Goal: Task Accomplishment & Management: Manage account settings

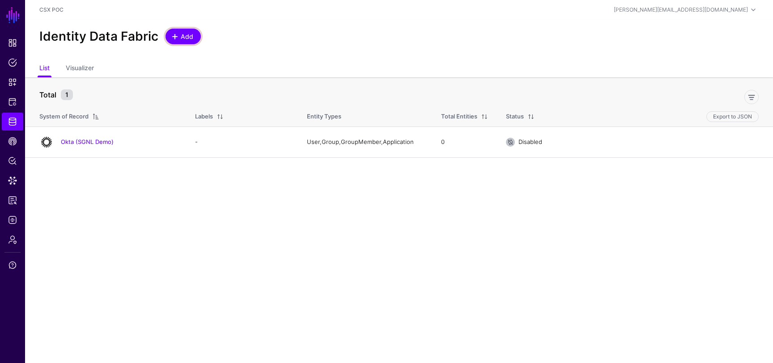
click at [172, 40] on span "Add" at bounding box center [183, 36] width 22 height 9
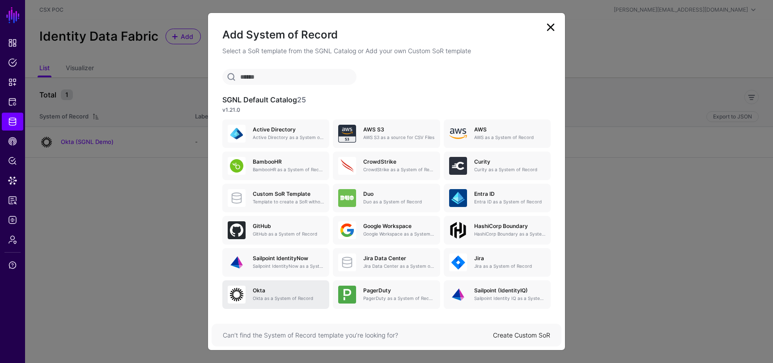
click at [274, 294] on div "Okta Okta as a System of Record" at bounding box center [285, 295] width 78 height 14
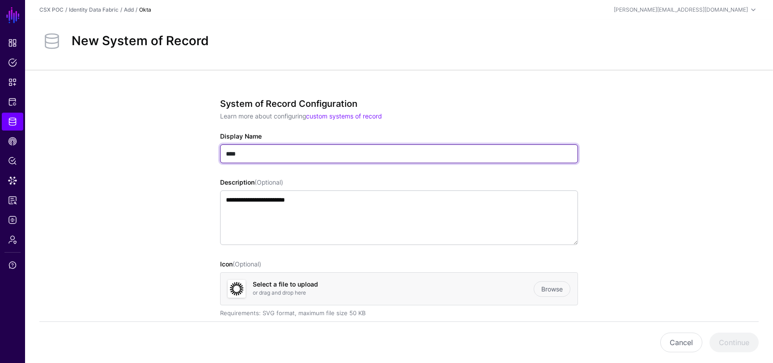
click at [311, 158] on input "****" at bounding box center [399, 153] width 358 height 19
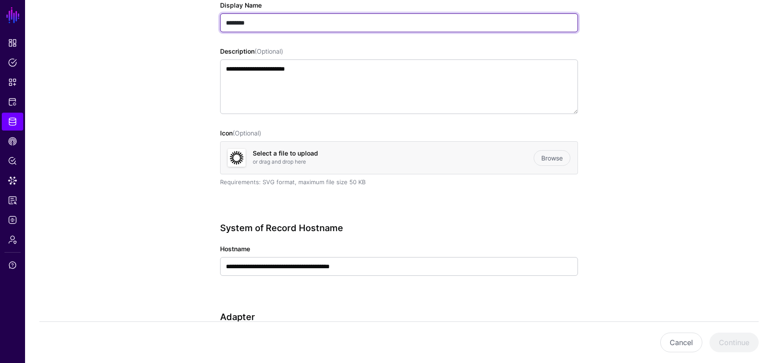
scroll to position [263, 0]
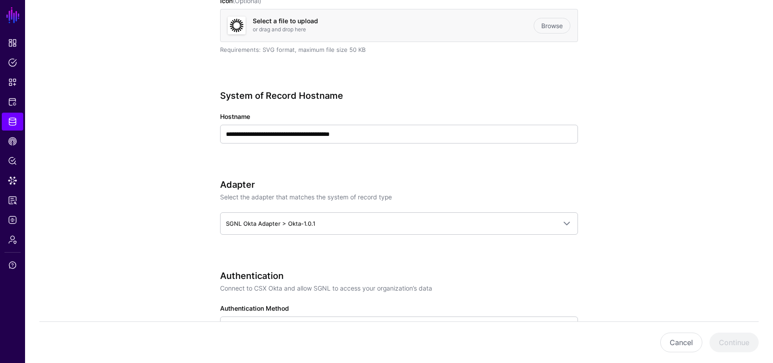
type input "********"
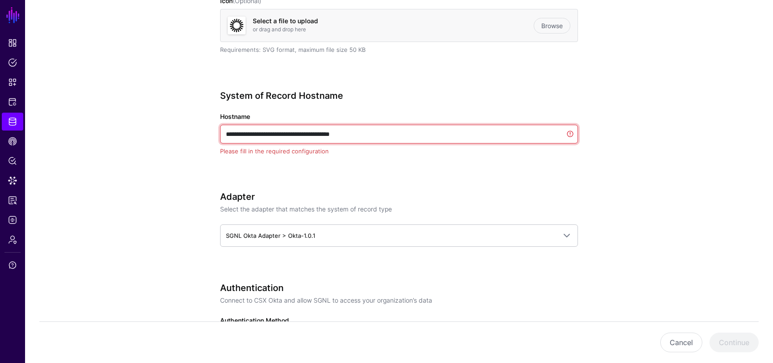
click at [314, 133] on input "**********" at bounding box center [399, 134] width 358 height 19
click at [572, 139] on input "**********" at bounding box center [399, 134] width 358 height 19
click at [570, 136] on input "**********" at bounding box center [399, 134] width 358 height 19
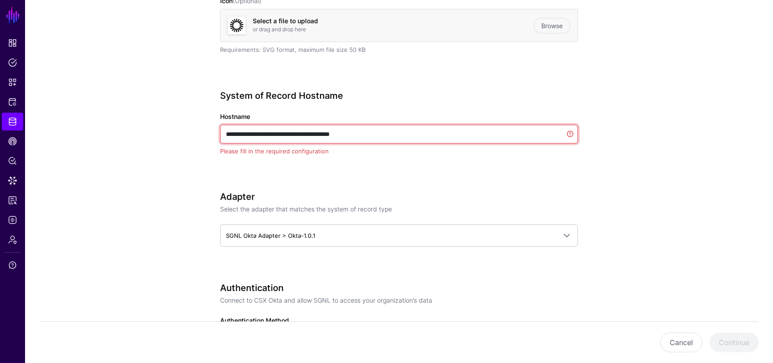
click at [470, 132] on input "**********" at bounding box center [399, 134] width 358 height 19
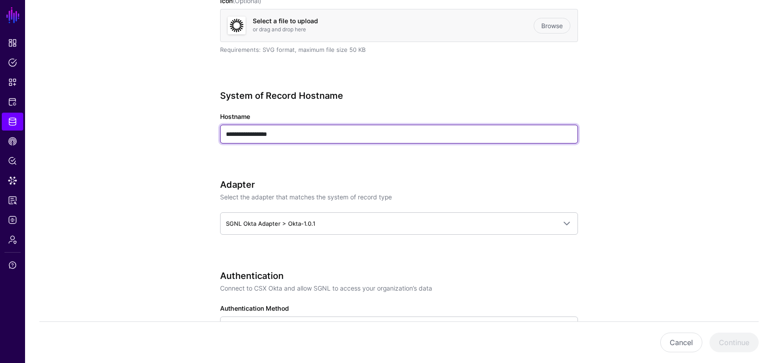
type input "**********"
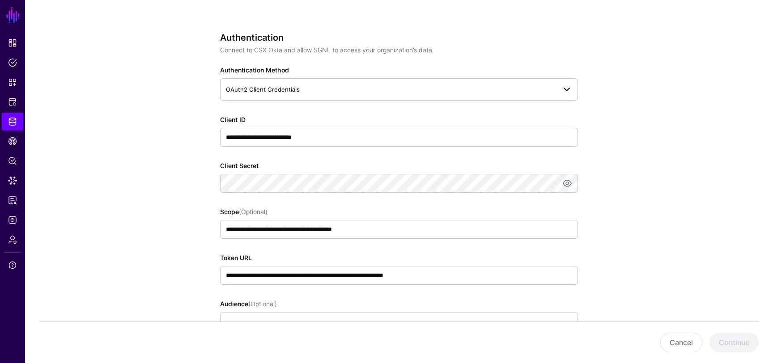
scroll to position [505, 0]
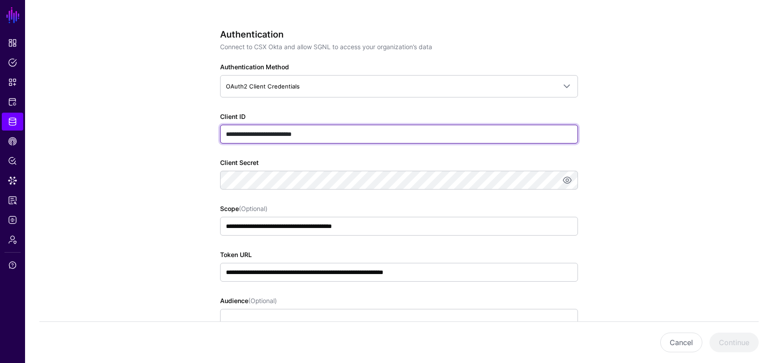
click at [272, 137] on input "**********" at bounding box center [399, 134] width 358 height 19
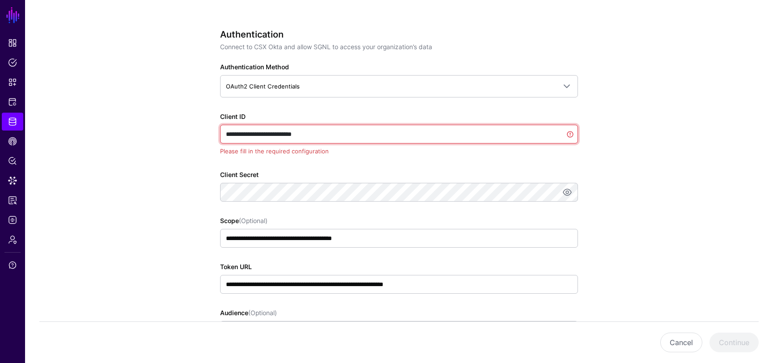
click at [272, 137] on input "**********" at bounding box center [399, 134] width 358 height 19
paste input "**********"
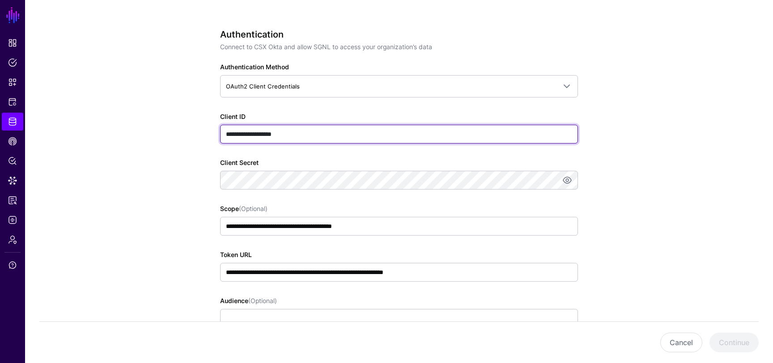
type input "**********"
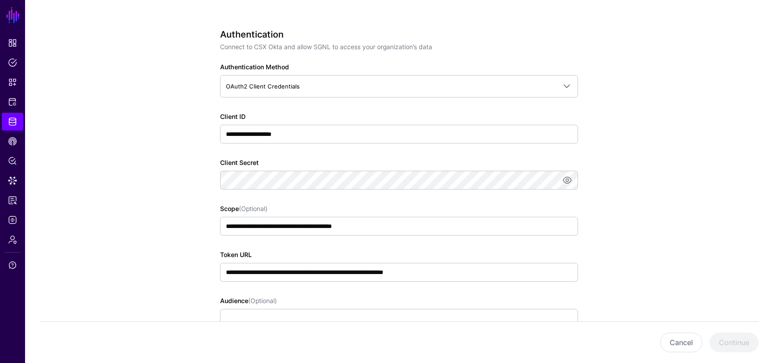
click at [120, 198] on app-datasources-details-form "**********" at bounding box center [399, 176] width 748 height 1223
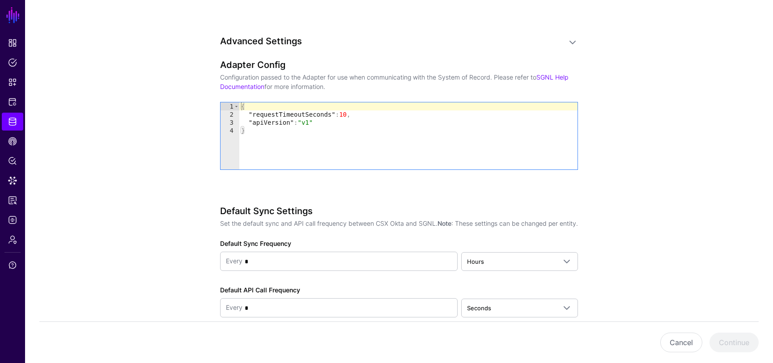
scroll to position [764, 0]
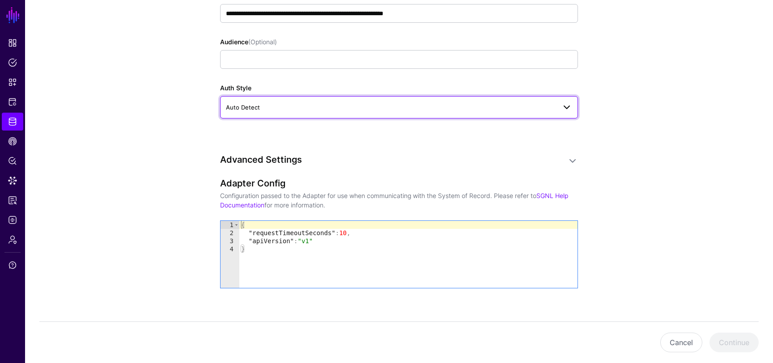
click at [261, 105] on span "Auto Detect" at bounding box center [391, 107] width 330 height 10
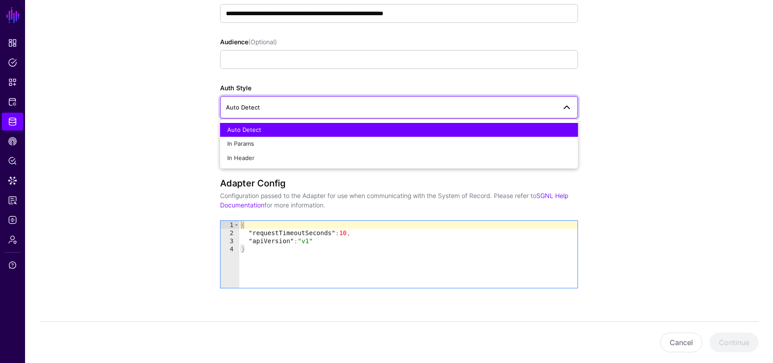
click at [261, 105] on span "Auto Detect" at bounding box center [391, 107] width 330 height 10
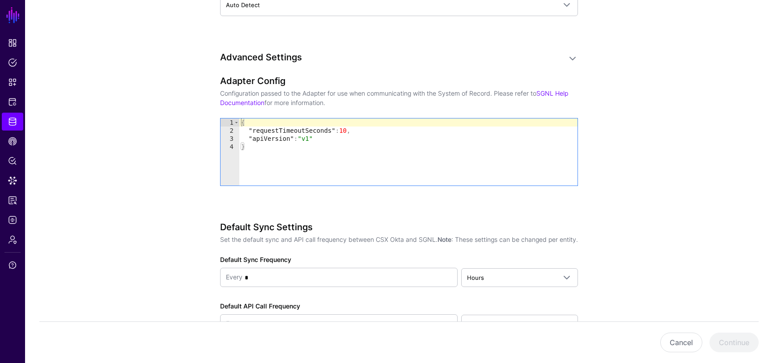
scroll to position [938, 0]
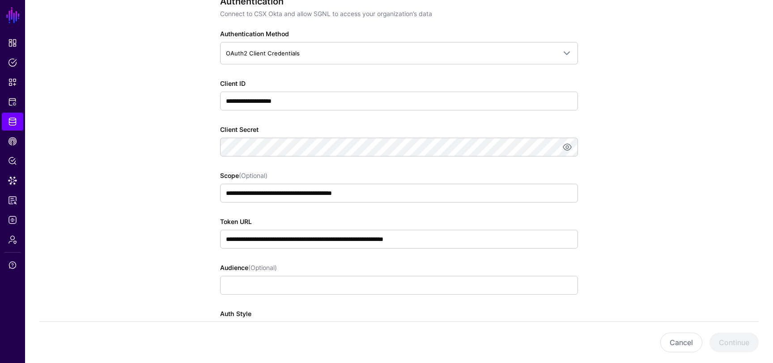
scroll to position [572, 0]
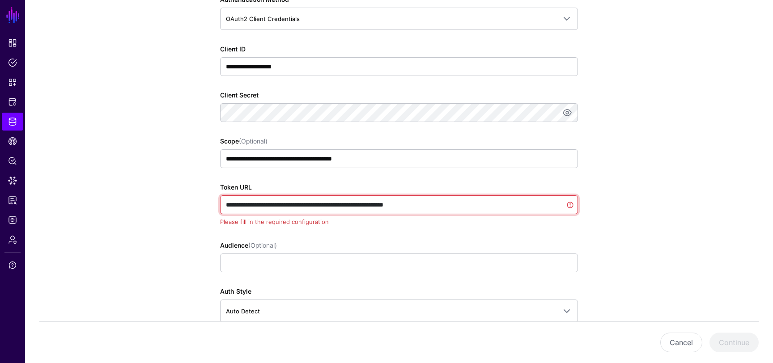
click at [358, 200] on input "**********" at bounding box center [399, 204] width 358 height 19
drag, startPoint x: 363, startPoint y: 204, endPoint x: 250, endPoint y: 206, distance: 113.6
click at [250, 206] on input "**********" at bounding box center [399, 204] width 358 height 19
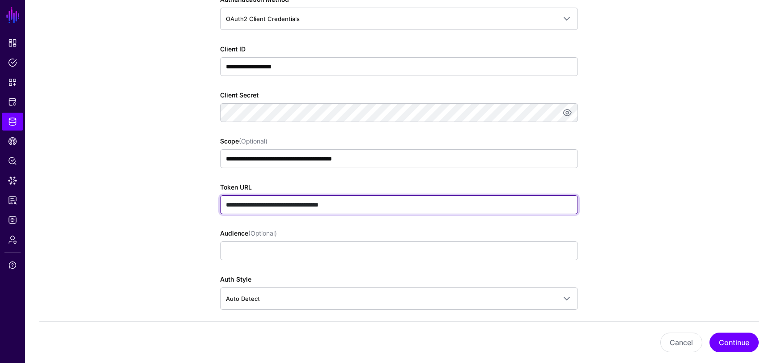
type input "**********"
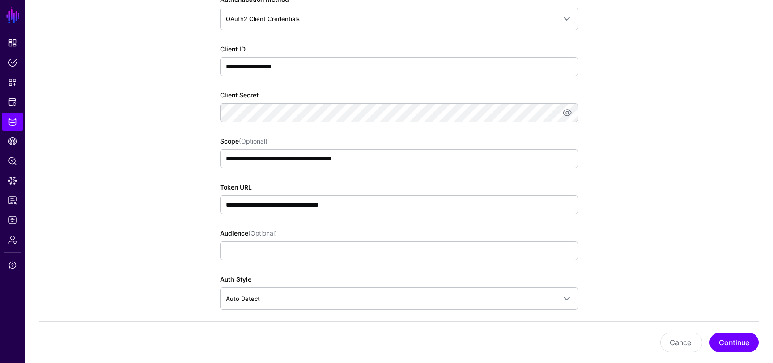
click at [694, 212] on app-datasources-details-form "**********" at bounding box center [399, 108] width 748 height 1223
click at [739, 343] on button "Continue" at bounding box center [733, 343] width 49 height 20
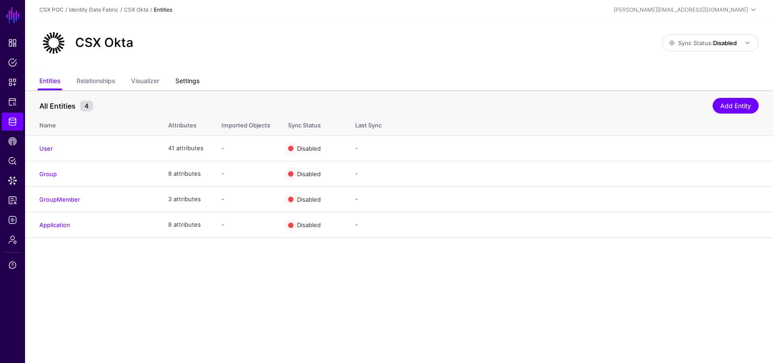
click at [182, 82] on link "Settings" at bounding box center [187, 81] width 24 height 17
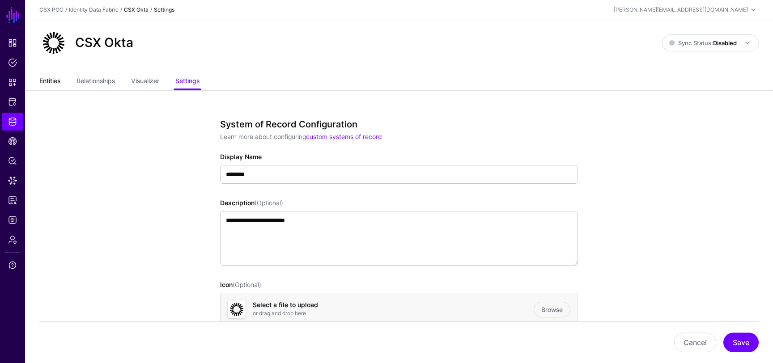
click at [48, 80] on link "Entities" at bounding box center [49, 81] width 21 height 17
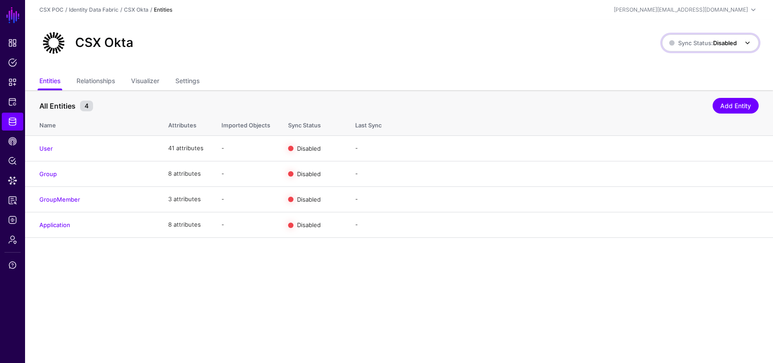
click at [716, 44] on strong "Disabled" at bounding box center [725, 42] width 24 height 7
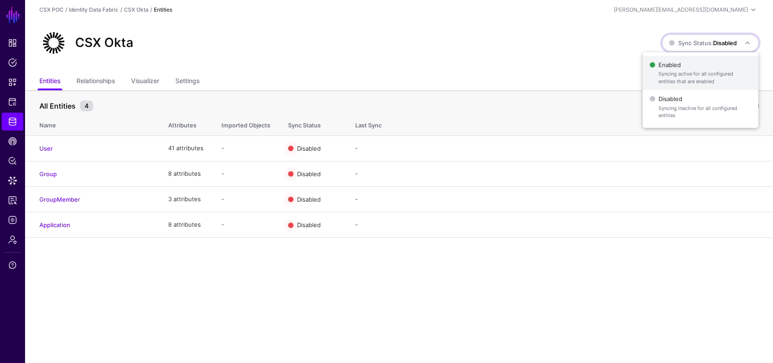
click at [688, 66] on span "Enabled Syncing active for all configured entities that are enabled" at bounding box center [700, 73] width 102 height 29
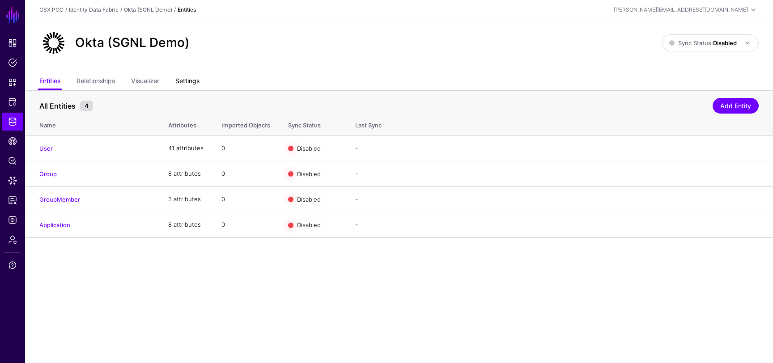
click at [197, 81] on link "Settings" at bounding box center [187, 81] width 24 height 17
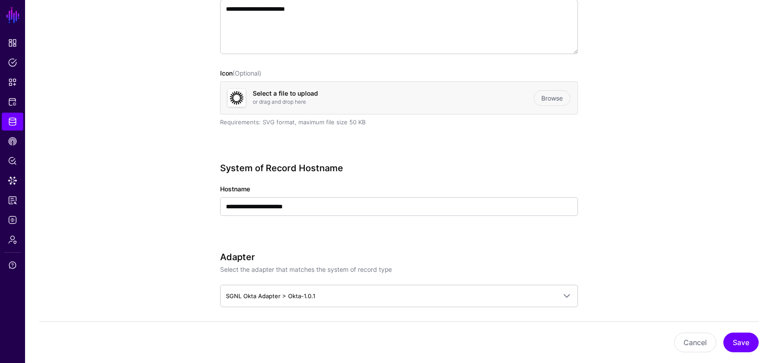
scroll to position [304, 0]
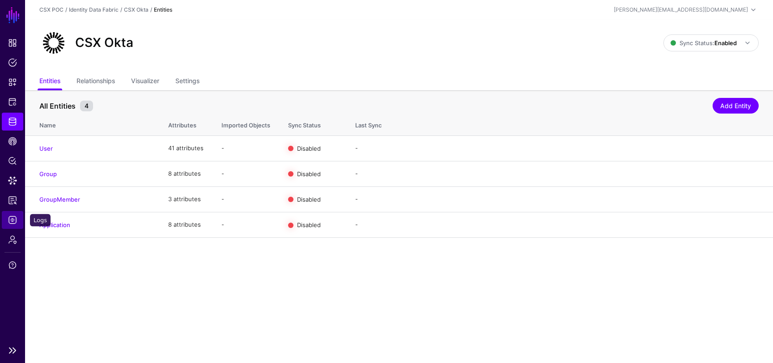
click at [15, 225] on link "Logs" at bounding box center [12, 220] width 21 height 18
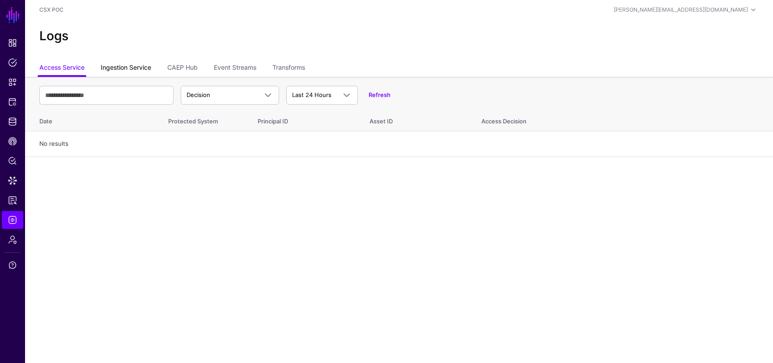
click at [141, 66] on link "Ingestion Service" at bounding box center [126, 68] width 51 height 17
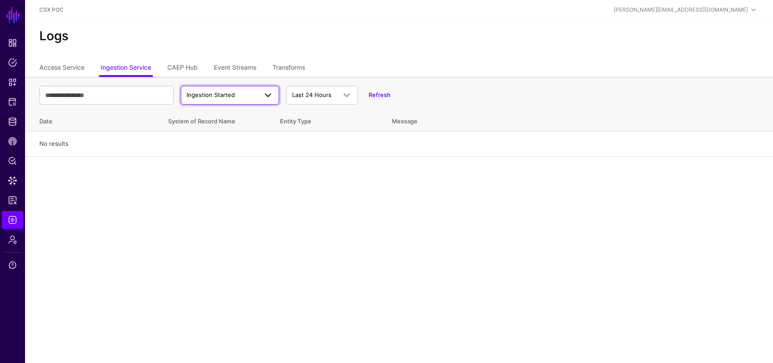
click at [242, 93] on span "Ingestion Started" at bounding box center [222, 95] width 71 height 9
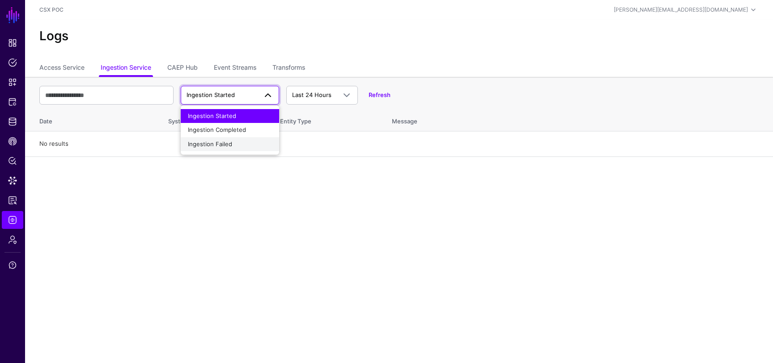
click at [213, 142] on span "Ingestion Failed" at bounding box center [210, 143] width 44 height 7
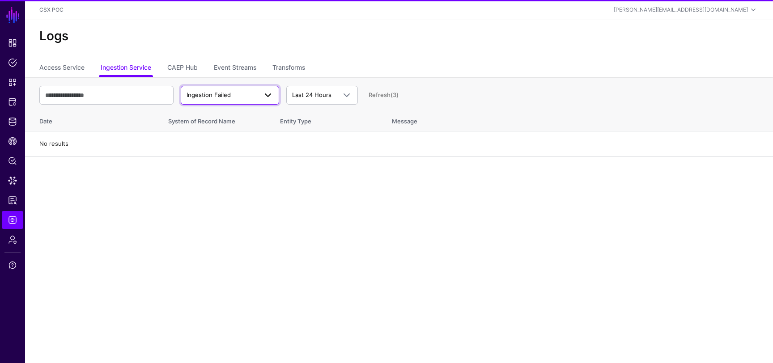
click at [229, 98] on span "Ingestion Failed" at bounding box center [209, 94] width 44 height 7
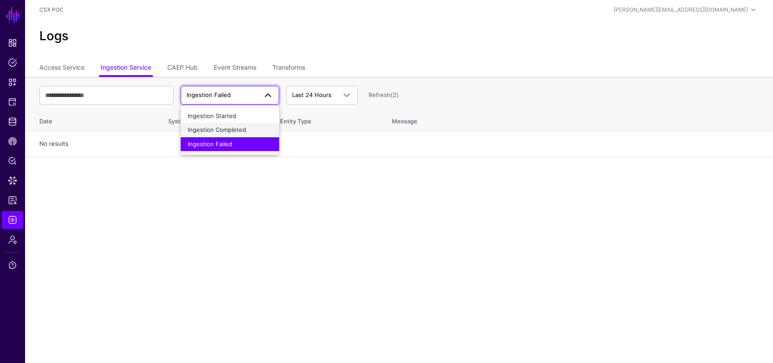
click at [229, 130] on span "Ingestion Completed" at bounding box center [217, 129] width 58 height 7
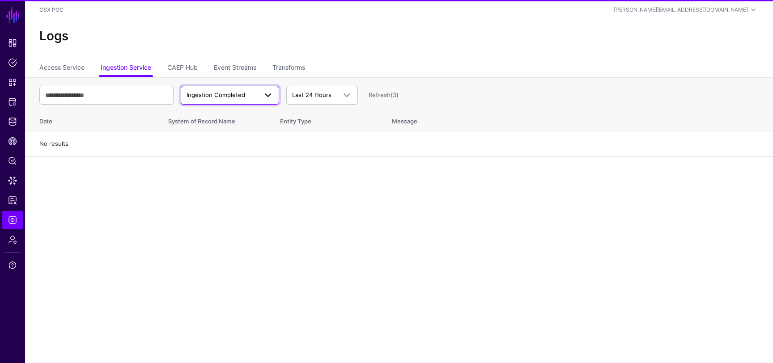
click at [236, 95] on span "Ingestion Completed" at bounding box center [216, 94] width 59 height 7
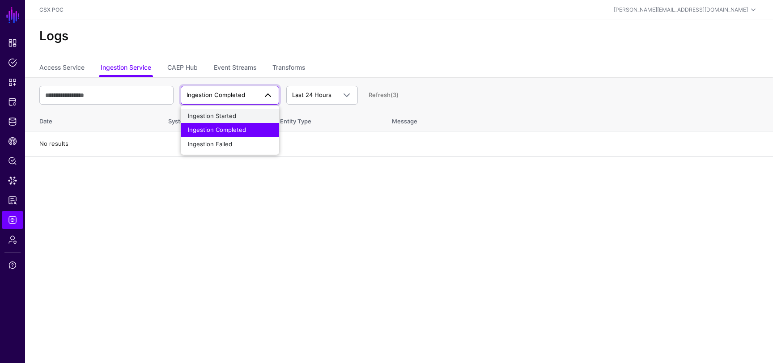
click at [228, 112] on div "Ingestion Started" at bounding box center [230, 116] width 84 height 9
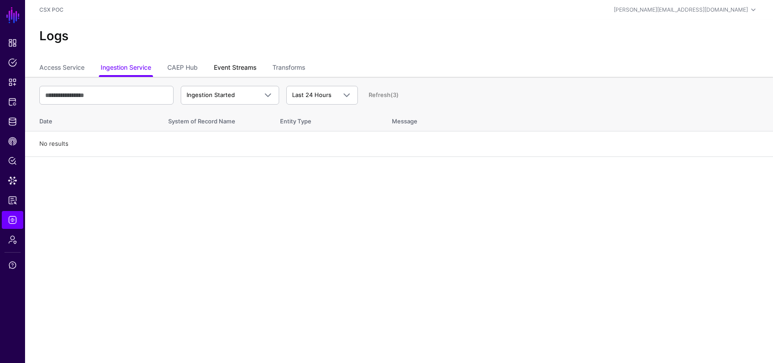
click at [224, 69] on link "Event Streams" at bounding box center [235, 68] width 42 height 17
click at [284, 70] on link "Transforms" at bounding box center [288, 68] width 33 height 17
click at [232, 65] on link "Event Streams" at bounding box center [235, 68] width 42 height 17
click at [59, 74] on link "Access Service" at bounding box center [61, 68] width 45 height 17
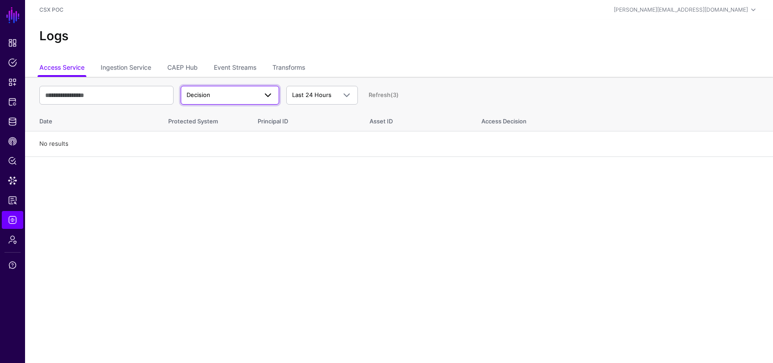
click at [212, 101] on link "Decision" at bounding box center [230, 95] width 98 height 19
click at [217, 131] on div "Match" at bounding box center [230, 130] width 84 height 9
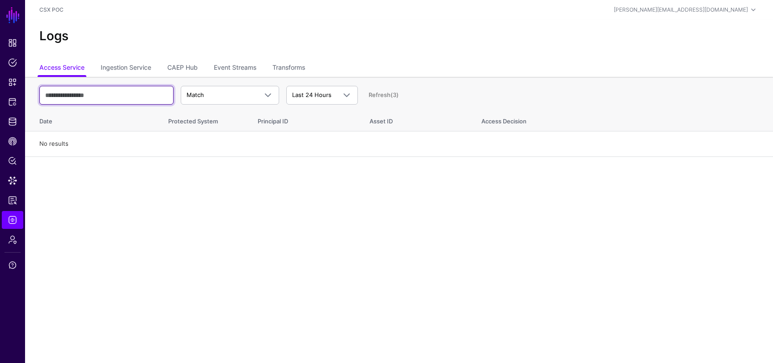
click at [162, 98] on input "text" at bounding box center [106, 95] width 134 height 19
type input "****"
click at [378, 99] on div "Refresh" at bounding box center [374, 95] width 33 height 9
click at [382, 96] on link "Refresh" at bounding box center [380, 94] width 22 height 7
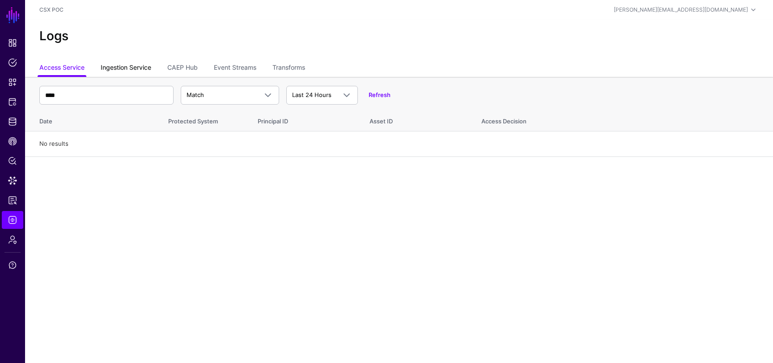
click at [121, 67] on link "Ingestion Service" at bounding box center [126, 68] width 51 height 17
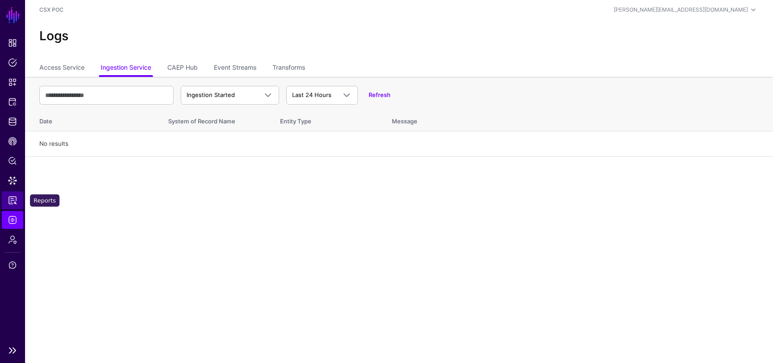
click at [13, 200] on span "Reports" at bounding box center [12, 200] width 9 height 9
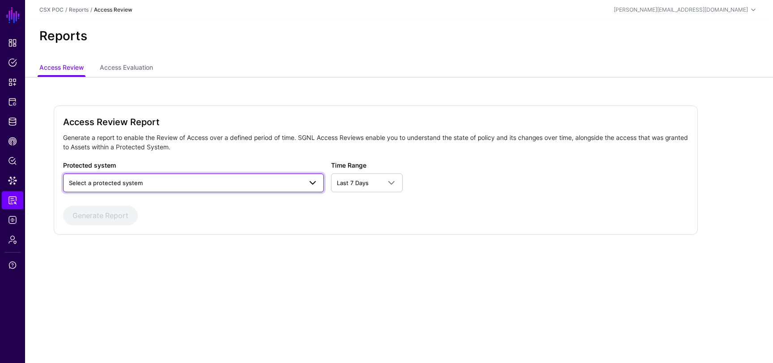
click at [126, 180] on span "Select a protected system" at bounding box center [106, 182] width 74 height 7
click at [151, 155] on form "Access Review Report Generate a report to enable the Review of Access over a de…" at bounding box center [375, 170] width 625 height 110
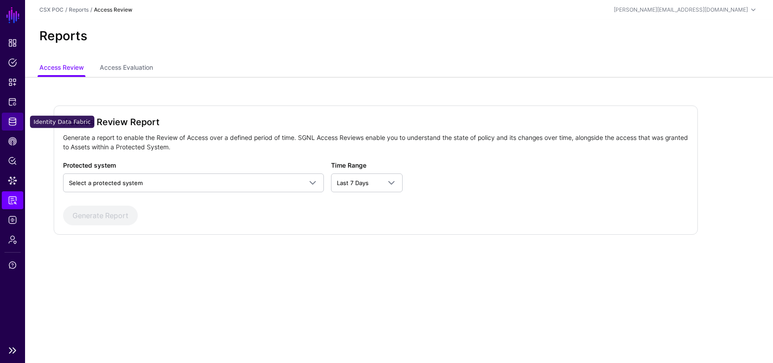
click at [10, 122] on span "Identity Data Fabric" at bounding box center [12, 121] width 9 height 9
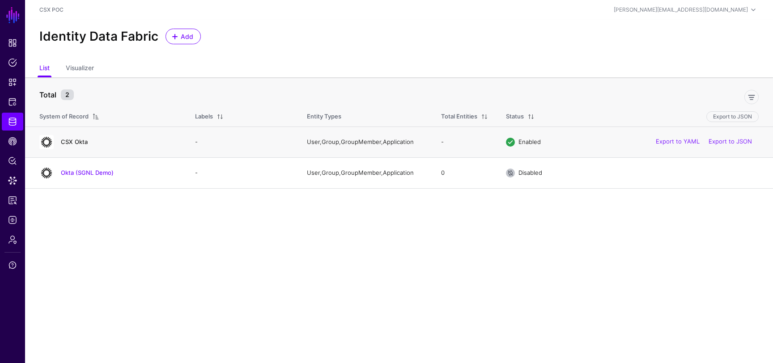
click at [61, 142] on link "CSX Okta" at bounding box center [74, 141] width 27 height 7
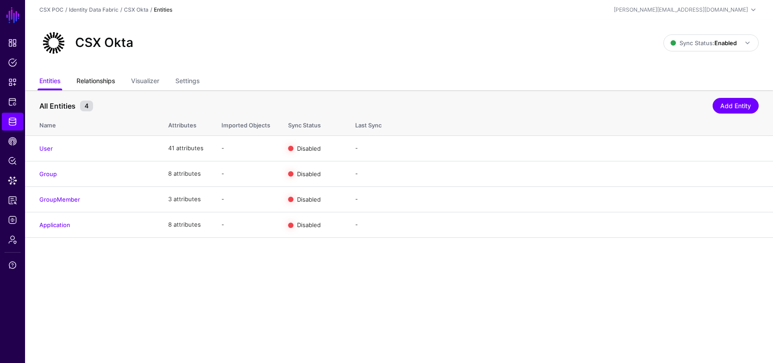
click at [96, 81] on link "Relationships" at bounding box center [95, 81] width 38 height 17
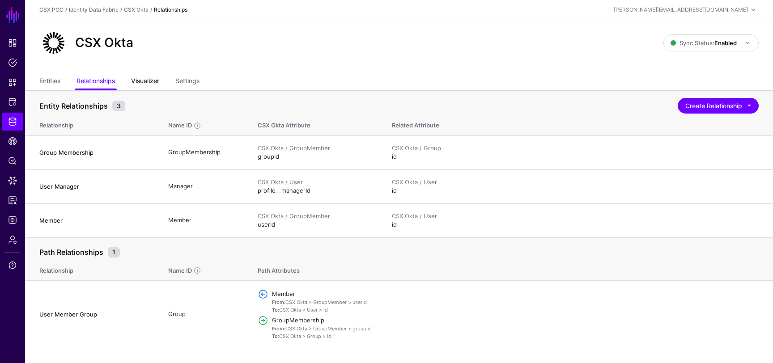
click at [157, 77] on link "Visualizer" at bounding box center [145, 81] width 28 height 17
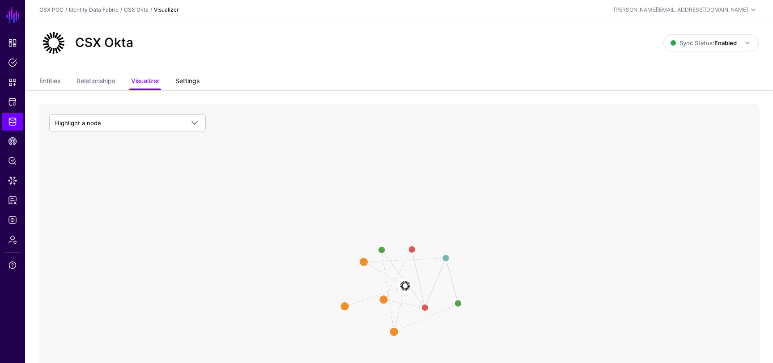
click at [194, 80] on link "Settings" at bounding box center [187, 81] width 24 height 17
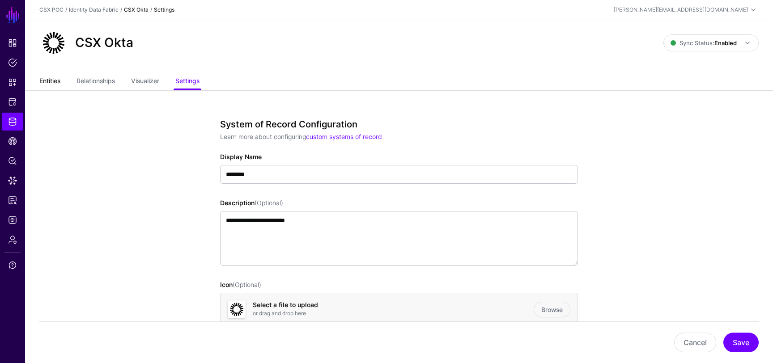
click at [55, 79] on link "Entities" at bounding box center [49, 81] width 21 height 17
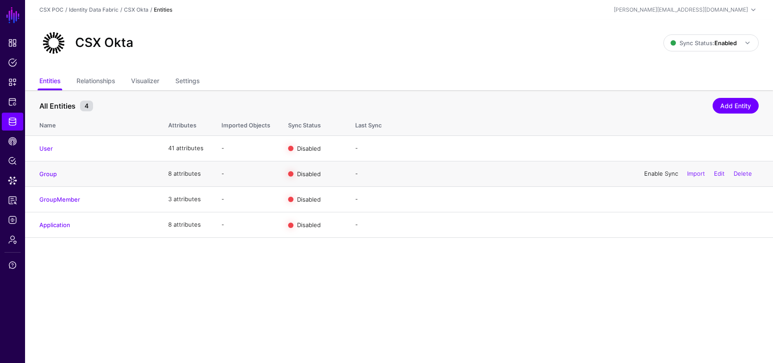
click at [653, 175] on link "Enable Sync" at bounding box center [661, 173] width 34 height 7
click at [10, 219] on span "Logs" at bounding box center [12, 220] width 9 height 9
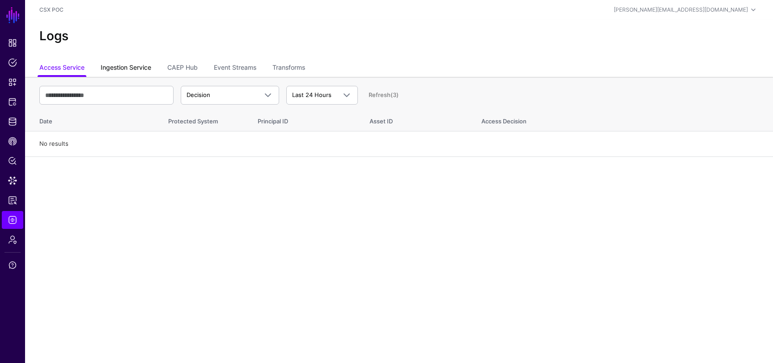
click at [127, 68] on link "Ingestion Service" at bounding box center [126, 68] width 51 height 17
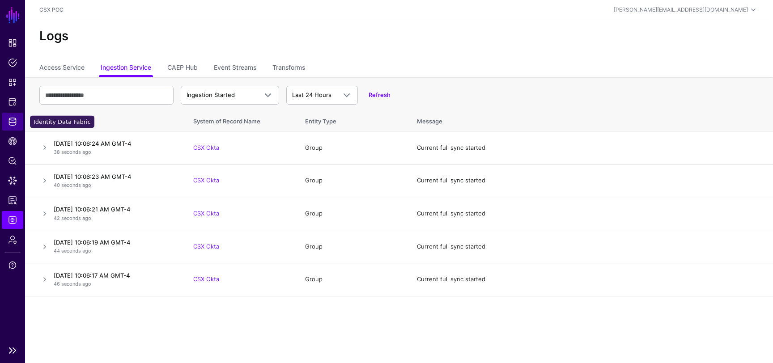
click at [12, 121] on span "Identity Data Fabric" at bounding box center [12, 121] width 9 height 9
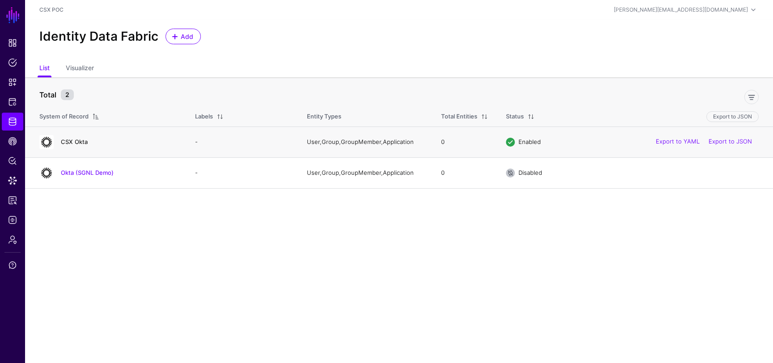
click at [78, 144] on link "CSX Okta" at bounding box center [74, 141] width 27 height 7
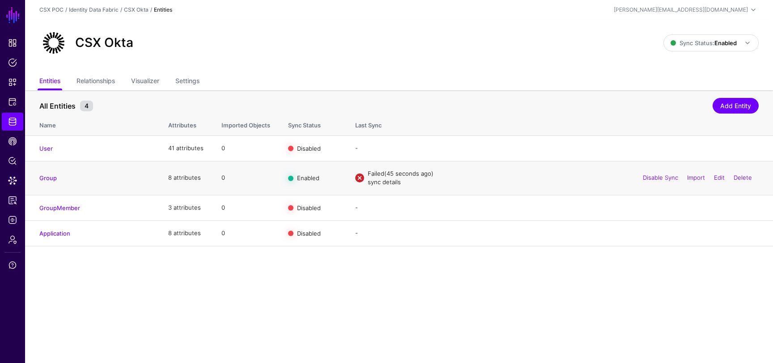
click at [378, 185] on link "sync details" at bounding box center [384, 181] width 33 height 7
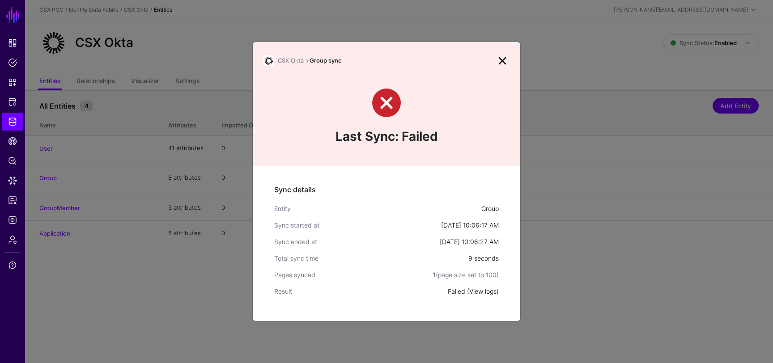
click at [483, 293] on link "View logs" at bounding box center [482, 292] width 27 height 8
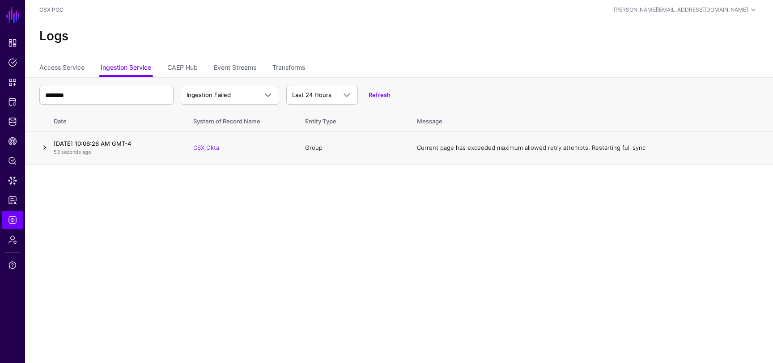
click at [43, 152] on link at bounding box center [44, 147] width 11 height 11
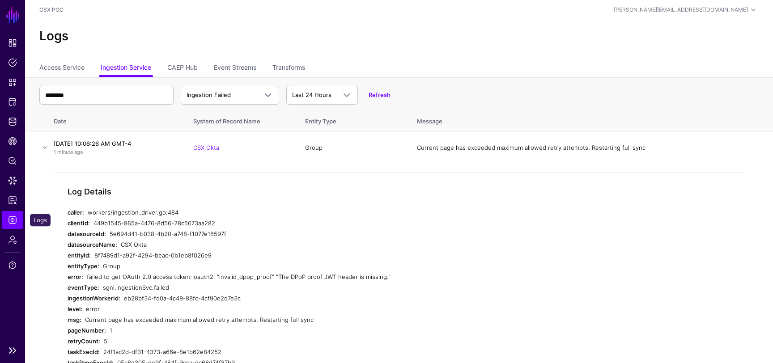
click at [12, 220] on span "Logs" at bounding box center [12, 220] width 9 height 9
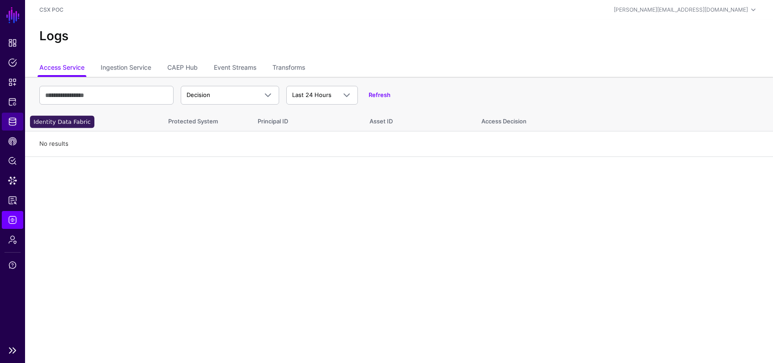
click at [11, 119] on span "Identity Data Fabric" at bounding box center [12, 121] width 9 height 9
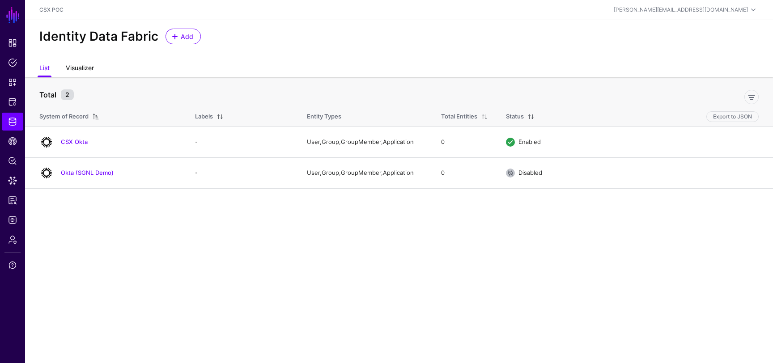
click at [76, 66] on link "Visualizer" at bounding box center [80, 68] width 28 height 17
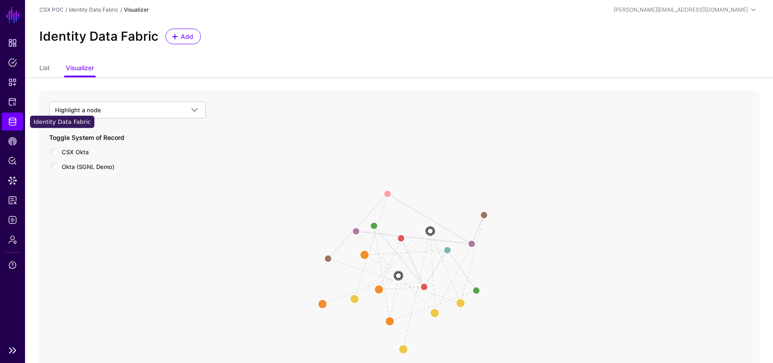
click at [12, 120] on span "Identity Data Fabric" at bounding box center [12, 121] width 9 height 9
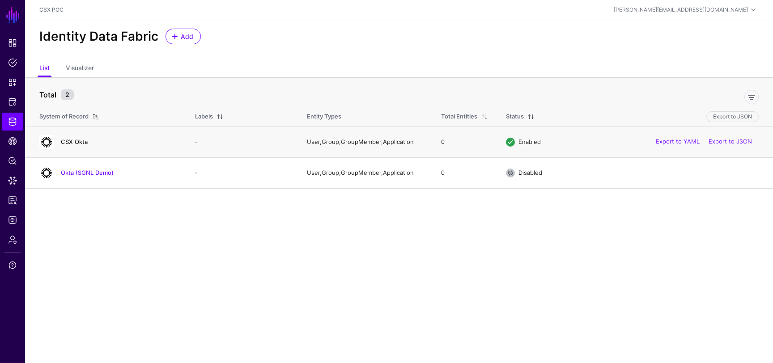
click at [79, 140] on link "CSX Okta" at bounding box center [74, 141] width 27 height 7
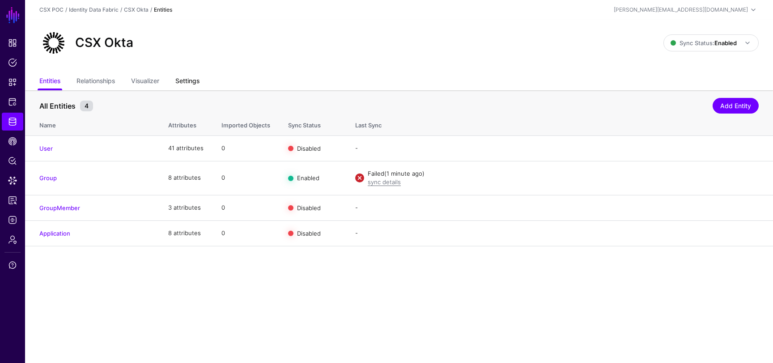
click at [191, 80] on link "Settings" at bounding box center [187, 81] width 24 height 17
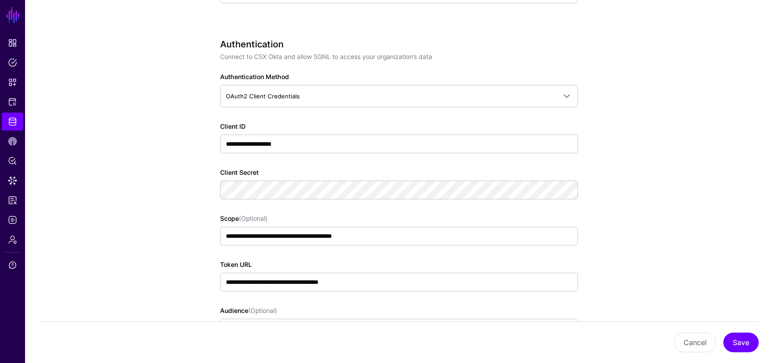
scroll to position [525, 0]
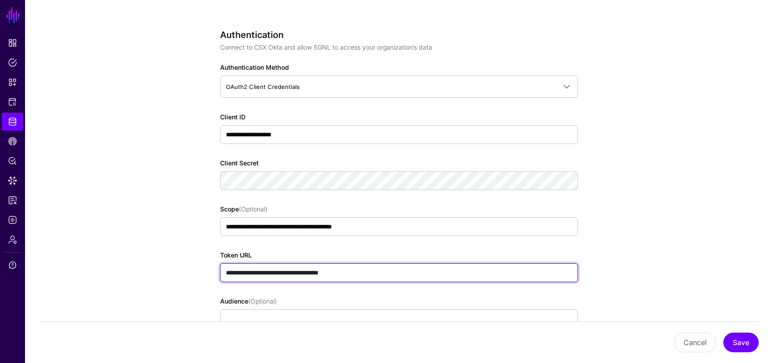
click at [342, 271] on input "**********" at bounding box center [399, 272] width 358 height 19
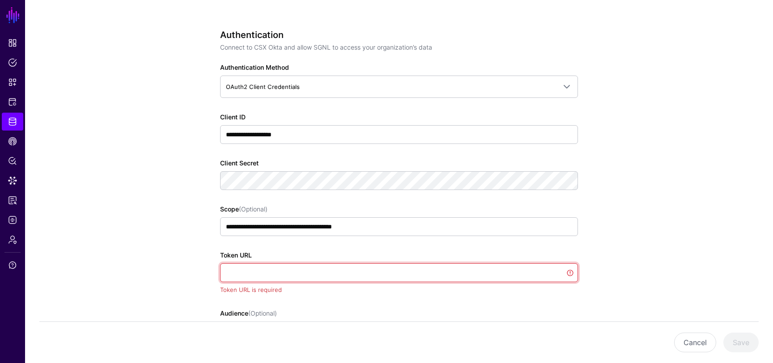
paste input "**********"
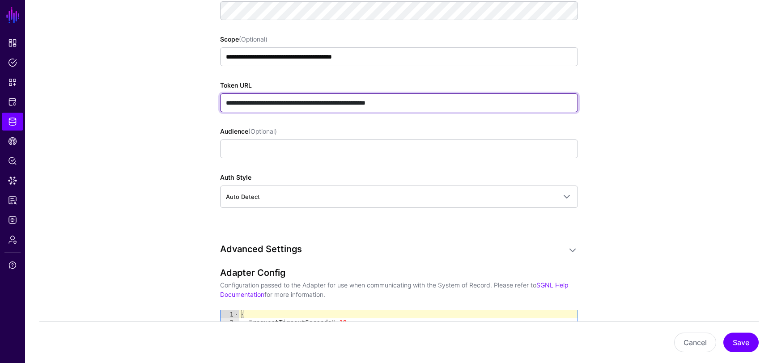
scroll to position [698, 0]
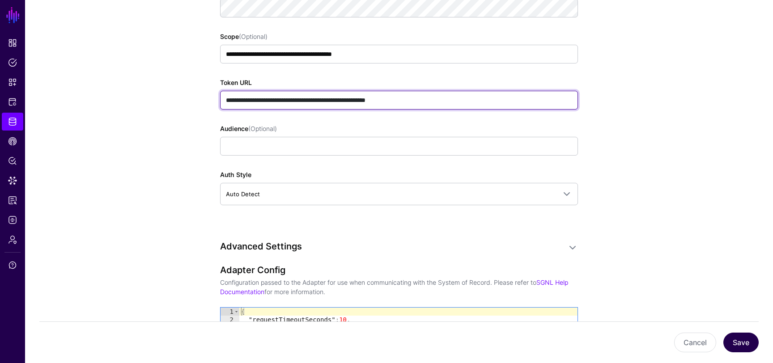
type input "**********"
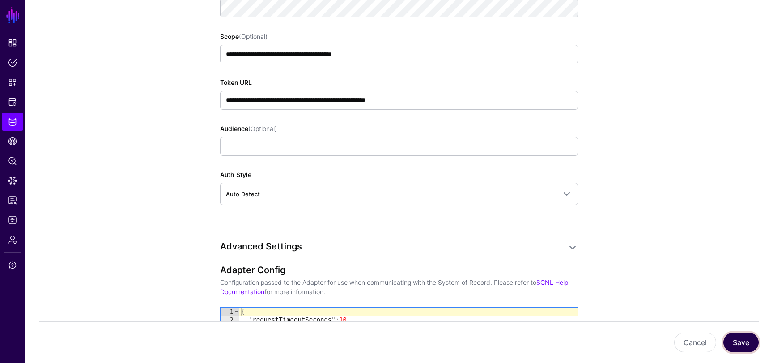
click at [736, 335] on button "Save" at bounding box center [740, 343] width 35 height 20
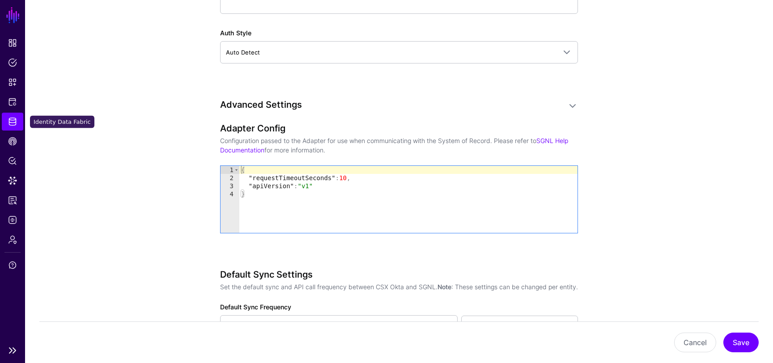
click at [7, 123] on link "Identity Data Fabric" at bounding box center [12, 122] width 21 height 18
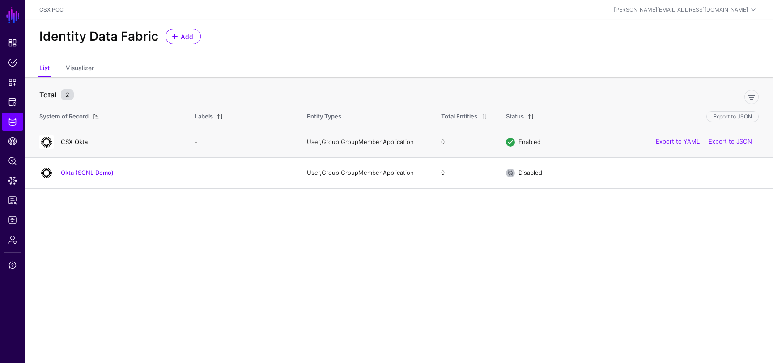
click at [81, 144] on link "CSX Okta" at bounding box center [74, 141] width 27 height 7
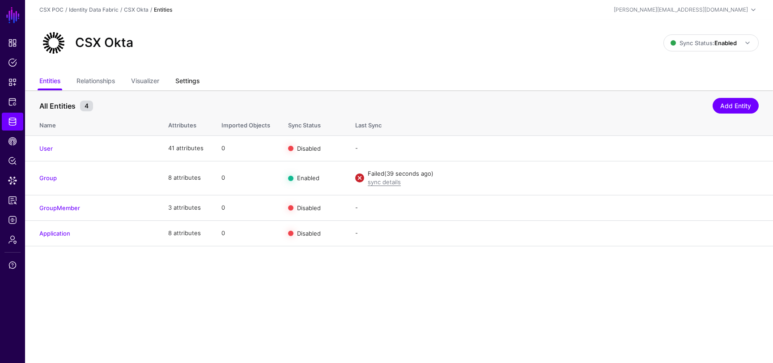
click at [184, 79] on link "Settings" at bounding box center [187, 81] width 24 height 17
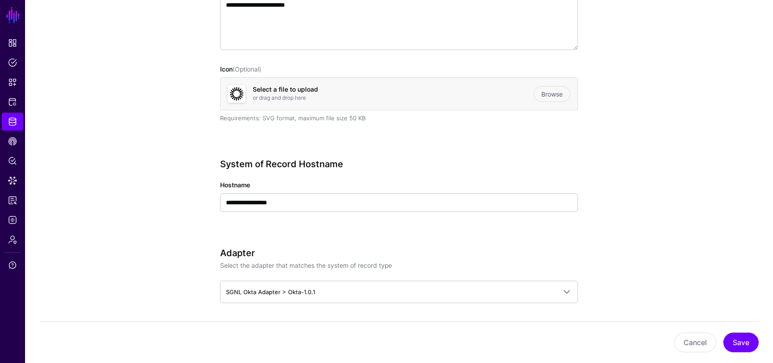
scroll to position [249, 0]
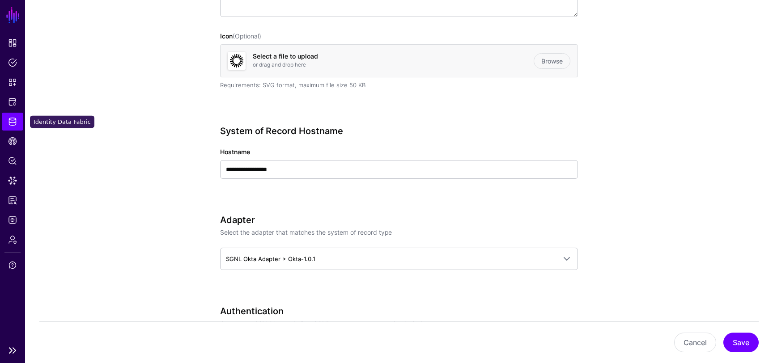
click at [15, 126] on span "Identity Data Fabric" at bounding box center [12, 121] width 9 height 9
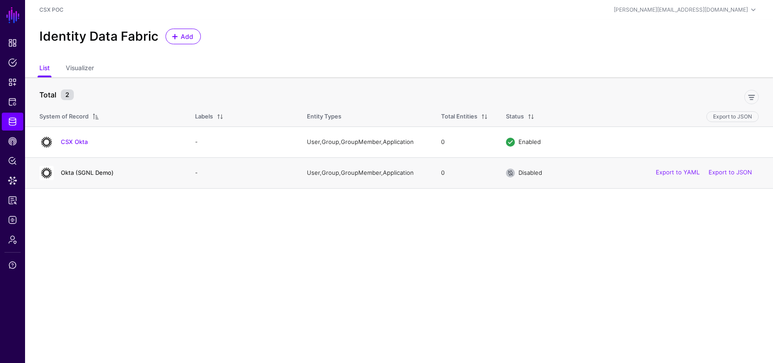
click at [87, 172] on link "Okta (SGNL Demo)" at bounding box center [87, 172] width 53 height 7
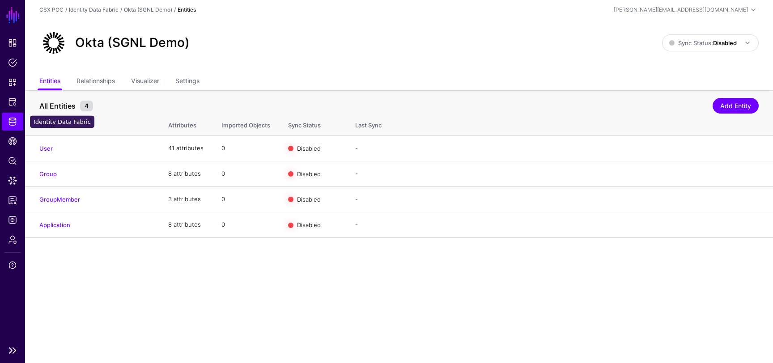
click at [15, 123] on span "Identity Data Fabric" at bounding box center [12, 121] width 9 height 9
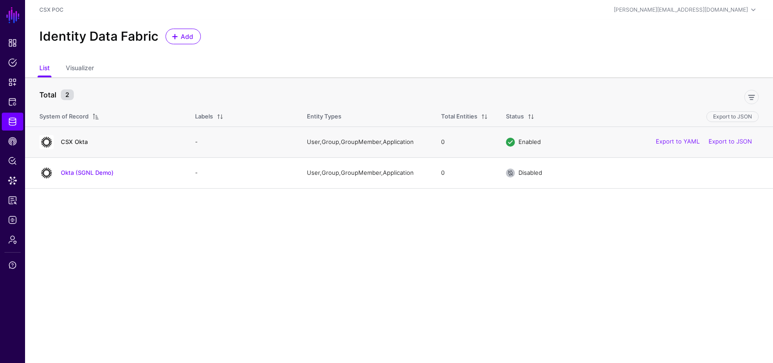
click at [80, 140] on link "CSX Okta" at bounding box center [74, 141] width 27 height 7
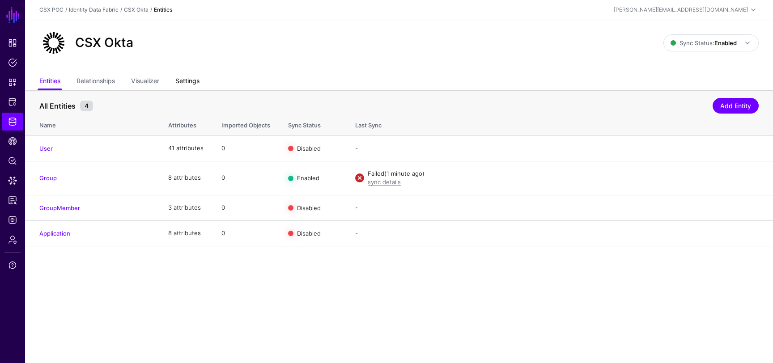
click at [191, 81] on link "Settings" at bounding box center [187, 81] width 24 height 17
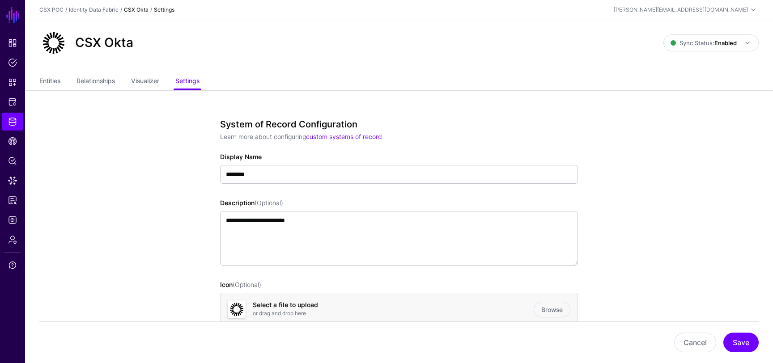
click at [61, 84] on ul "Entities Relationships Visualizer Settings" at bounding box center [398, 81] width 719 height 17
click at [53, 79] on link "Entities" at bounding box center [49, 81] width 21 height 17
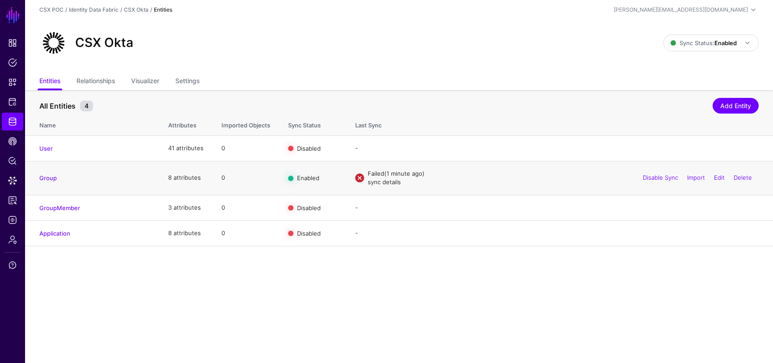
click at [386, 180] on link "sync details" at bounding box center [384, 181] width 33 height 7
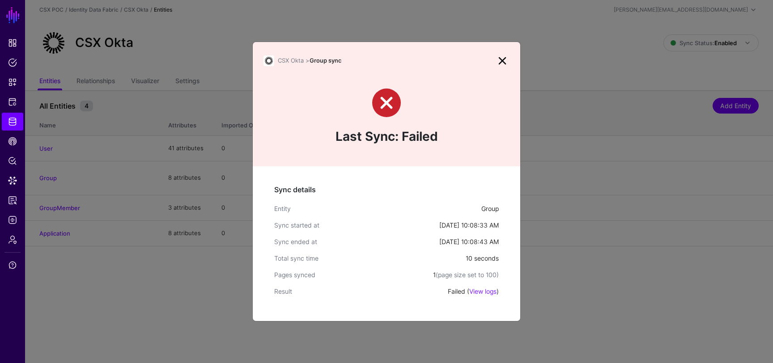
click at [502, 61] on link at bounding box center [502, 61] width 14 height 14
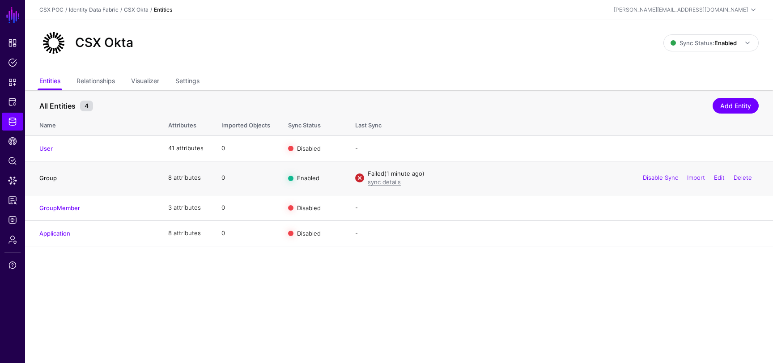
click at [50, 178] on link "Group" at bounding box center [47, 177] width 17 height 7
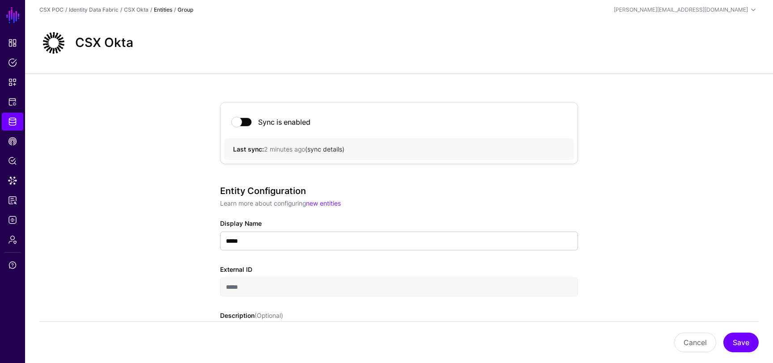
click at [326, 145] on link "sync details" at bounding box center [324, 149] width 35 height 8
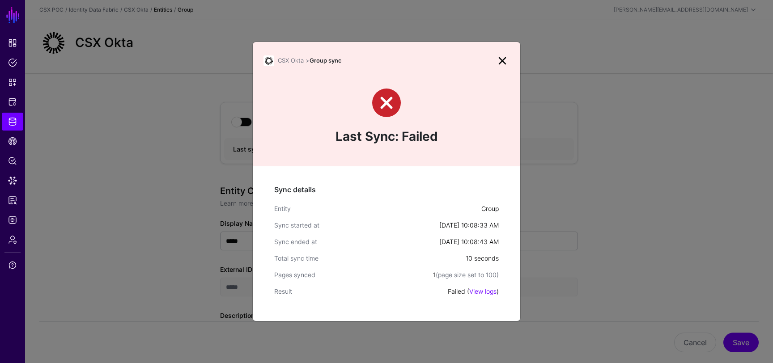
click at [503, 53] on div "CSX Okta > Group sync" at bounding box center [386, 55] width 267 height 26
click at [501, 59] on link at bounding box center [502, 61] width 14 height 14
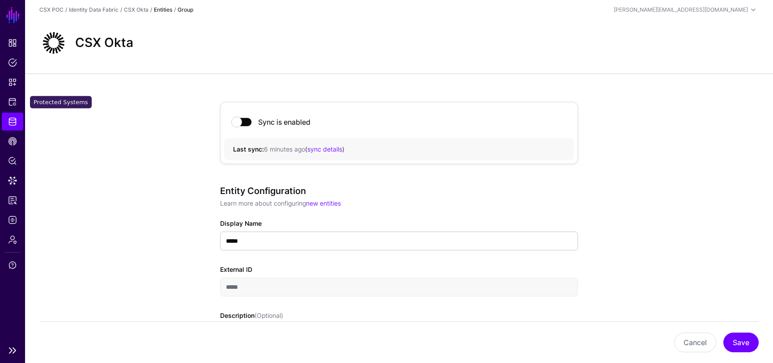
click at [12, 114] on link "Identity Data Fabric" at bounding box center [12, 122] width 21 height 18
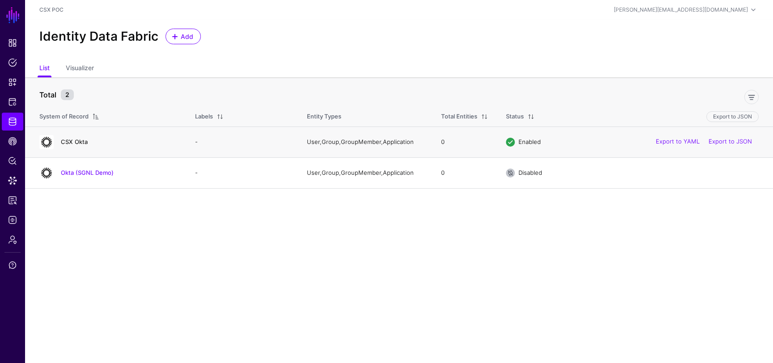
click at [82, 143] on link "CSX Okta" at bounding box center [74, 141] width 27 height 7
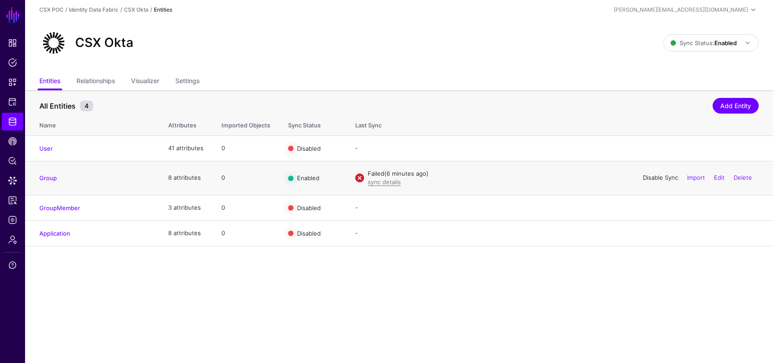
click at [657, 178] on link "Disable Sync" at bounding box center [660, 177] width 35 height 7
click at [648, 177] on link "Enable Sync" at bounding box center [661, 177] width 34 height 7
click at [379, 180] on link "sync details" at bounding box center [384, 181] width 33 height 7
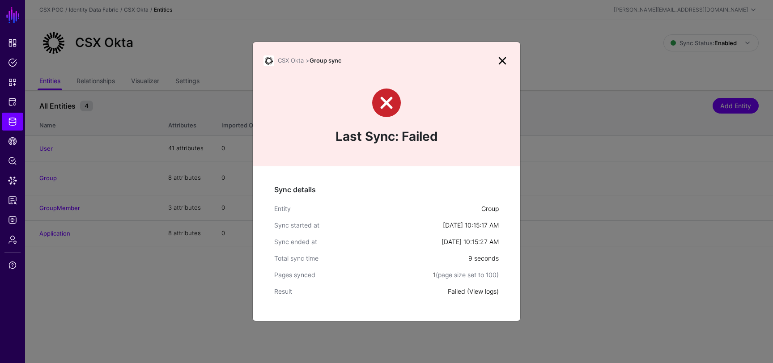
click at [476, 295] on div "Failed ( View logs )" at bounding box center [473, 291] width 51 height 9
click at [479, 293] on link "View logs" at bounding box center [482, 292] width 27 height 8
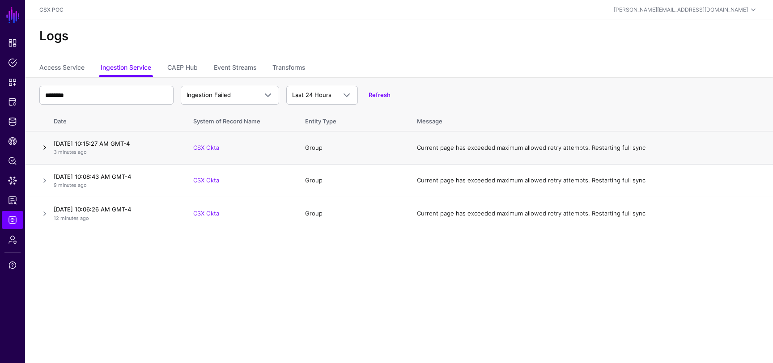
click at [42, 146] on link at bounding box center [44, 147] width 11 height 11
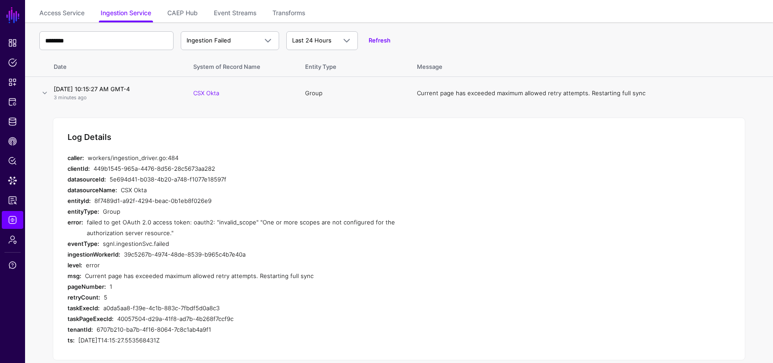
scroll to position [73, 0]
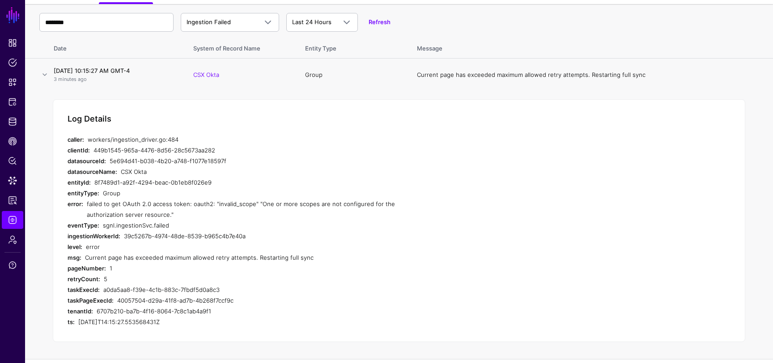
drag, startPoint x: 220, startPoint y: 183, endPoint x: 90, endPoint y: 185, distance: 129.7
click at [90, 185] on div "entityId: 8f7489d1-a92f-4294-beac-0b1eb8f026e9" at bounding box center [247, 182] width 358 height 11
copy div "8f7489d1-a92f-4294-beac-0b1eb8f026e9"
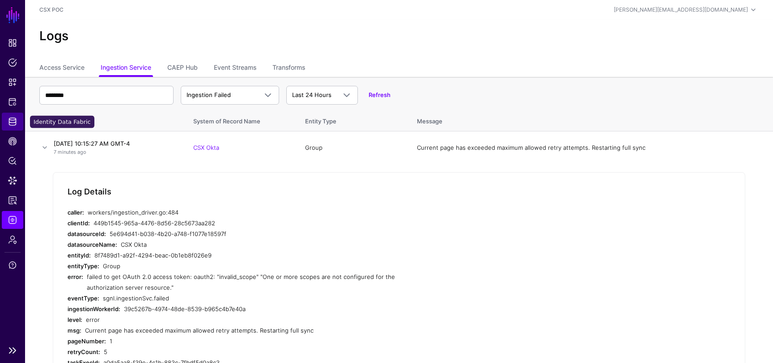
click at [13, 123] on span "Identity Data Fabric" at bounding box center [12, 121] width 9 height 9
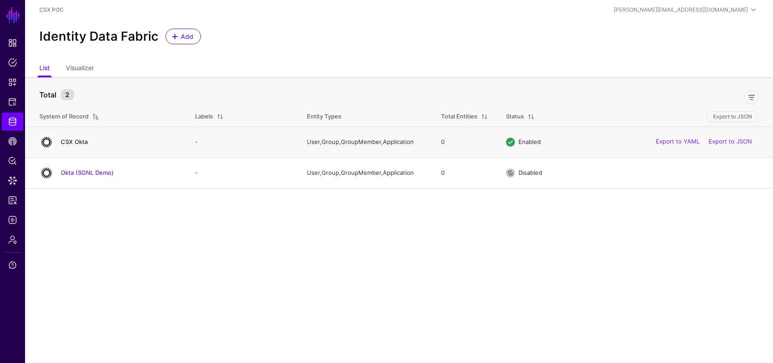
click at [81, 140] on link "CSX Okta" at bounding box center [74, 141] width 27 height 7
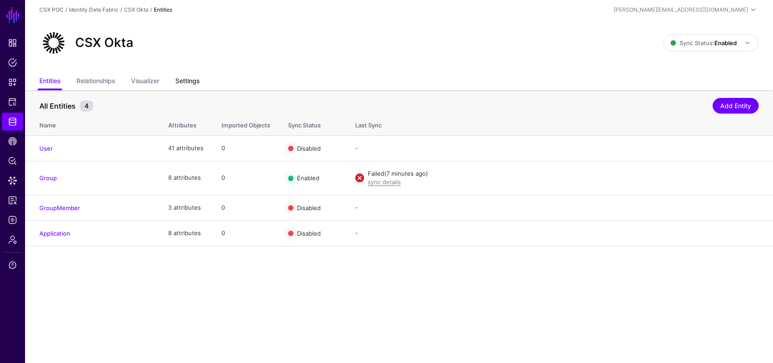
click at [191, 85] on link "Settings" at bounding box center [187, 81] width 24 height 17
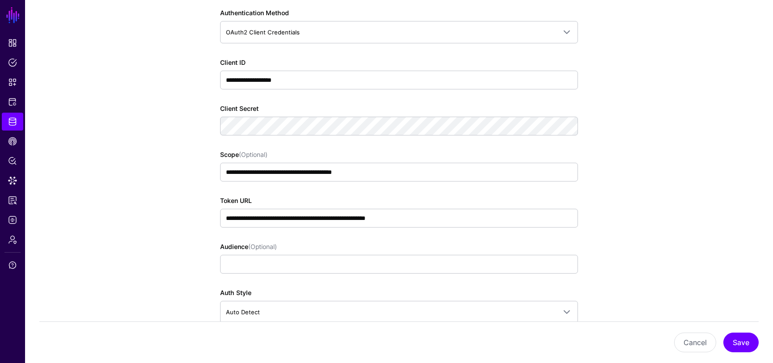
scroll to position [581, 0]
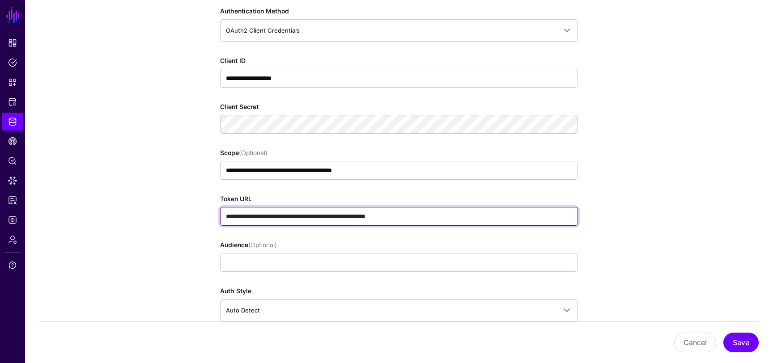
drag, startPoint x: 306, startPoint y: 215, endPoint x: 648, endPoint y: 224, distance: 341.4
click at [648, 224] on app-datasources-details-form "**********" at bounding box center [399, 215] width 748 height 1412
paste input "**********"
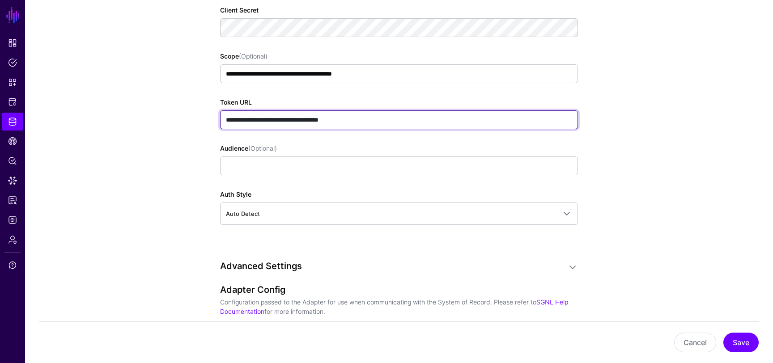
scroll to position [1147, 0]
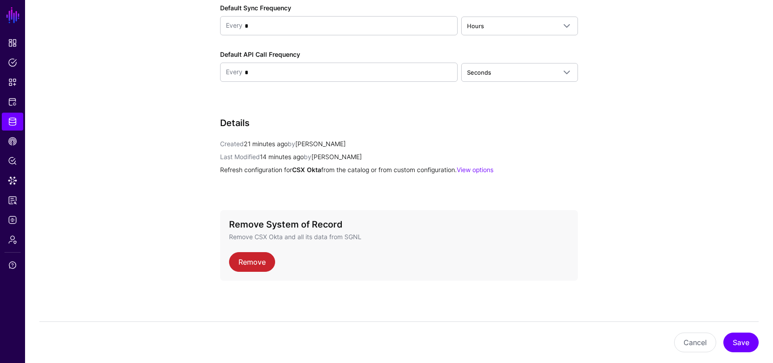
type input "**********"
click at [741, 342] on button "Save" at bounding box center [740, 343] width 35 height 20
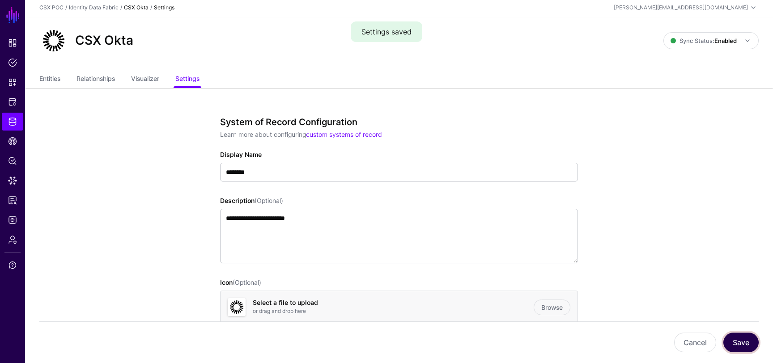
scroll to position [0, 0]
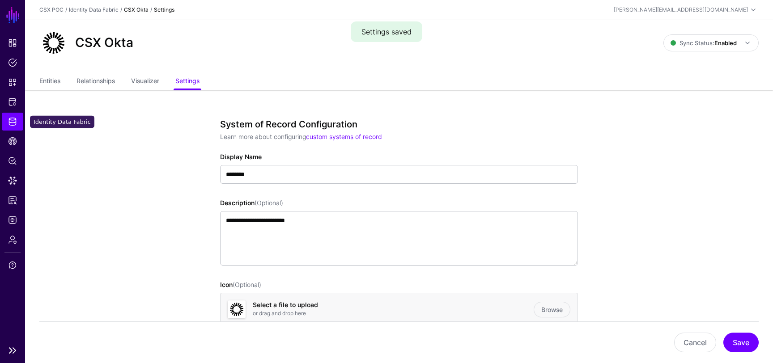
click at [19, 120] on link "Identity Data Fabric" at bounding box center [12, 122] width 21 height 18
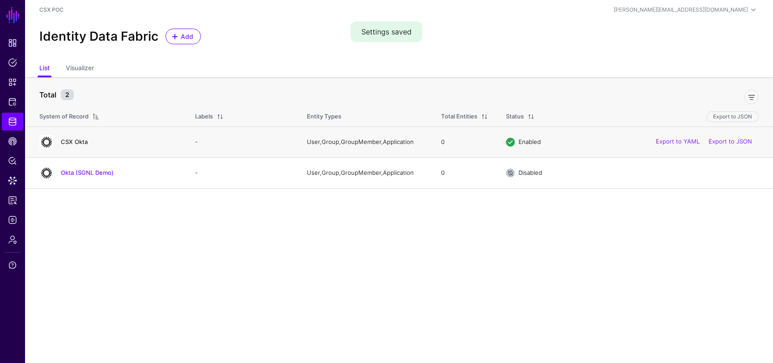
click at [77, 140] on link "CSX Okta" at bounding box center [74, 141] width 27 height 7
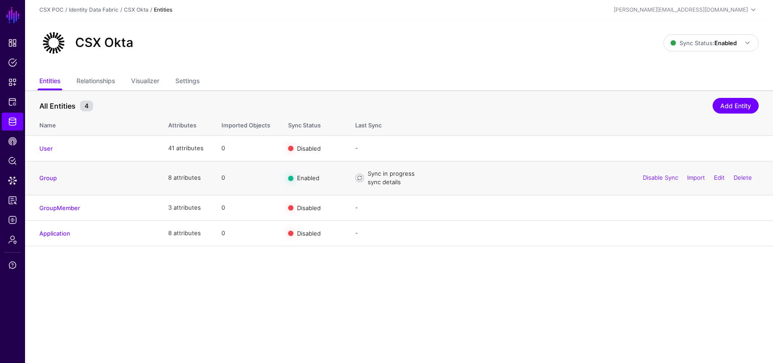
click at [378, 183] on link "sync details" at bounding box center [384, 181] width 33 height 7
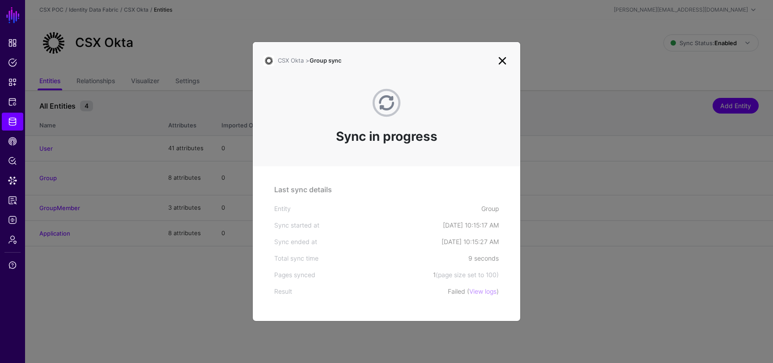
click at [501, 63] on link at bounding box center [502, 61] width 14 height 14
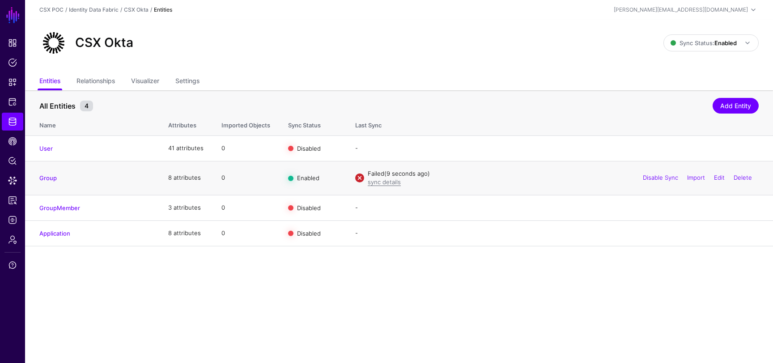
click at [382, 187] on td "Failed (9 seconds ago) sync details Disable Sync Import Edit Delete" at bounding box center [559, 178] width 427 height 34
click at [385, 182] on link "sync details" at bounding box center [384, 181] width 33 height 7
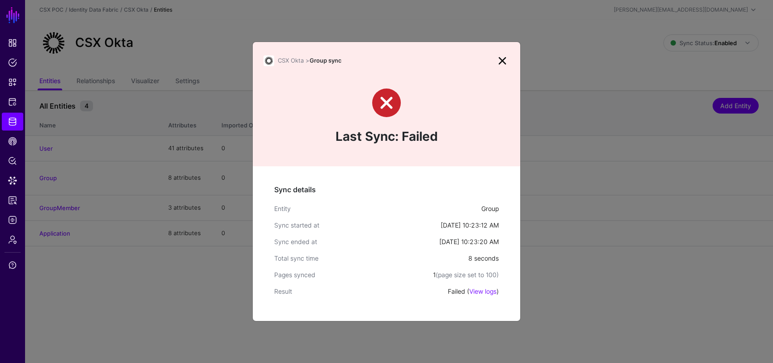
click at [407, 173] on div "Sync details Entity Group Sync started at Oct 1, 2025, 10:23:12 AM Sync ended a…" at bounding box center [386, 243] width 267 height 155
click at [502, 62] on link at bounding box center [502, 61] width 14 height 14
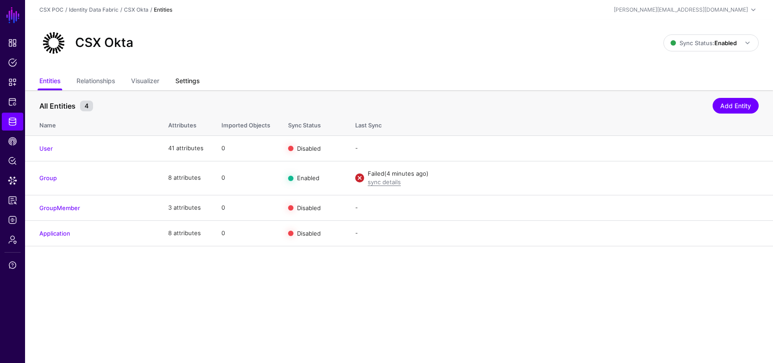
click at [181, 74] on link "Settings" at bounding box center [187, 81] width 24 height 17
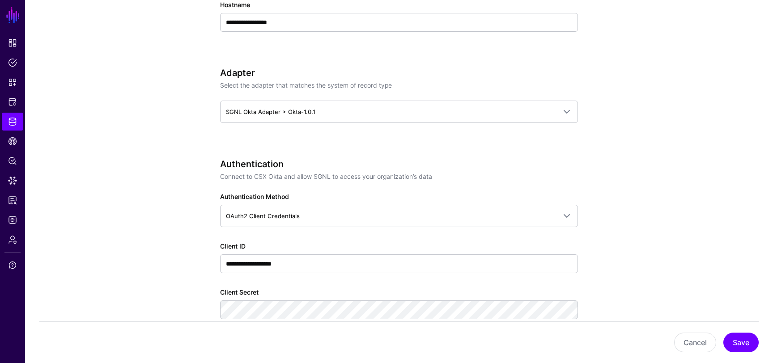
scroll to position [429, 0]
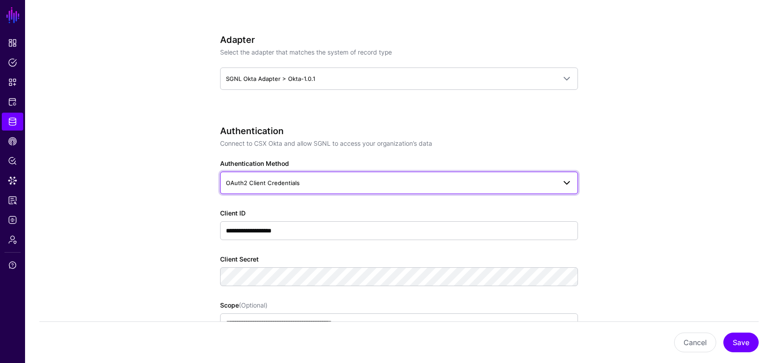
click at [246, 191] on link "OAuth2 Client Credentials" at bounding box center [399, 183] width 358 height 22
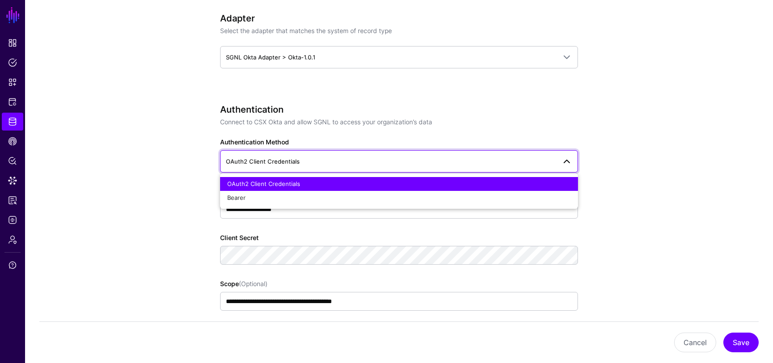
scroll to position [451, 0]
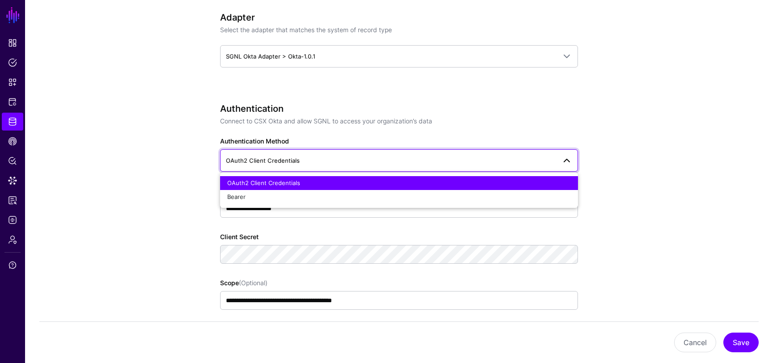
click at [181, 163] on app-datasources-details-form "**********" at bounding box center [399, 345] width 748 height 1412
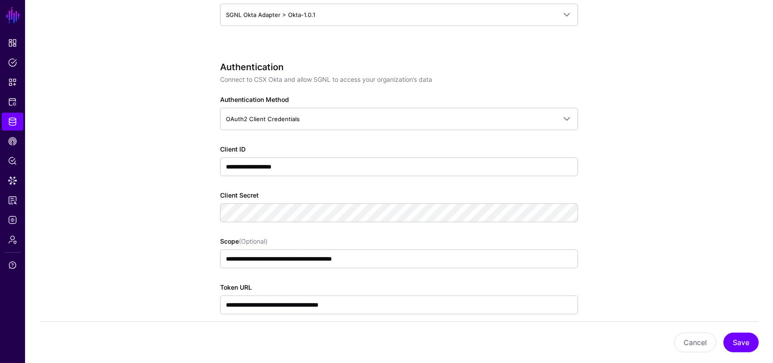
scroll to position [525, 0]
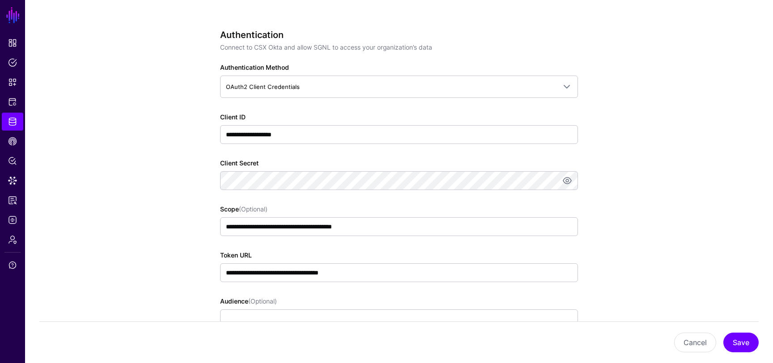
click at [186, 194] on app-datasources-details-form "**********" at bounding box center [399, 271] width 748 height 1412
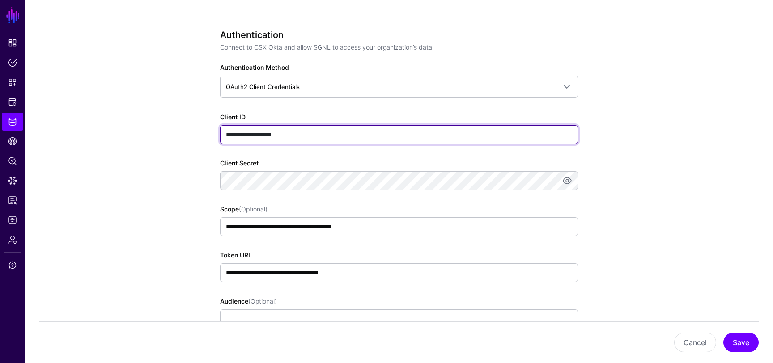
click at [296, 141] on input "**********" at bounding box center [399, 134] width 358 height 19
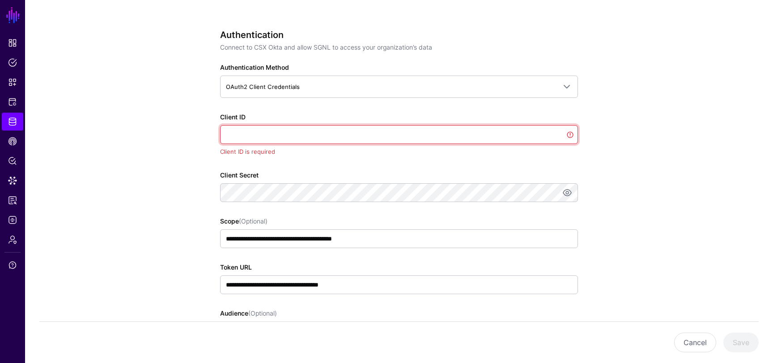
paste input "**********"
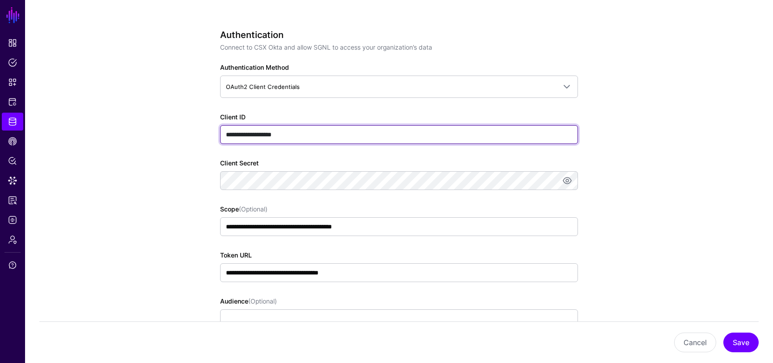
type input "**********"
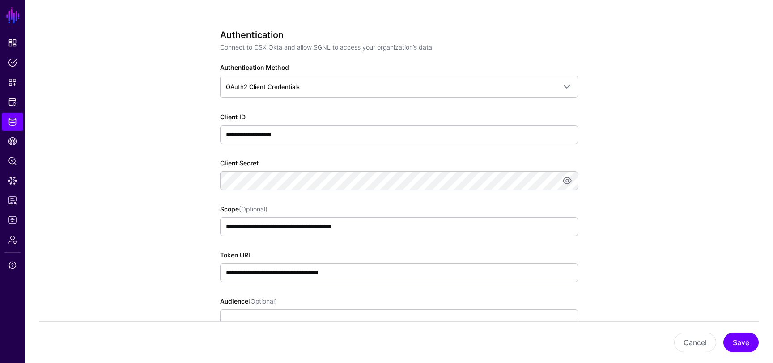
click at [175, 185] on app-datasources-details-form "**********" at bounding box center [399, 271] width 748 height 1412
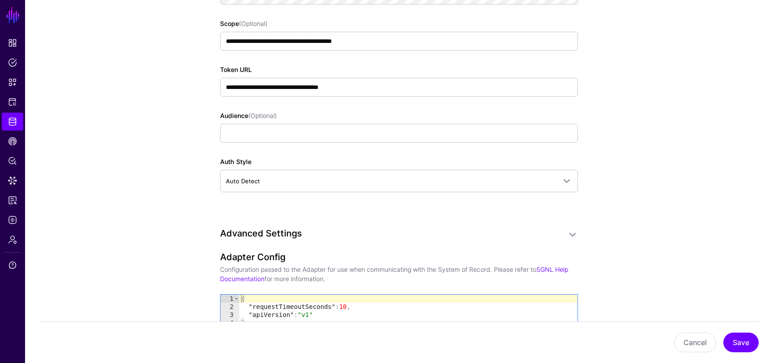
scroll to position [616, 0]
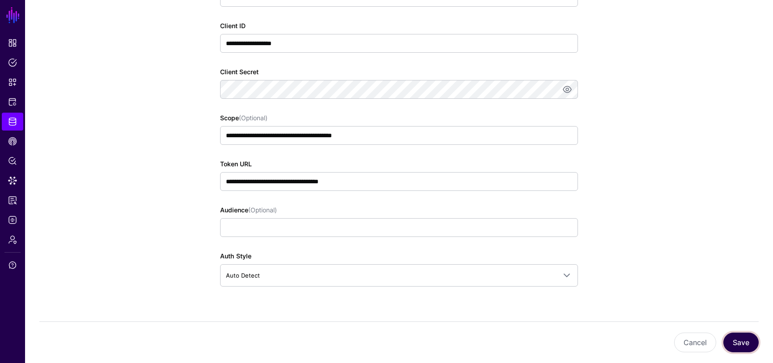
click at [747, 346] on button "Save" at bounding box center [740, 343] width 35 height 20
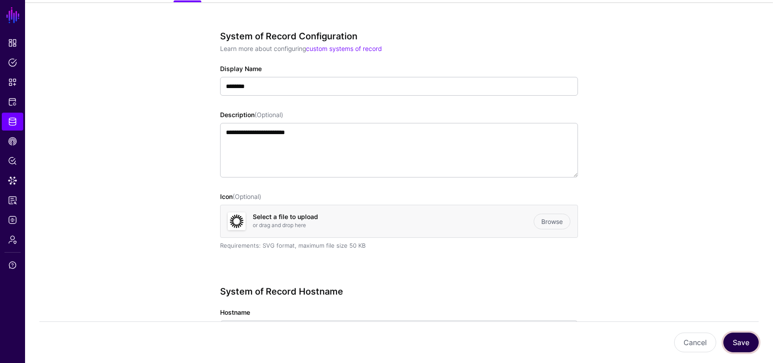
scroll to position [0, 0]
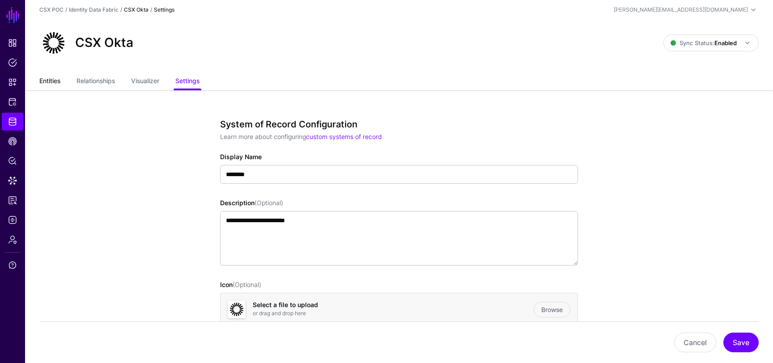
click at [47, 81] on link "Entities" at bounding box center [49, 81] width 21 height 17
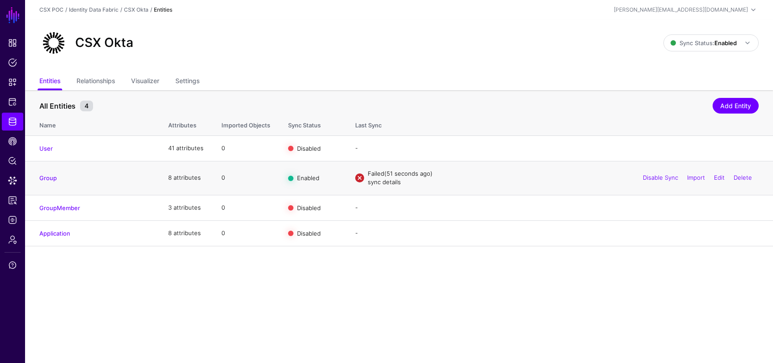
click at [380, 183] on link "sync details" at bounding box center [384, 181] width 33 height 7
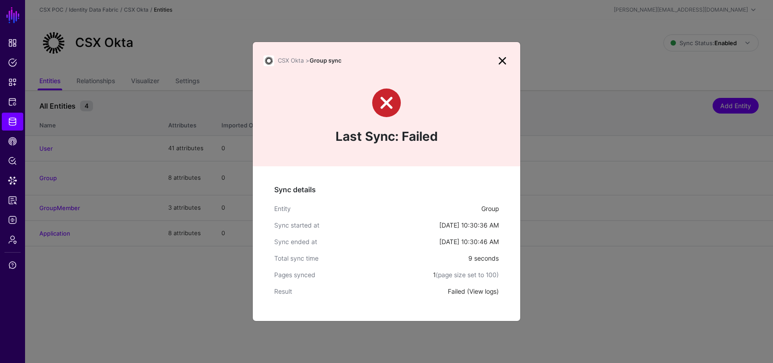
click at [483, 293] on link "View logs" at bounding box center [482, 292] width 27 height 8
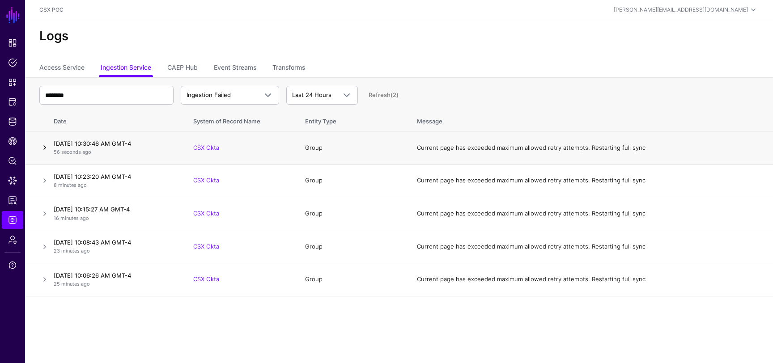
click at [45, 145] on link at bounding box center [44, 147] width 11 height 11
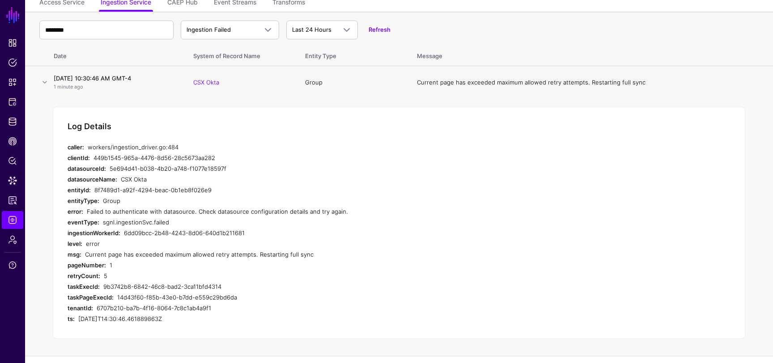
scroll to position [62, 0]
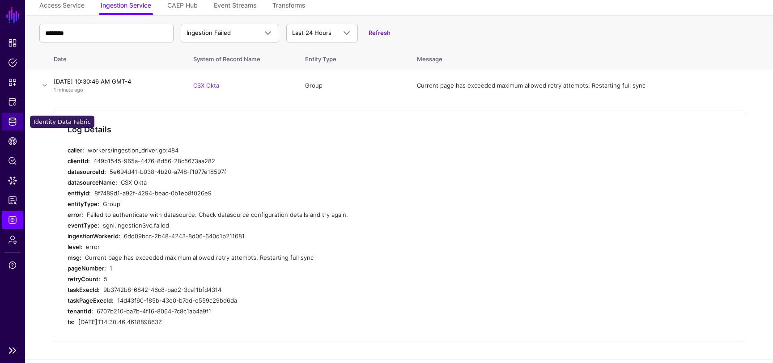
click at [11, 119] on span "Identity Data Fabric" at bounding box center [12, 121] width 9 height 9
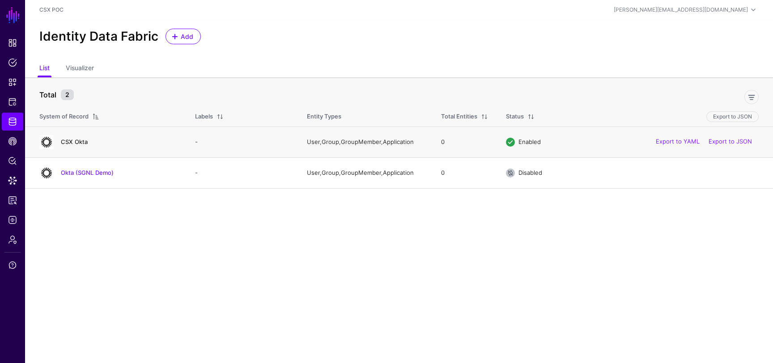
click at [73, 144] on link "CSX Okta" at bounding box center [74, 141] width 27 height 7
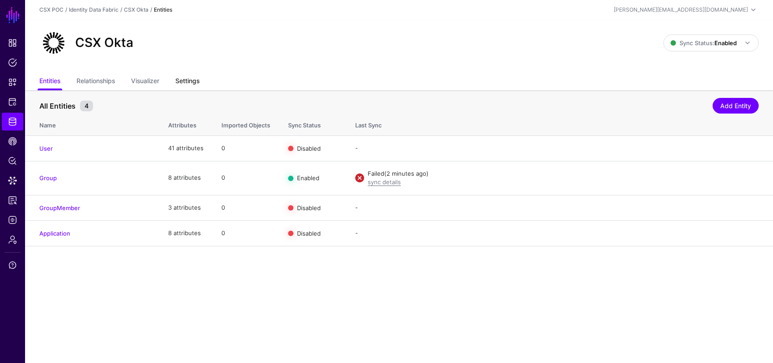
click at [185, 83] on link "Settings" at bounding box center [187, 81] width 24 height 17
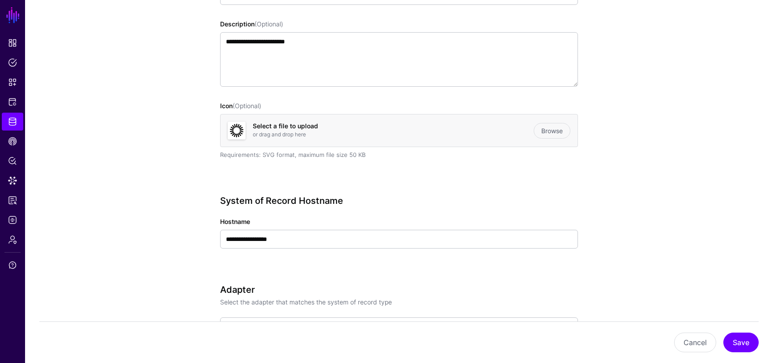
scroll to position [262, 0]
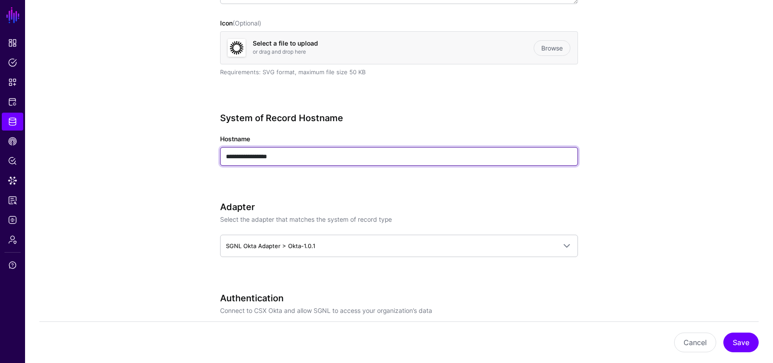
click at [320, 161] on input "**********" at bounding box center [399, 156] width 358 height 19
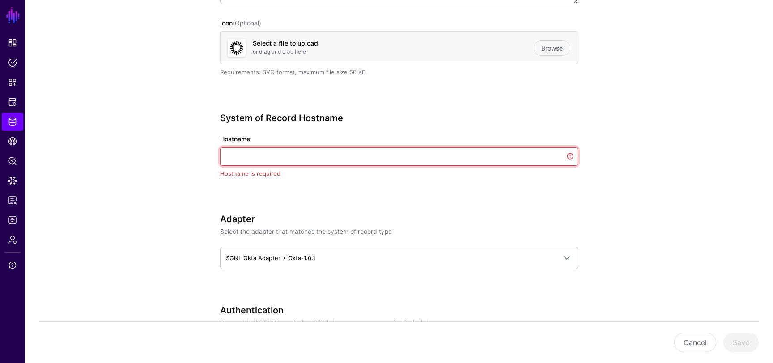
paste input "**********"
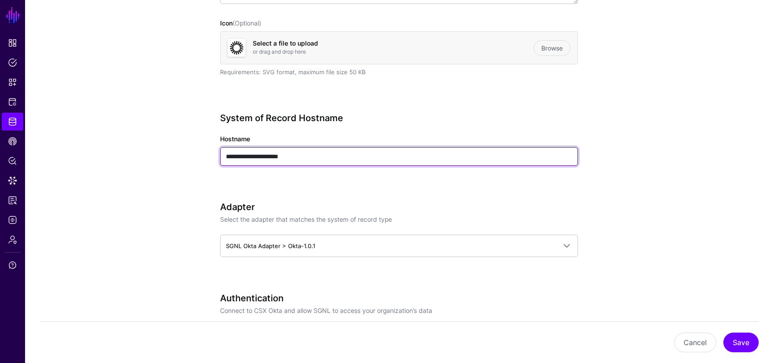
type input "**********"
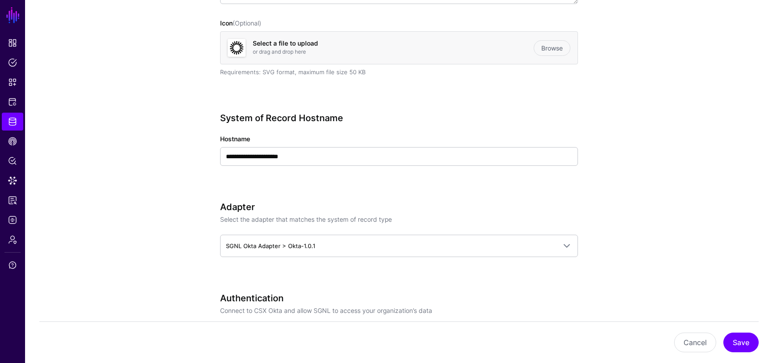
click at [354, 205] on h3 "Adapter" at bounding box center [399, 207] width 358 height 11
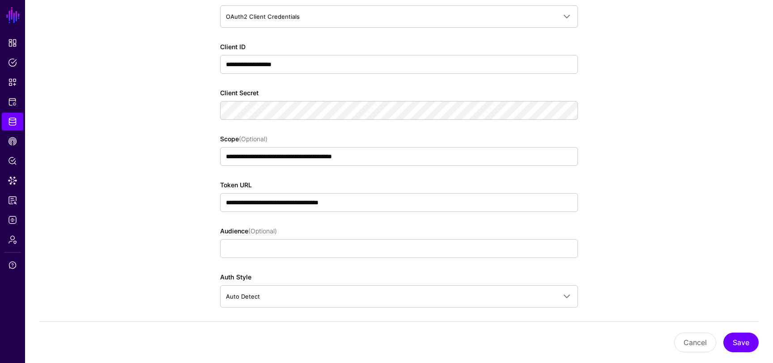
scroll to position [612, 0]
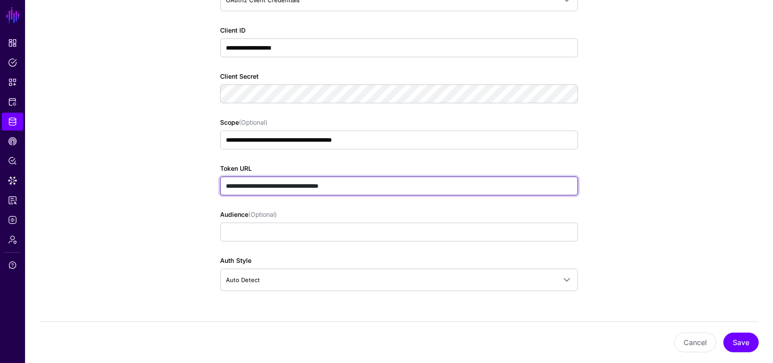
drag, startPoint x: 303, startPoint y: 186, endPoint x: 249, endPoint y: 187, distance: 54.6
click at [249, 187] on input "**********" at bounding box center [399, 186] width 358 height 19
paste input "**********"
type input "**********"
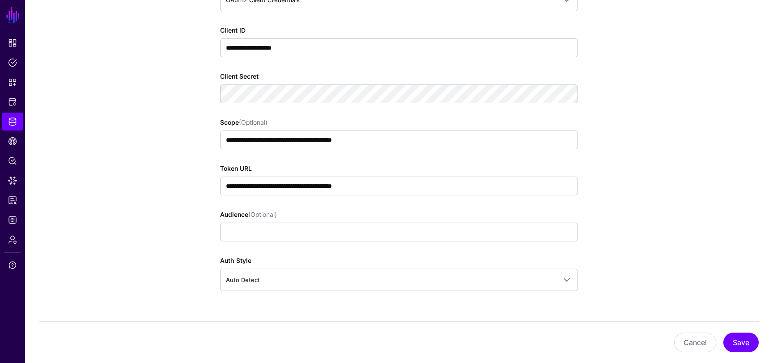
click at [619, 220] on app-datasources-details-form "**********" at bounding box center [399, 184] width 748 height 1412
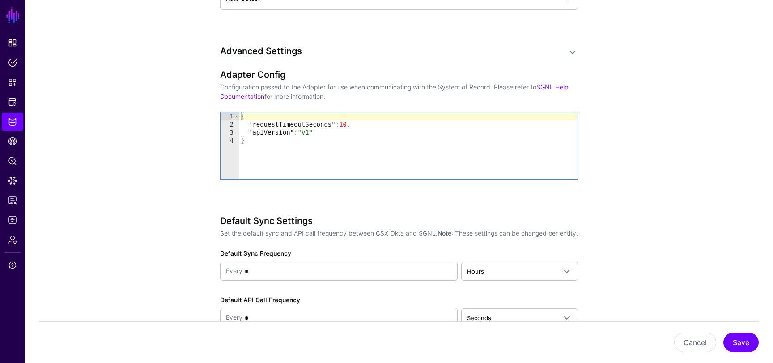
scroll to position [936, 0]
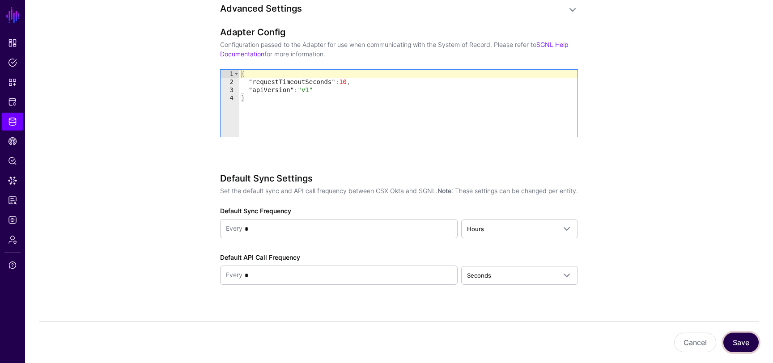
click at [754, 346] on button "Save" at bounding box center [740, 343] width 35 height 20
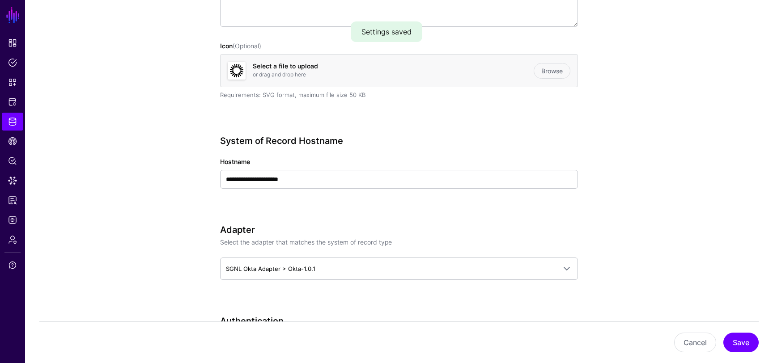
scroll to position [0, 0]
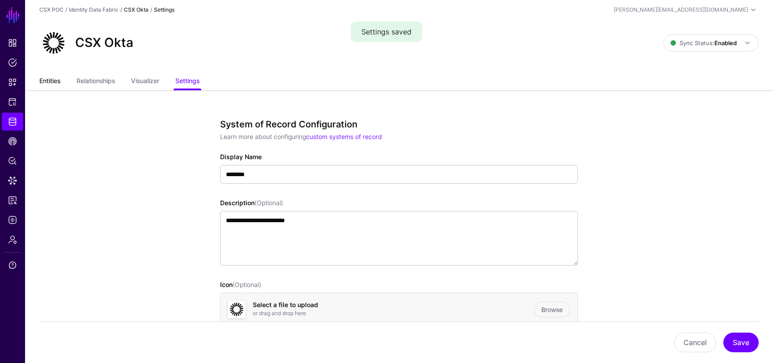
click at [60, 79] on link "Entities" at bounding box center [49, 81] width 21 height 17
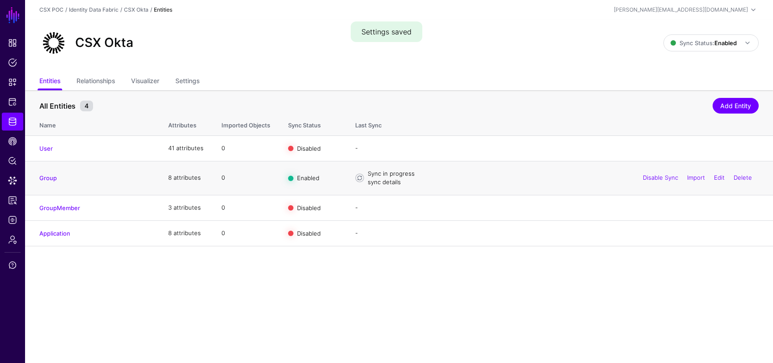
click at [393, 183] on link "sync details" at bounding box center [384, 181] width 33 height 7
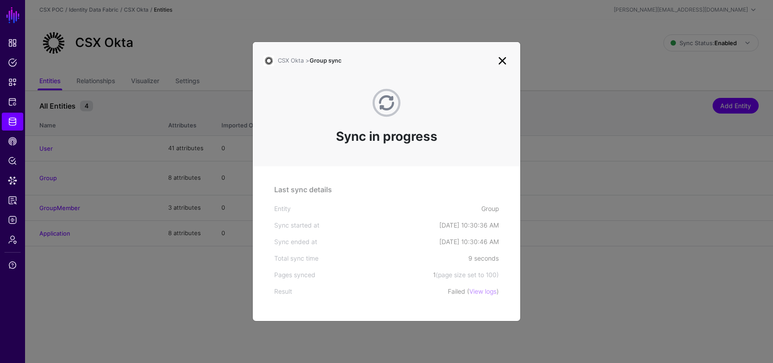
click at [502, 61] on link at bounding box center [502, 61] width 14 height 14
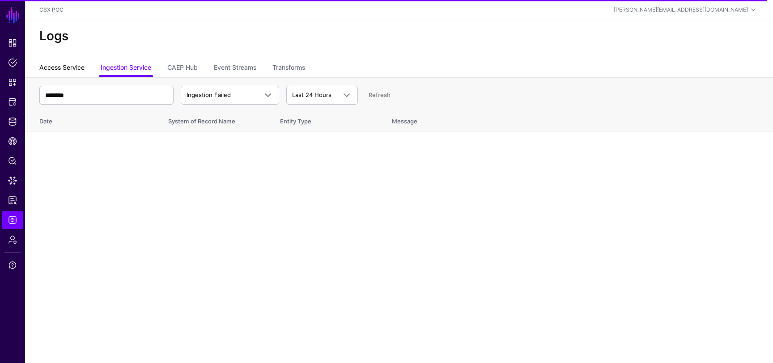
click at [71, 60] on link "Access Service" at bounding box center [61, 68] width 45 height 17
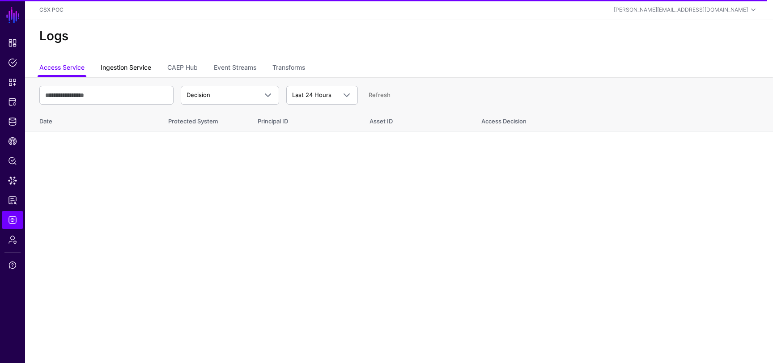
click at [136, 66] on link "Ingestion Service" at bounding box center [126, 68] width 51 height 17
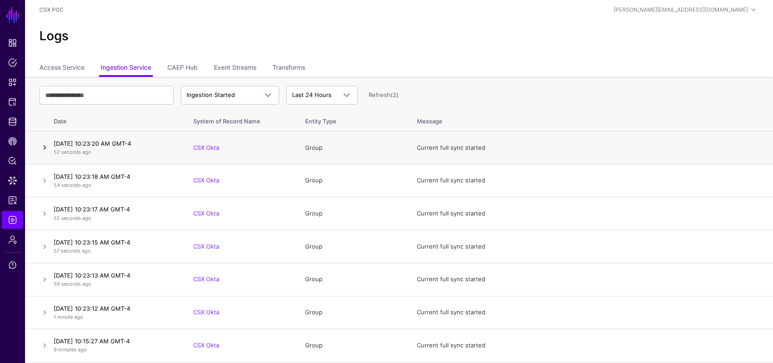
click at [47, 149] on link at bounding box center [44, 147] width 11 height 11
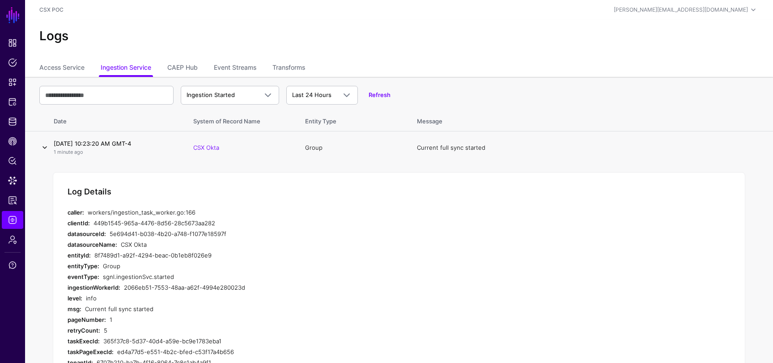
click at [47, 149] on link at bounding box center [44, 147] width 11 height 11
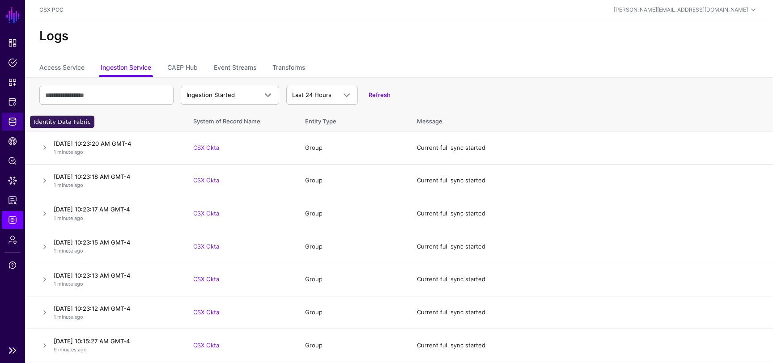
click at [11, 123] on span "Identity Data Fabric" at bounding box center [12, 121] width 9 height 9
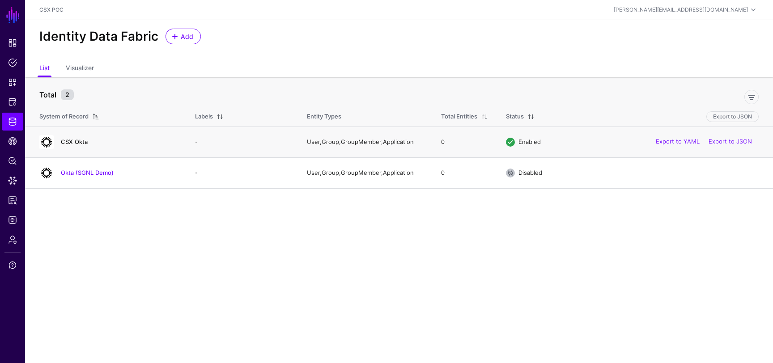
click at [81, 142] on link "CSX Okta" at bounding box center [74, 141] width 27 height 7
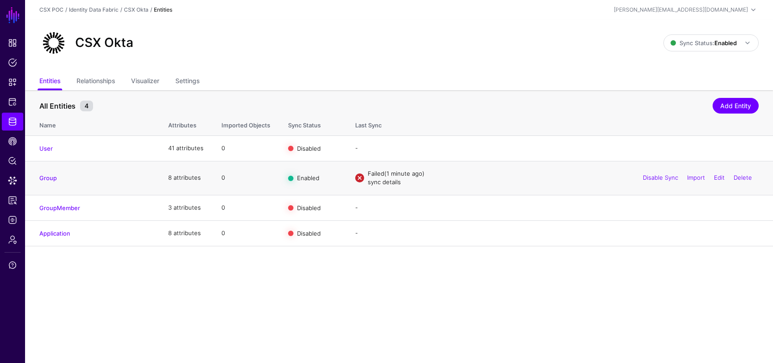
click at [385, 183] on link "sync details" at bounding box center [384, 181] width 33 height 7
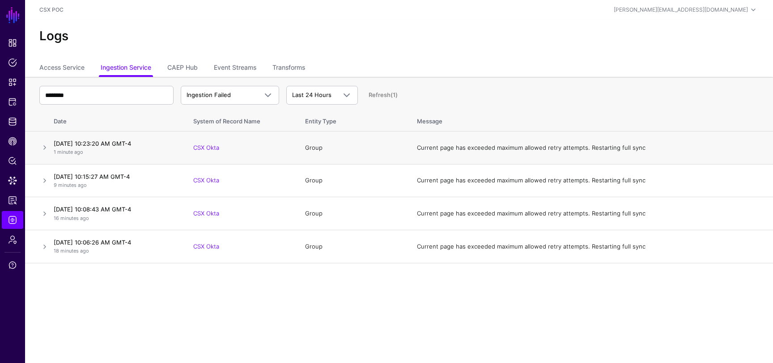
click at [50, 139] on td at bounding box center [37, 147] width 25 height 33
click at [47, 146] on link at bounding box center [44, 147] width 11 height 11
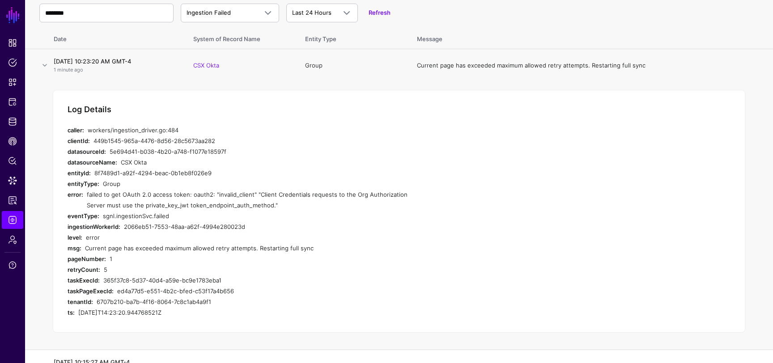
scroll to position [109, 0]
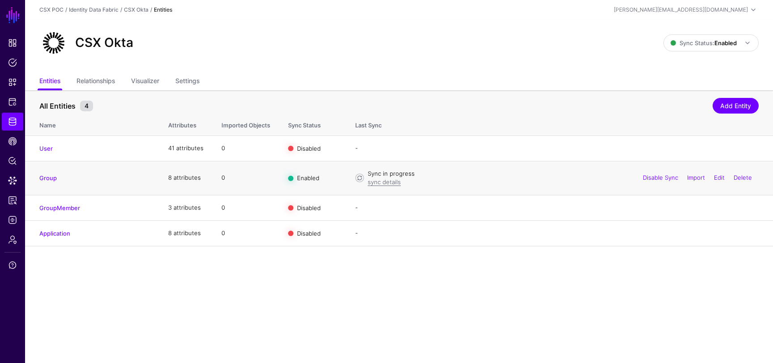
click at [382, 188] on td "Sync in progress sync details Disable Sync Import Edit Delete" at bounding box center [559, 178] width 427 height 34
click at [381, 184] on link "sync details" at bounding box center [384, 181] width 33 height 7
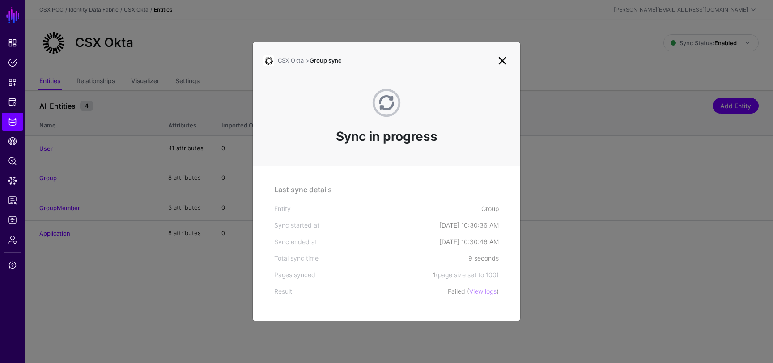
click at [504, 66] on link at bounding box center [502, 61] width 14 height 14
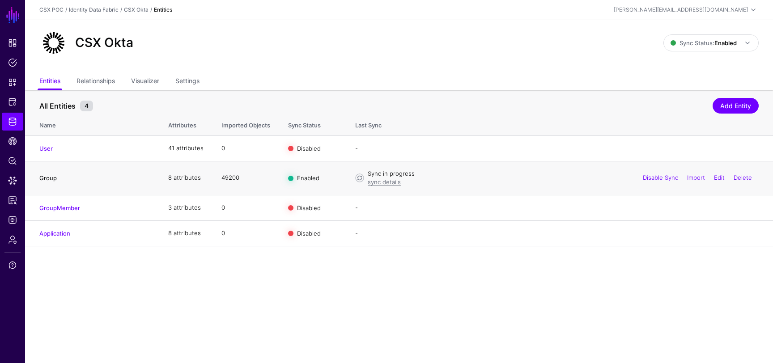
click at [53, 179] on link "Group" at bounding box center [47, 177] width 17 height 7
click at [99, 76] on link "Relationships" at bounding box center [95, 81] width 38 height 17
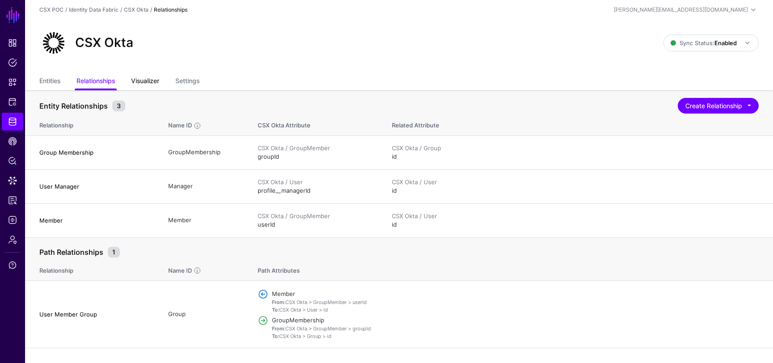
click at [144, 76] on link "Visualizer" at bounding box center [145, 81] width 28 height 17
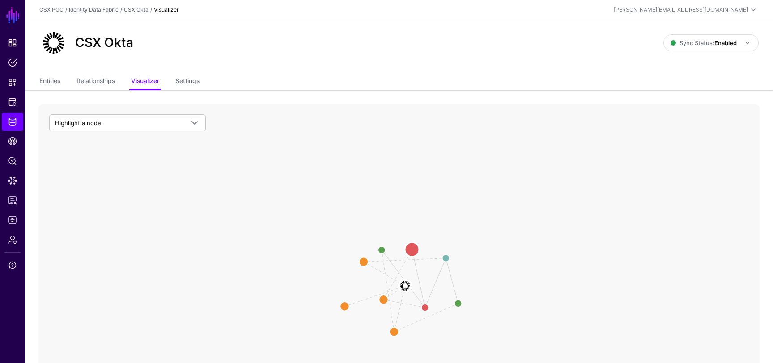
click at [414, 249] on circle at bounding box center [412, 249] width 14 height 14
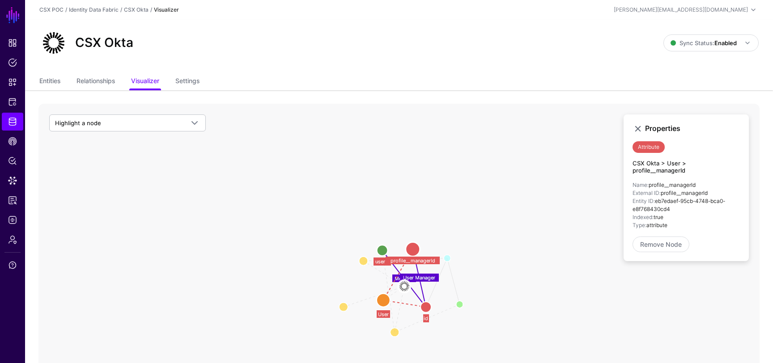
click at [384, 250] on circle at bounding box center [382, 250] width 11 height 11
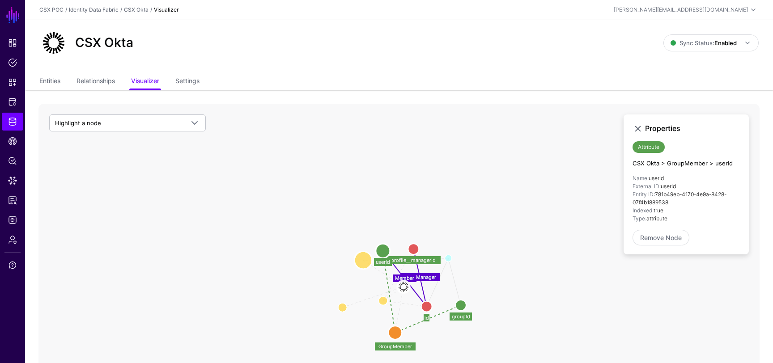
click at [363, 261] on circle at bounding box center [363, 260] width 18 height 18
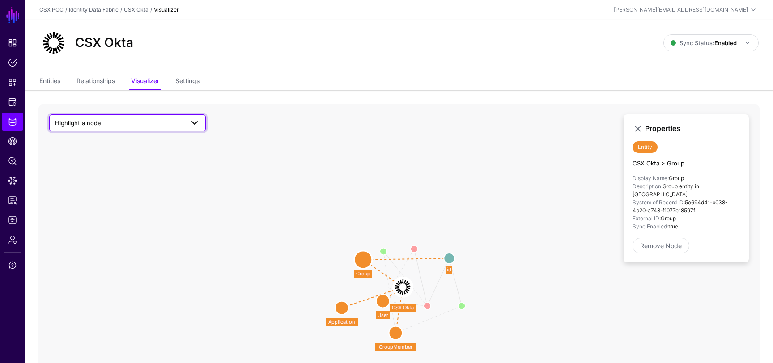
click at [186, 118] on span at bounding box center [192, 123] width 16 height 11
click at [133, 203] on div "Group" at bounding box center [131, 204] width 133 height 9
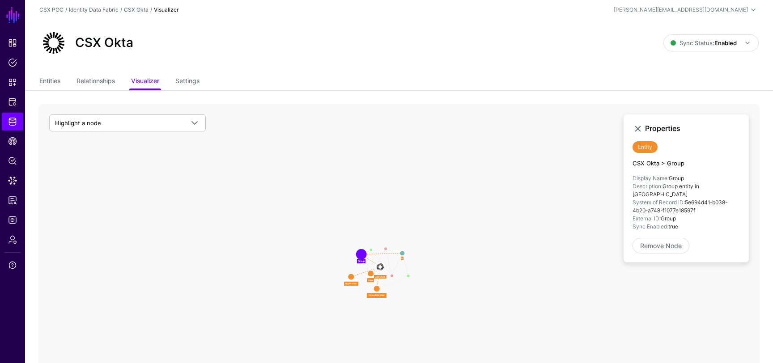
click at [361, 256] on circle at bounding box center [361, 254] width 8 height 8
click at [9, 183] on span "Data Lens" at bounding box center [12, 180] width 9 height 9
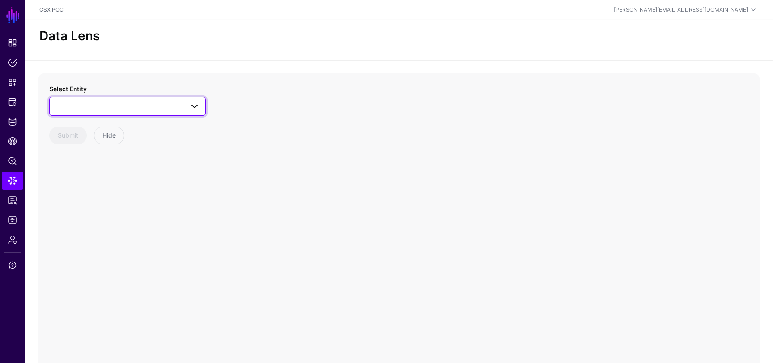
click at [158, 109] on span at bounding box center [127, 106] width 145 height 11
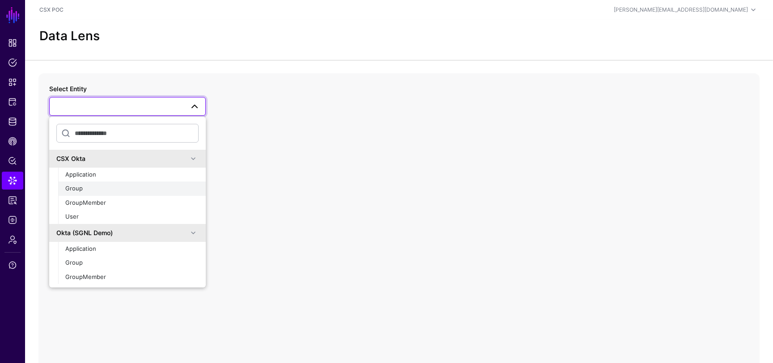
click at [98, 192] on div "Group" at bounding box center [131, 188] width 133 height 9
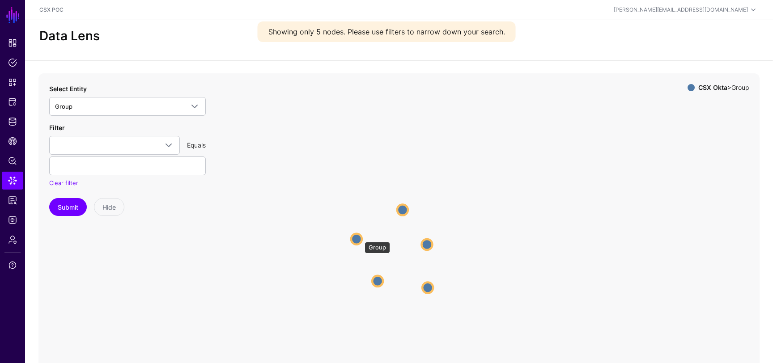
click at [360, 237] on circle at bounding box center [356, 238] width 11 height 11
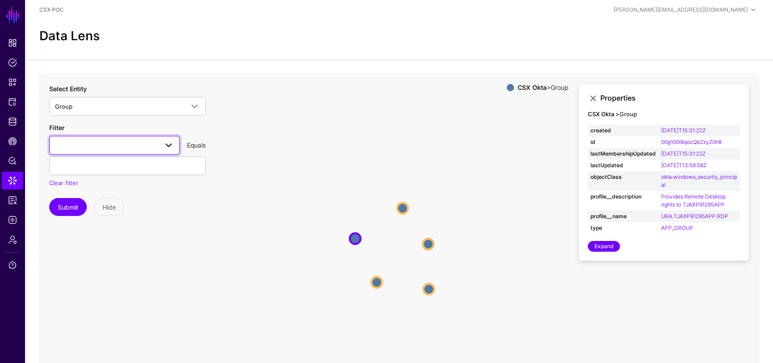
click at [163, 146] on span at bounding box center [168, 145] width 11 height 11
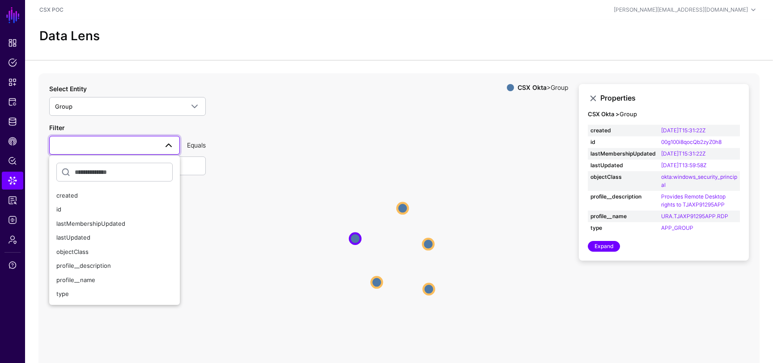
click at [254, 127] on icon "Group Group Group Group Group Group Group Group Group Group" at bounding box center [398, 252] width 721 height 358
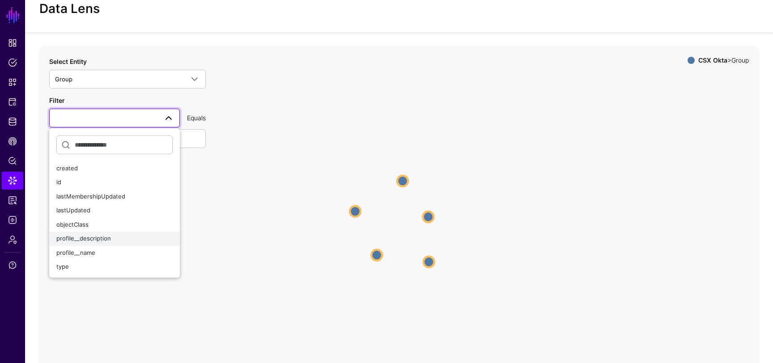
scroll to position [28, 0]
click at [198, 213] on icon "Group Group Group Group Group Group Group Group Group Group" at bounding box center [398, 224] width 721 height 358
click at [135, 147] on input "text" at bounding box center [114, 144] width 116 height 19
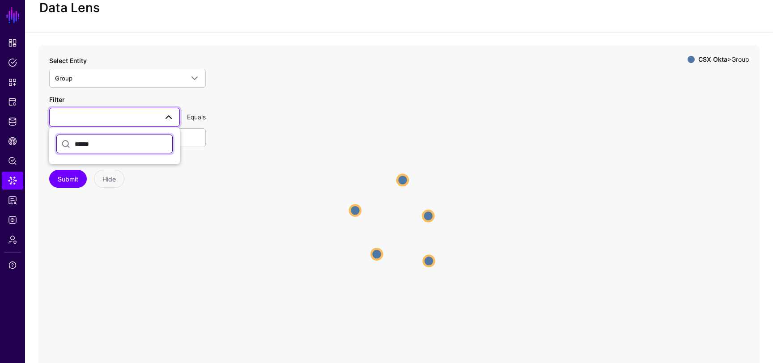
type input "******"
click at [141, 202] on icon "Group Group Group Group Group Group Group Group Group Group" at bounding box center [398, 224] width 721 height 358
click at [127, 143] on input "******" at bounding box center [114, 144] width 116 height 19
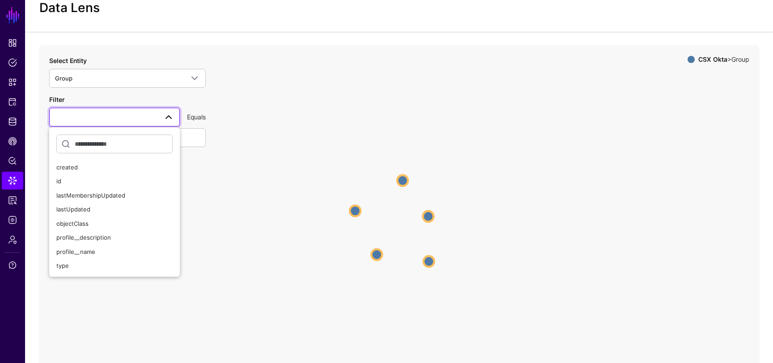
click at [168, 116] on span at bounding box center [168, 117] width 11 height 11
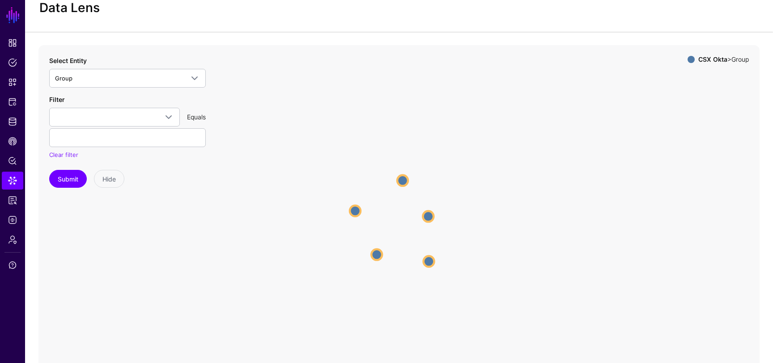
click at [271, 114] on icon "Group Group Group Group Group Group Group Group Group Group" at bounding box center [398, 224] width 721 height 358
click at [178, 133] on input "text" at bounding box center [127, 137] width 157 height 19
click at [141, 116] on span at bounding box center [114, 117] width 119 height 11
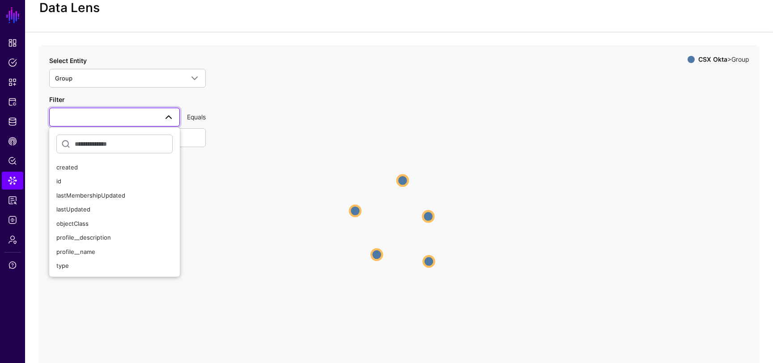
click at [249, 140] on icon "Group Group Group Group Group Group Group Group Group Group" at bounding box center [398, 224] width 721 height 358
click at [167, 115] on span at bounding box center [168, 117] width 11 height 11
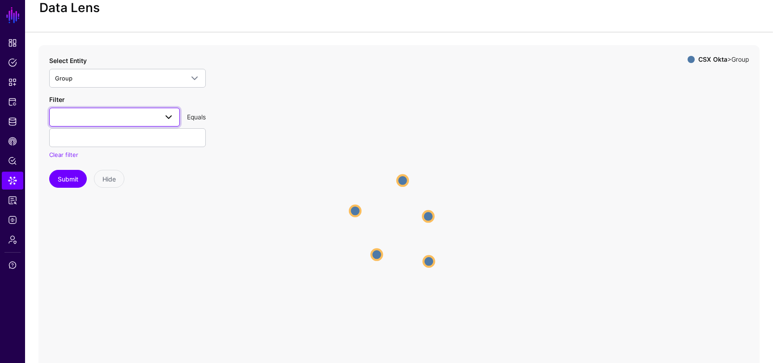
click at [102, 113] on span at bounding box center [114, 117] width 119 height 11
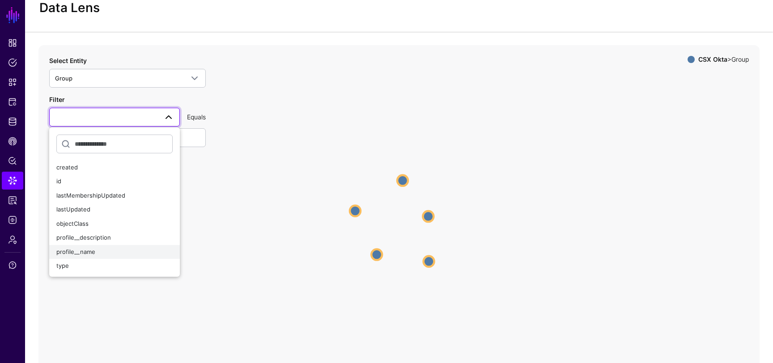
click at [90, 253] on span "profile__name" at bounding box center [75, 251] width 39 height 7
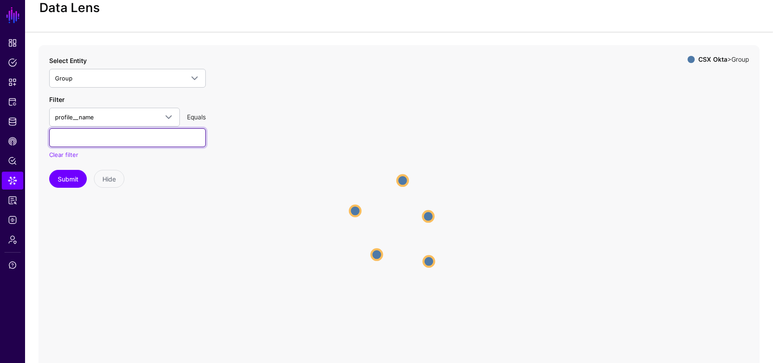
click at [113, 133] on input "text" at bounding box center [127, 137] width 157 height 19
click at [195, 116] on div "Equals" at bounding box center [196, 116] width 26 height 9
click at [160, 138] on input "*******" at bounding box center [127, 137] width 157 height 19
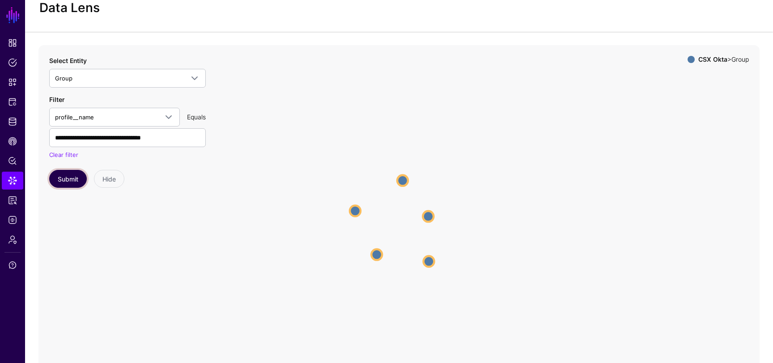
click at [70, 183] on button "Submit" at bounding box center [68, 179] width 38 height 18
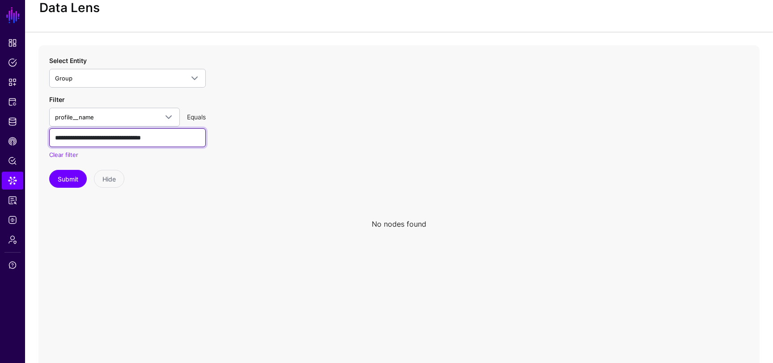
click at [161, 141] on input "**********" at bounding box center [127, 137] width 157 height 19
type input "**********"
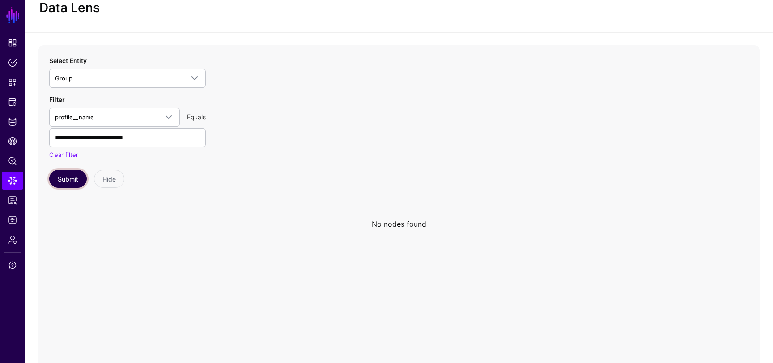
click at [73, 182] on button "Submit" at bounding box center [68, 179] width 38 height 18
click at [406, 229] on circle at bounding box center [402, 224] width 11 height 11
click at [404, 223] on circle at bounding box center [402, 224] width 11 height 11
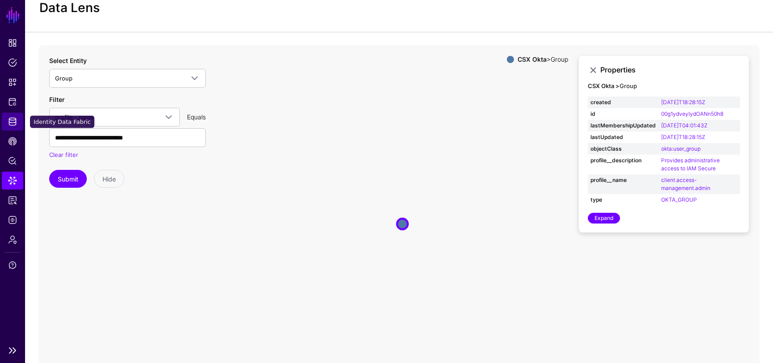
click at [12, 124] on span "Identity Data Fabric" at bounding box center [12, 121] width 9 height 9
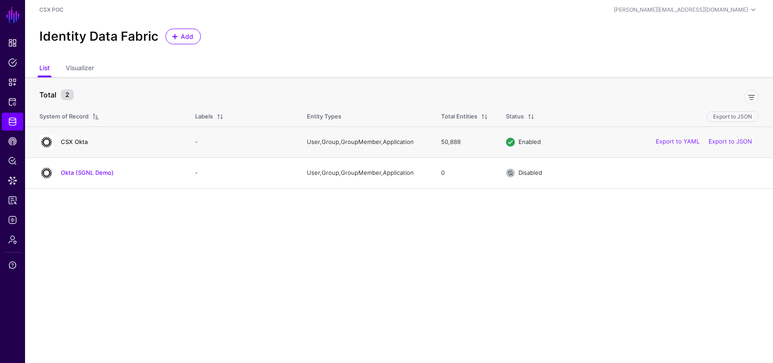
click at [75, 142] on link "CSX Okta" at bounding box center [74, 141] width 27 height 7
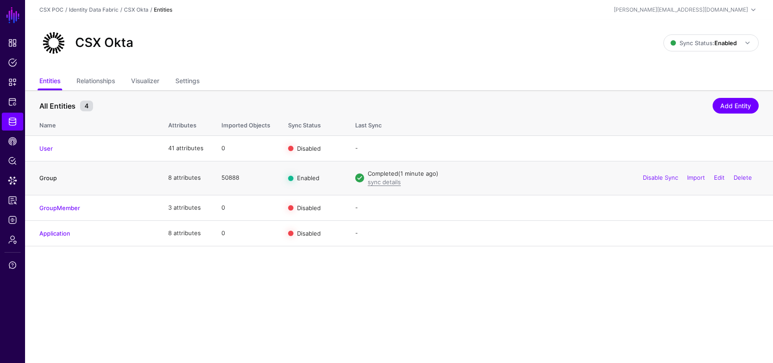
click at [52, 181] on link "Group" at bounding box center [47, 177] width 17 height 7
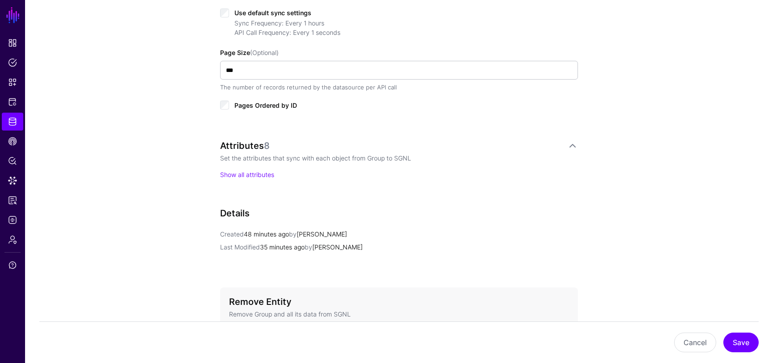
scroll to position [518, 0]
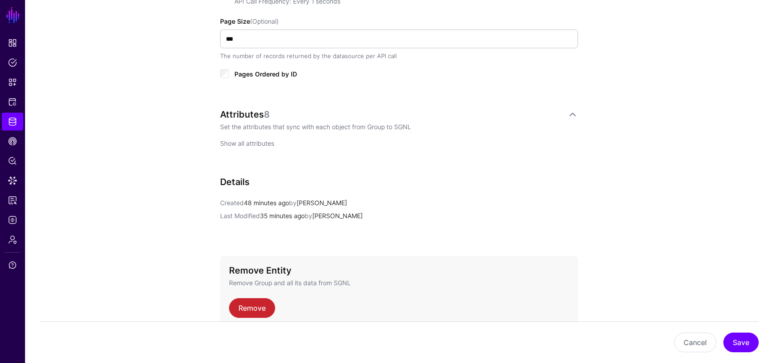
click at [237, 146] on link "Show all attributes" at bounding box center [247, 144] width 54 height 8
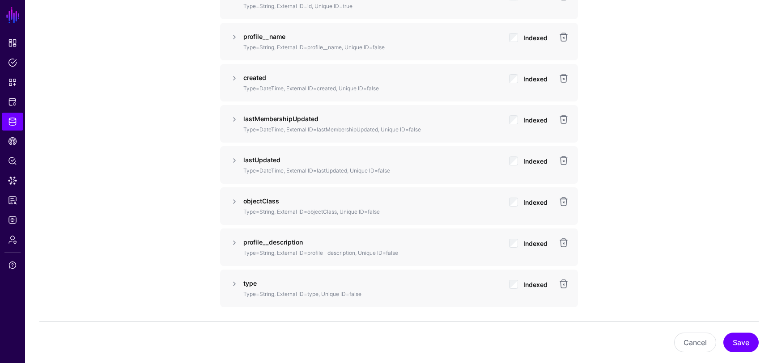
scroll to position [539, 0]
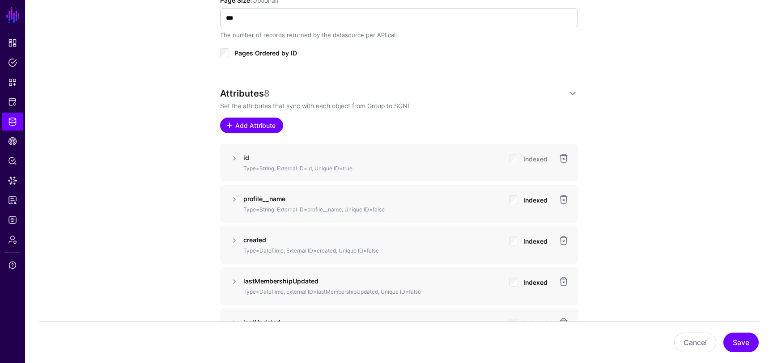
click at [250, 129] on span "Add Attribute" at bounding box center [255, 125] width 42 height 9
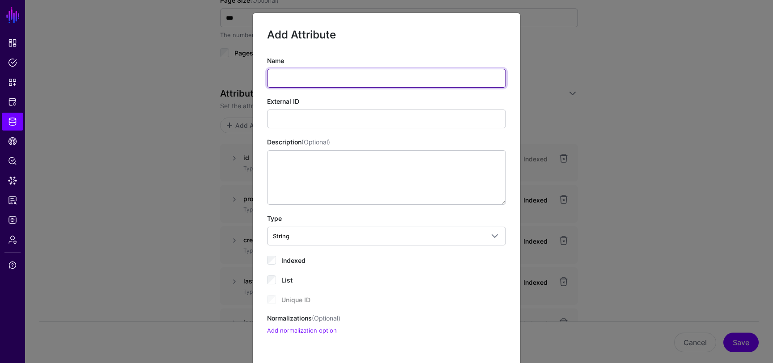
click at [323, 83] on input "Name" at bounding box center [386, 78] width 239 height 19
click at [208, 182] on ngb-modal-window "Add Attribute Name External ID Description (Optional) Type String String Bool D…" at bounding box center [386, 181] width 773 height 363
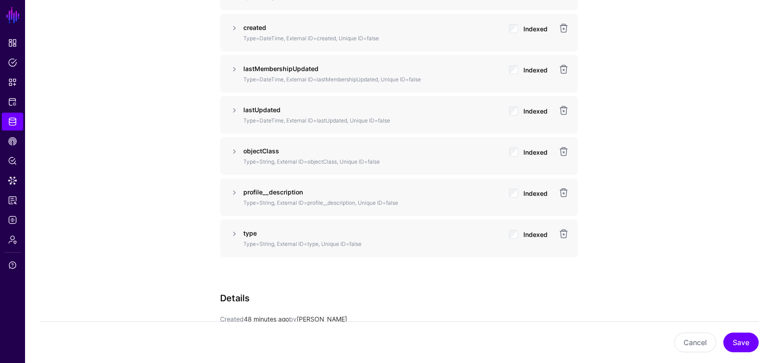
scroll to position [765, 0]
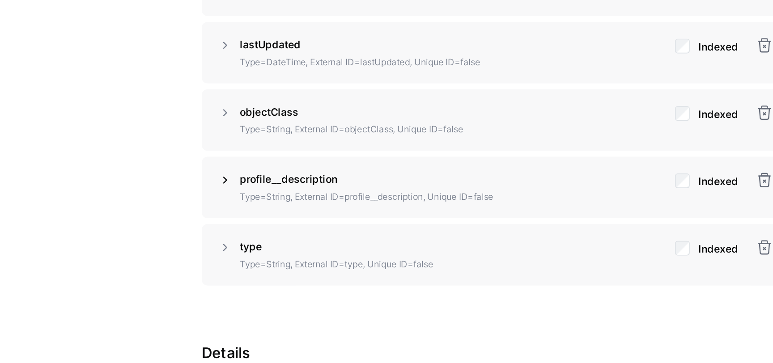
click at [235, 178] on link at bounding box center [234, 179] width 11 height 11
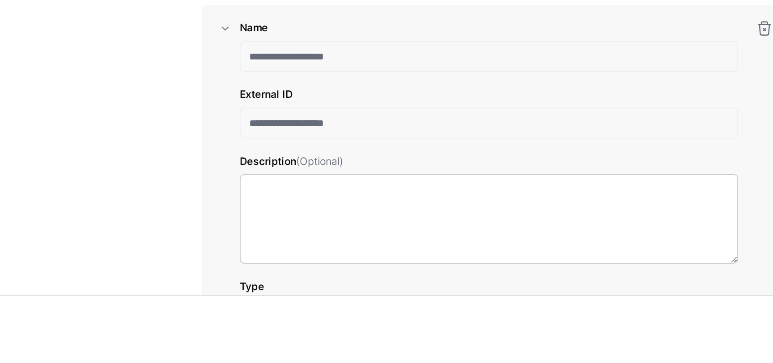
scroll to position [785, 0]
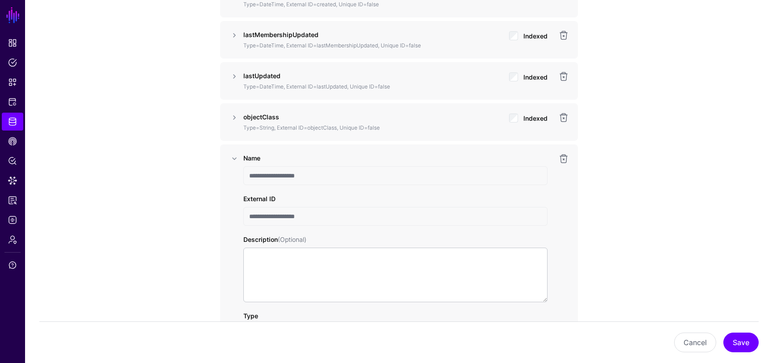
click at [278, 176] on input "**********" at bounding box center [395, 175] width 304 height 19
click at [236, 159] on link at bounding box center [234, 158] width 11 height 11
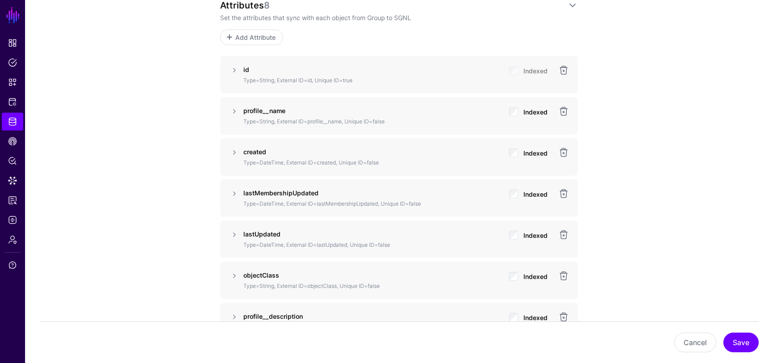
scroll to position [562, 0]
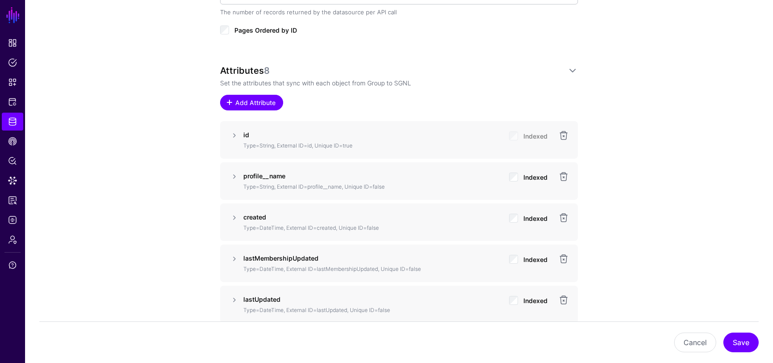
click at [248, 104] on span "Add Attribute" at bounding box center [255, 102] width 42 height 9
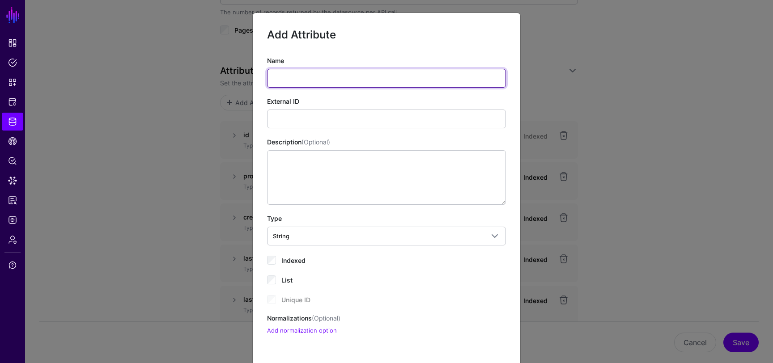
click at [319, 75] on input "Name" at bounding box center [386, 78] width 239 height 19
paste input "**********"
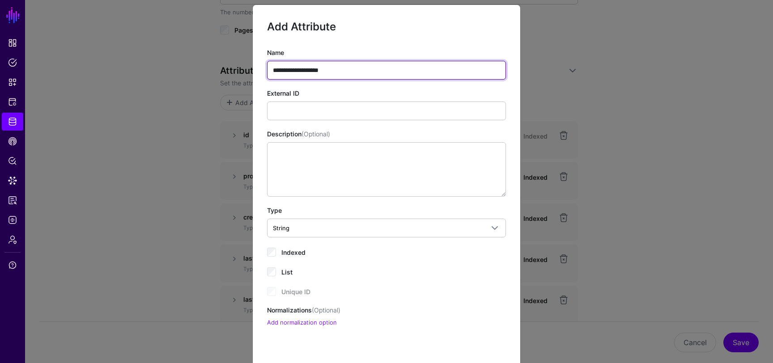
scroll to position [8, 0]
click at [306, 72] on input "**********" at bounding box center [386, 70] width 239 height 19
drag, startPoint x: 298, startPoint y: 73, endPoint x: 366, endPoint y: 68, distance: 67.7
click at [362, 72] on input "**********" at bounding box center [386, 70] width 239 height 19
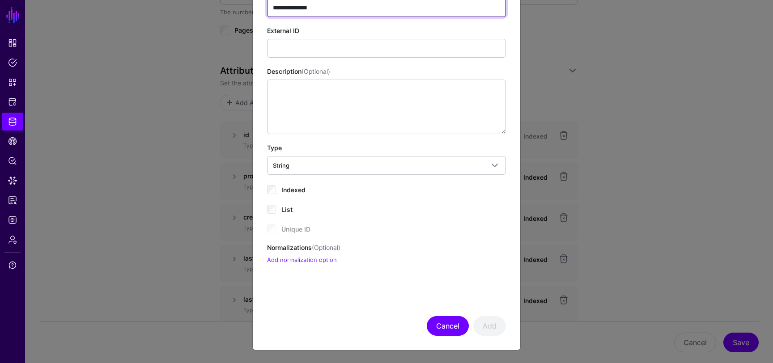
type input "**********"
click at [454, 324] on button "Cancel" at bounding box center [448, 326] width 42 height 20
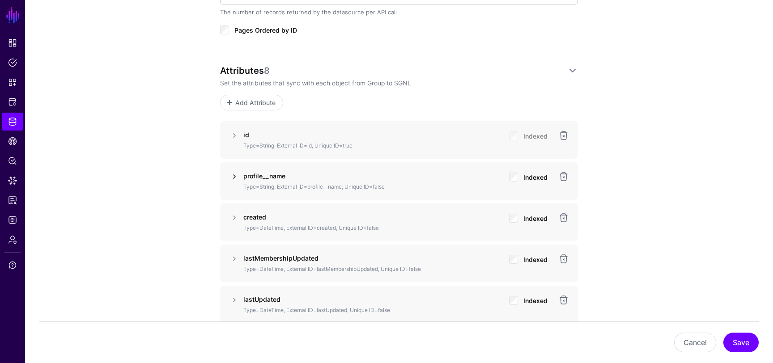
click at [235, 174] on link at bounding box center [234, 176] width 11 height 11
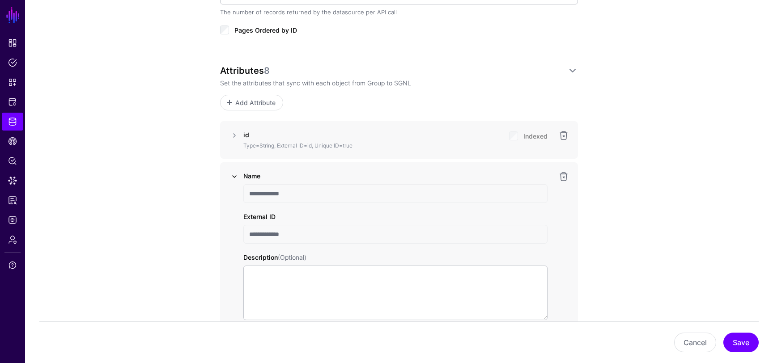
click at [233, 171] on link at bounding box center [234, 176] width 11 height 11
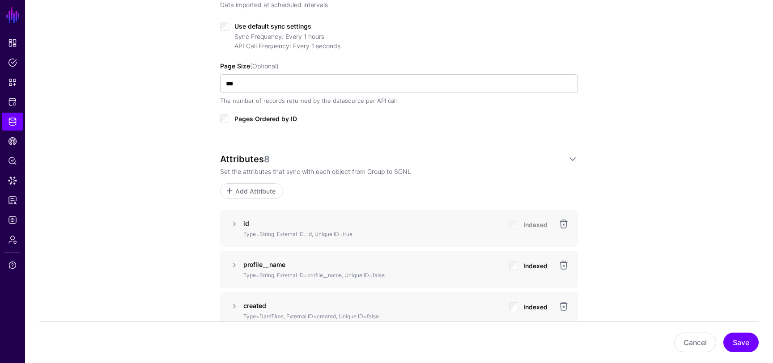
scroll to position [480, 0]
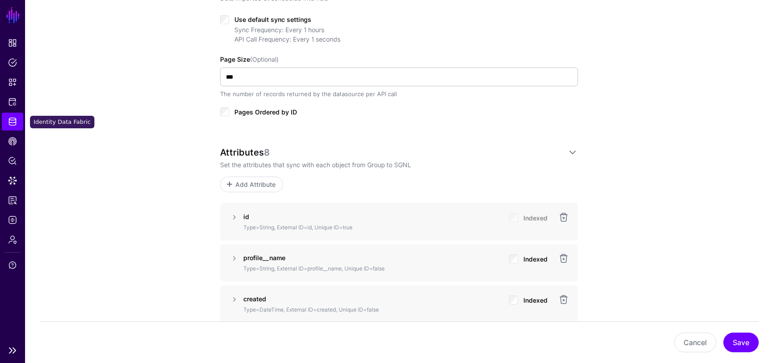
click at [13, 119] on span "Identity Data Fabric" at bounding box center [12, 121] width 9 height 9
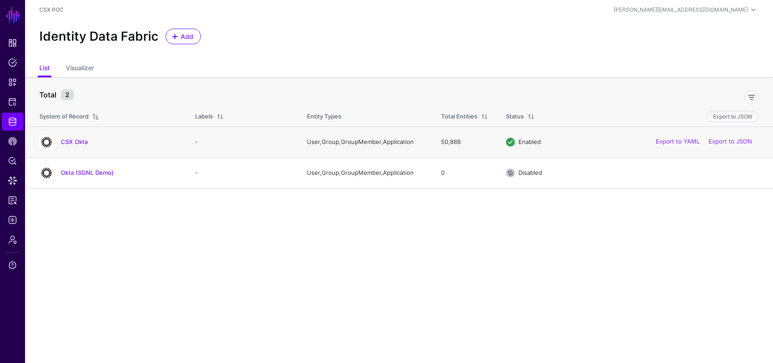
click at [74, 145] on h4 "CSX Okta" at bounding box center [119, 142] width 116 height 8
click at [77, 140] on link "CSX Okta" at bounding box center [74, 141] width 27 height 7
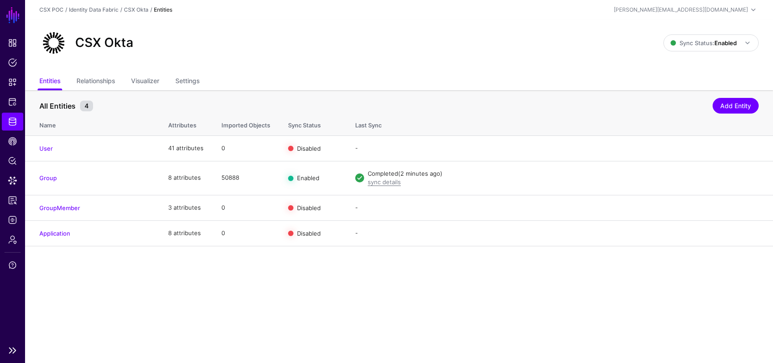
click at [13, 122] on span "Identity Data Fabric" at bounding box center [12, 121] width 9 height 9
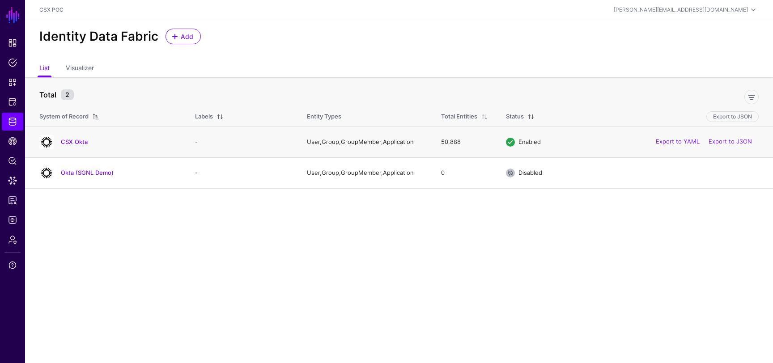
click at [73, 138] on h4 "CSX Okta" at bounding box center [119, 142] width 116 height 8
click at [75, 141] on link "CSX Okta" at bounding box center [74, 141] width 27 height 7
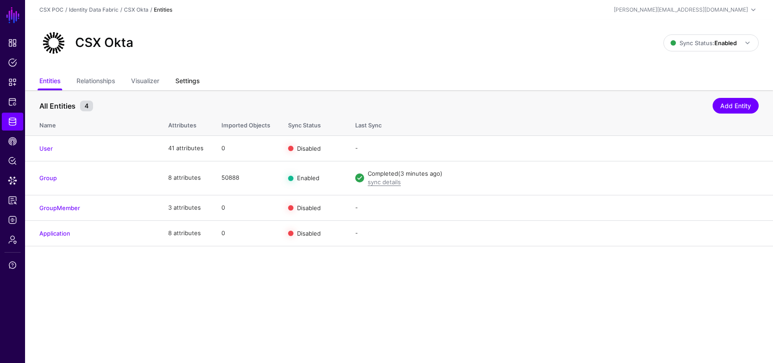
click at [188, 81] on link "Settings" at bounding box center [187, 81] width 24 height 17
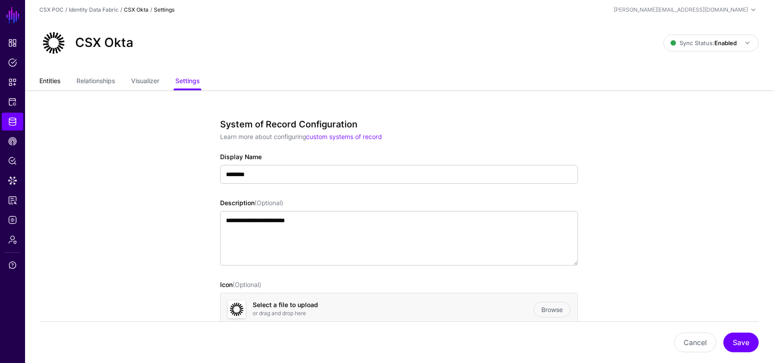
click at [57, 84] on link "Entities" at bounding box center [49, 81] width 21 height 17
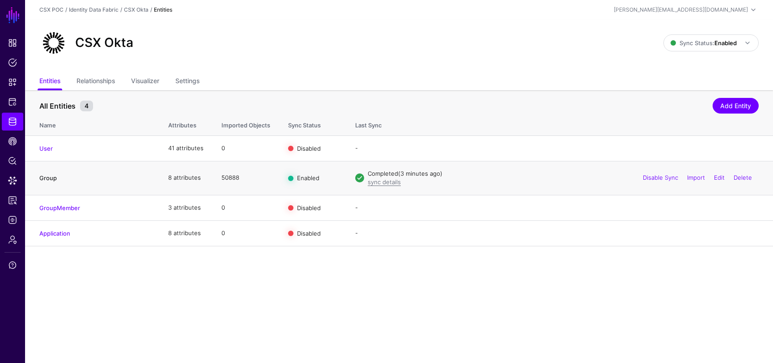
click at [47, 179] on link "Group" at bounding box center [47, 177] width 17 height 7
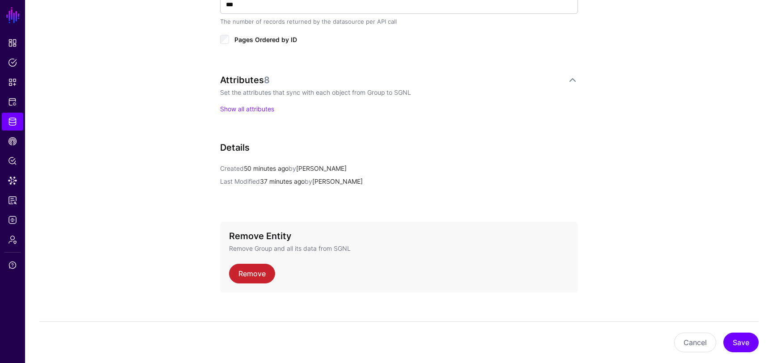
scroll to position [557, 0]
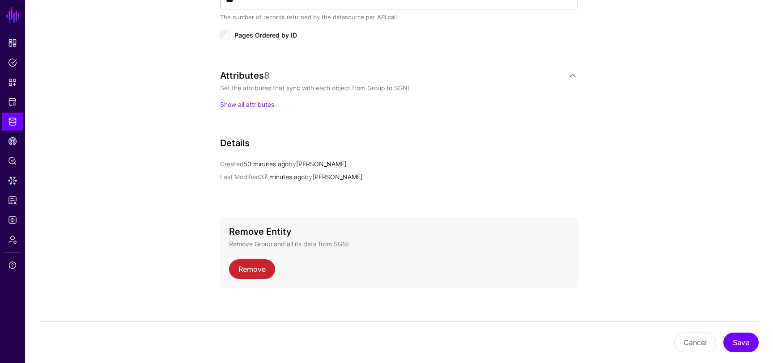
click at [248, 98] on div "Attributes 8 Set the attributes that sync with each object from Group to SGNL S…" at bounding box center [399, 89] width 358 height 39
click at [249, 102] on link "Show all attributes" at bounding box center [247, 105] width 54 height 8
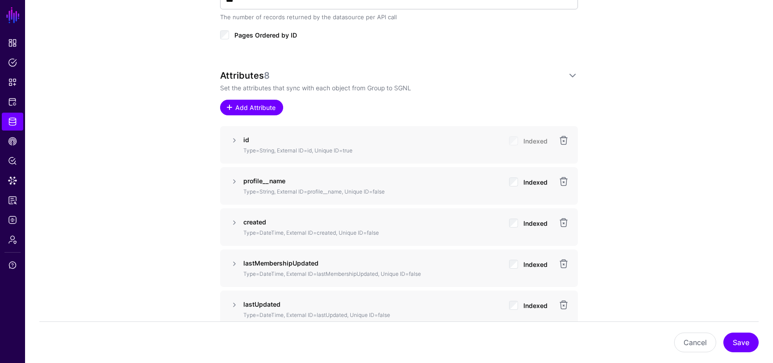
click at [258, 103] on span "Add Attribute" at bounding box center [255, 107] width 42 height 9
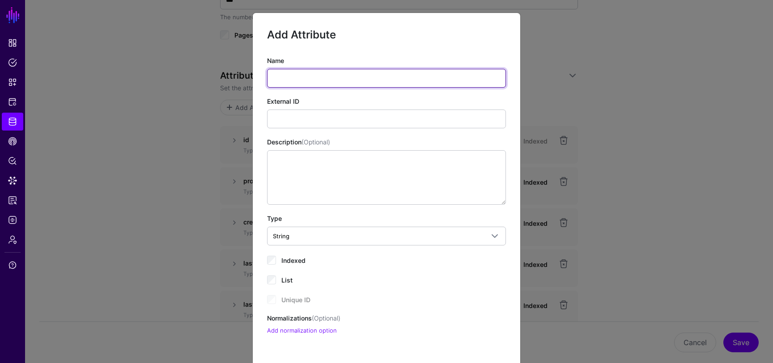
click at [332, 78] on input "Name" at bounding box center [386, 78] width 239 height 19
paste input "**********"
drag, startPoint x: 301, startPoint y: 81, endPoint x: 338, endPoint y: 81, distance: 36.7
click at [338, 81] on input "**********" at bounding box center [386, 78] width 239 height 19
click at [322, 81] on input "**********" at bounding box center [386, 78] width 239 height 19
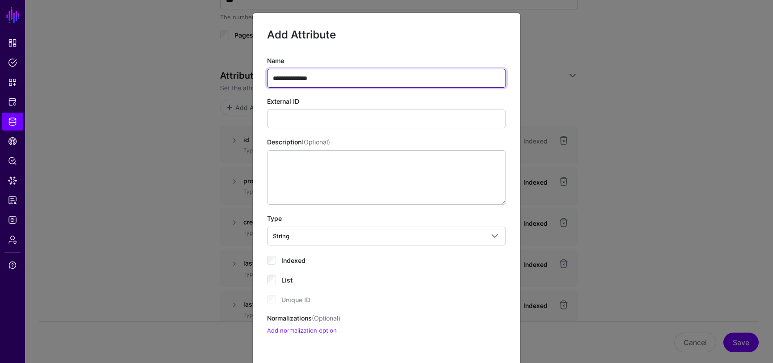
click at [322, 81] on input "**********" at bounding box center [386, 78] width 239 height 19
type input "**********"
click at [325, 129] on div "**********" at bounding box center [386, 196] width 239 height 280
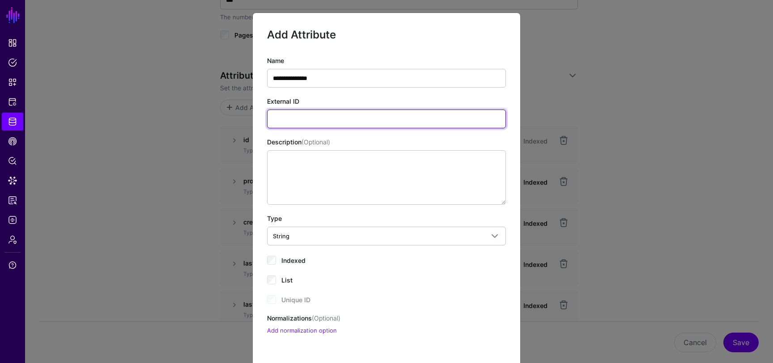
click at [327, 124] on input "External ID" at bounding box center [386, 119] width 239 height 19
paste input "**********"
type input "**********"
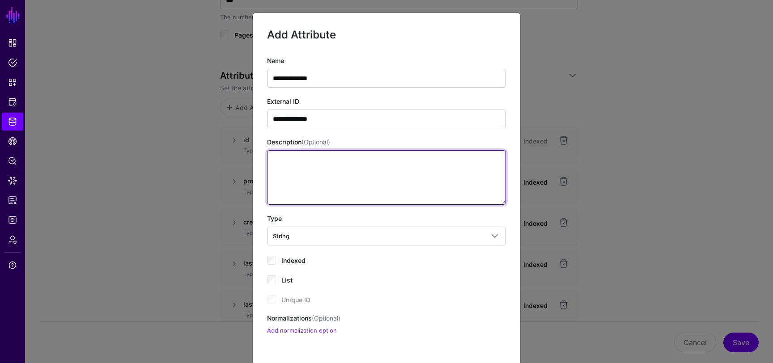
click at [342, 178] on textarea "Description (Optional)" at bounding box center [386, 177] width 239 height 55
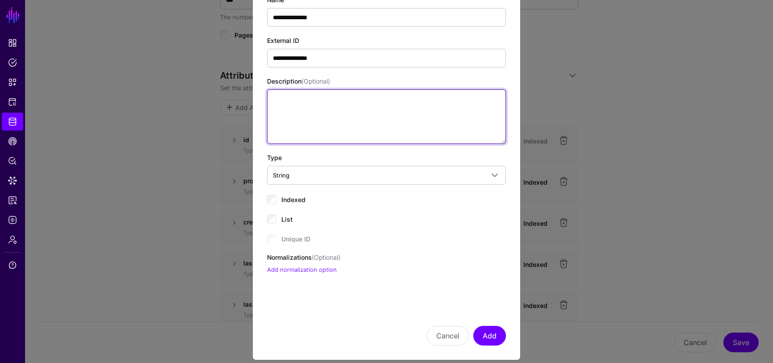
scroll to position [71, 0]
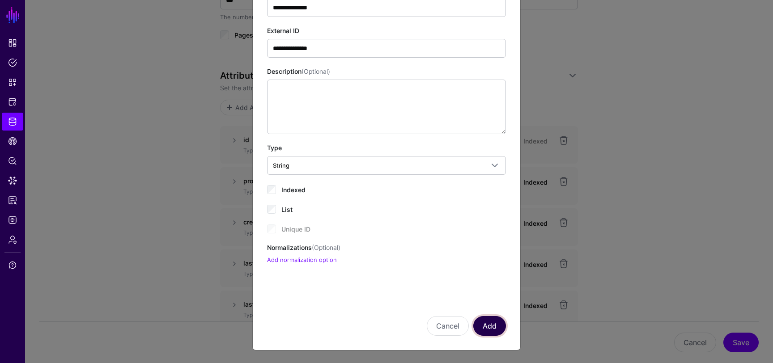
click at [485, 335] on button "Add" at bounding box center [489, 326] width 33 height 20
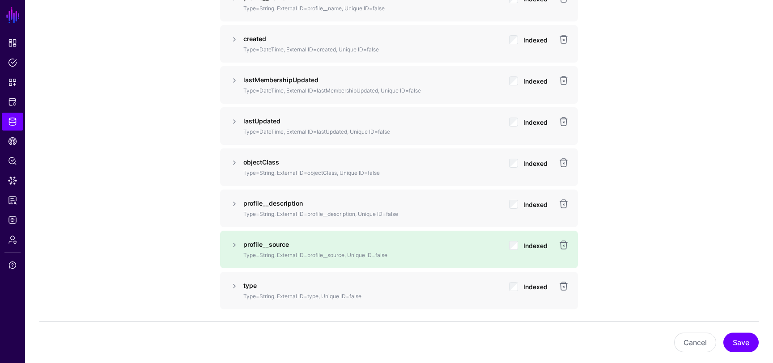
scroll to position [778, 0]
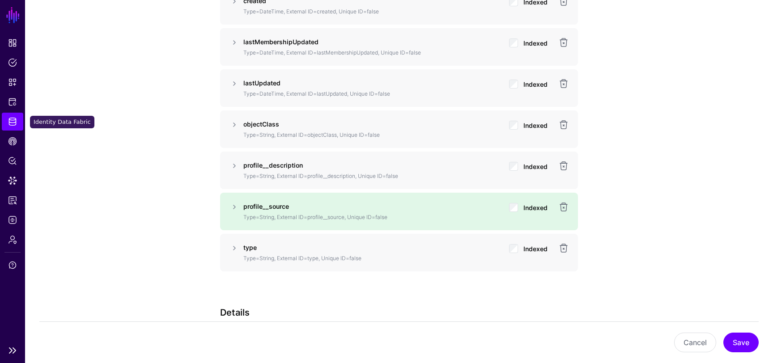
click at [7, 119] on link "Identity Data Fabric" at bounding box center [12, 122] width 21 height 18
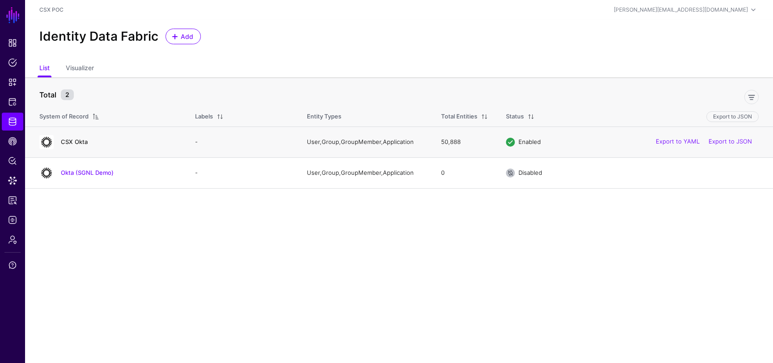
click at [64, 140] on link "CSX Okta" at bounding box center [74, 141] width 27 height 7
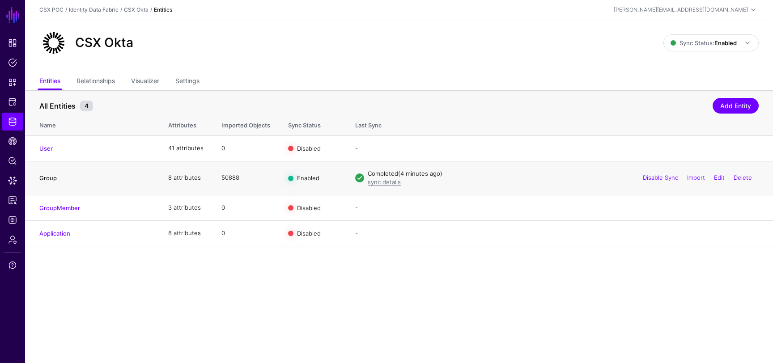
click at [44, 178] on link "Group" at bounding box center [47, 177] width 17 height 7
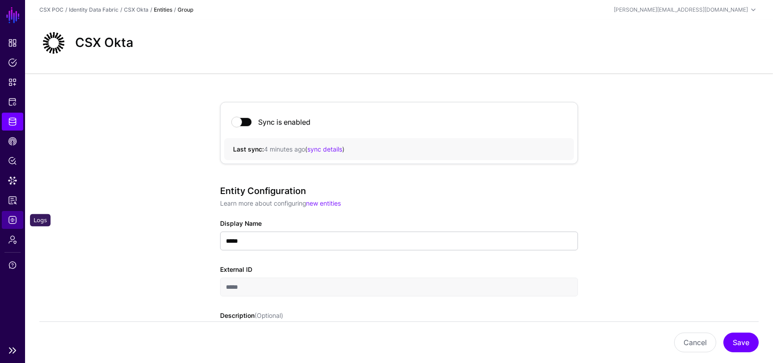
click at [13, 219] on span "Logs" at bounding box center [12, 220] width 9 height 9
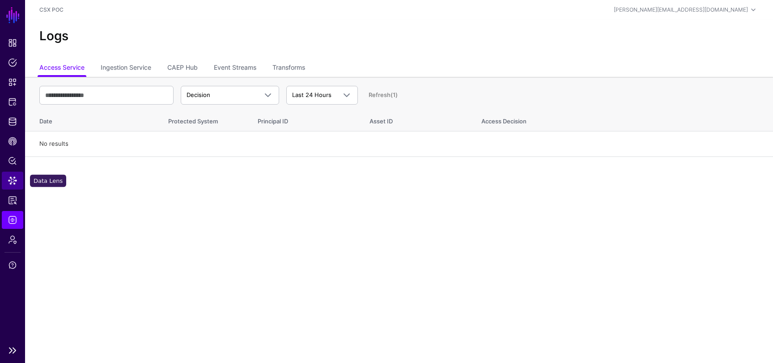
click at [13, 182] on span "Data Lens" at bounding box center [12, 180] width 9 height 9
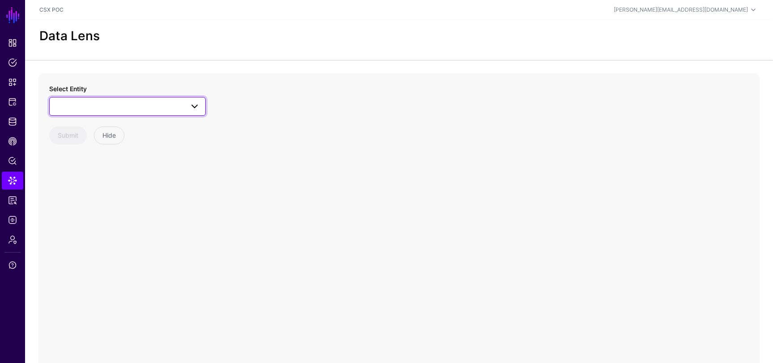
click at [170, 107] on span at bounding box center [127, 106] width 145 height 11
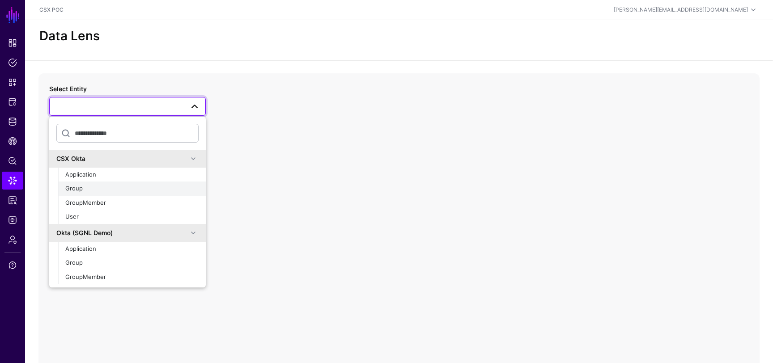
click at [114, 192] on div "Group" at bounding box center [131, 188] width 133 height 9
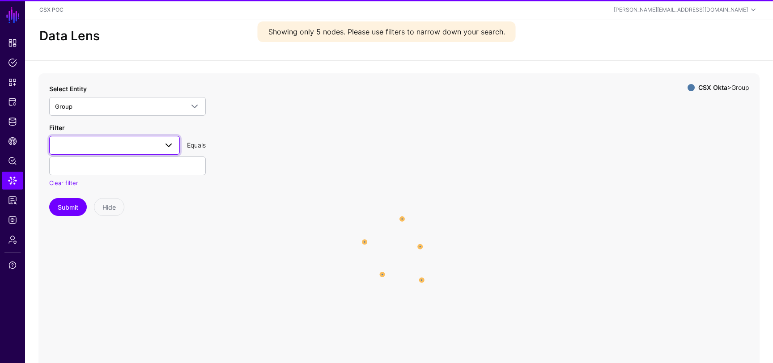
click at [140, 138] on link at bounding box center [114, 145] width 131 height 19
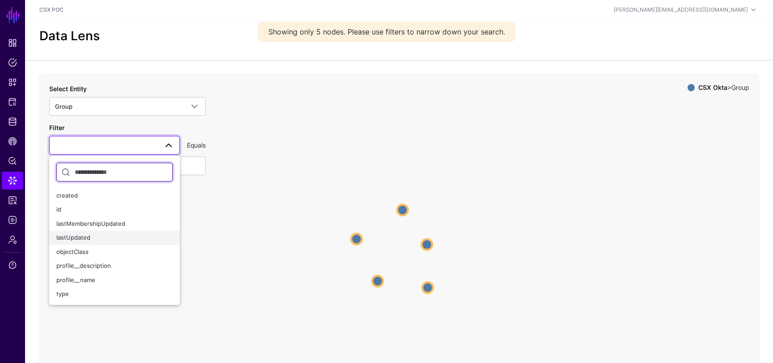
scroll to position [14, 0]
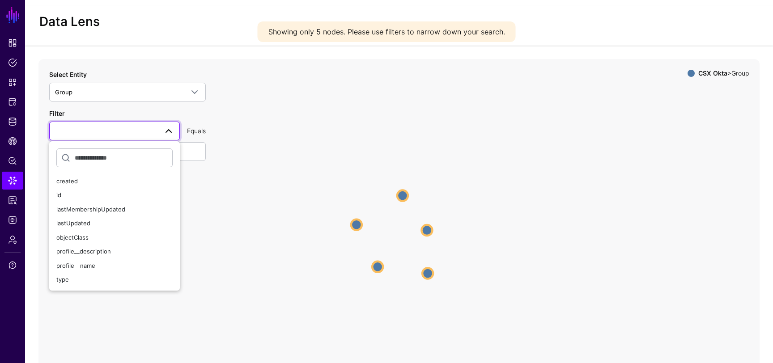
click at [195, 225] on icon "Group Group Group Group Group Group Group Group Group Group" at bounding box center [398, 238] width 721 height 358
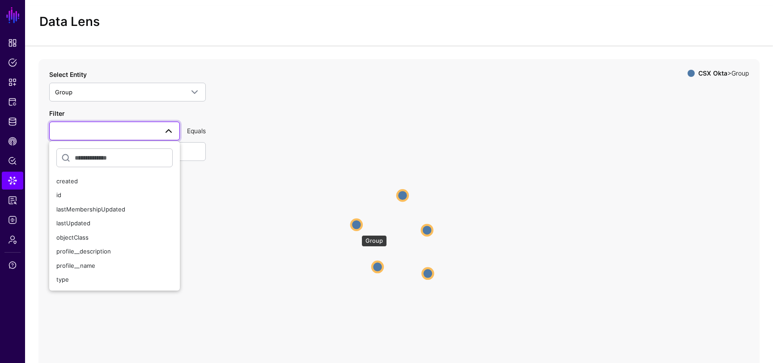
click at [357, 230] on circle at bounding box center [356, 224] width 11 height 11
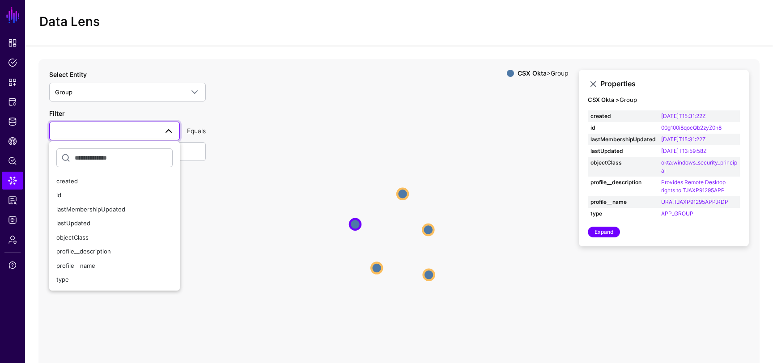
click at [494, 192] on icon "Group Group Group Group Group Group Group Group Group Group" at bounding box center [398, 238] width 721 height 358
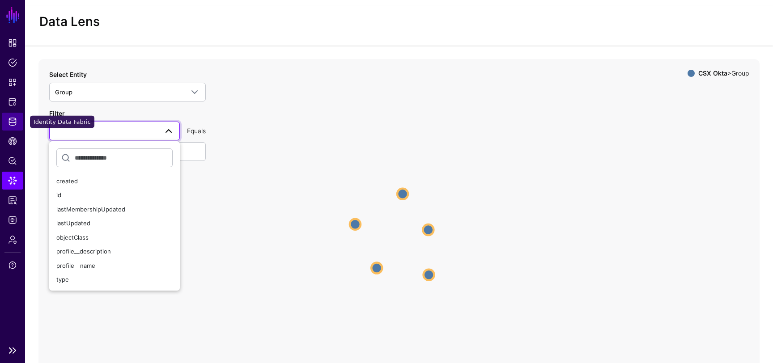
click at [15, 121] on span "Identity Data Fabric" at bounding box center [12, 121] width 9 height 9
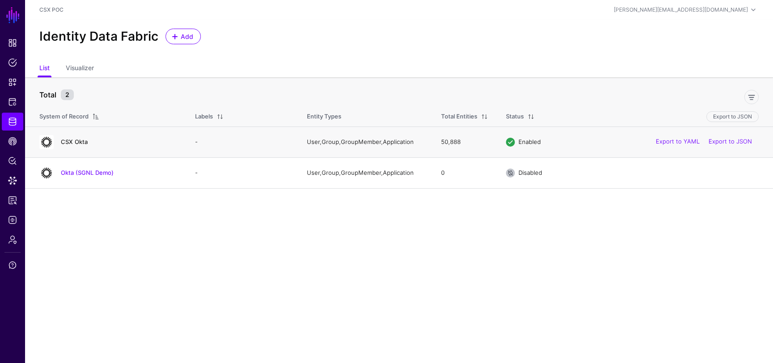
click at [81, 145] on link "CSX Okta" at bounding box center [74, 141] width 27 height 7
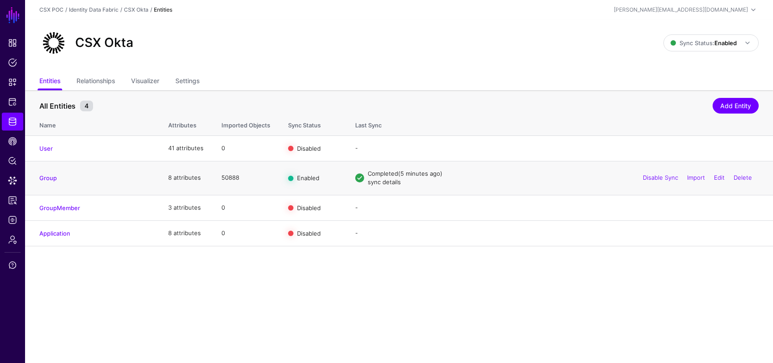
click at [391, 185] on link "sync details" at bounding box center [384, 181] width 33 height 7
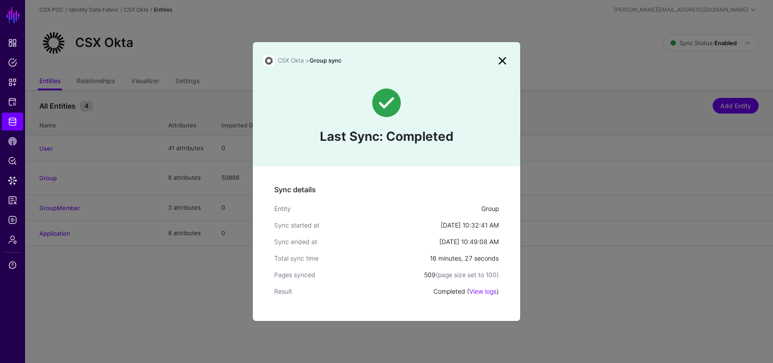
click at [502, 57] on link at bounding box center [502, 61] width 14 height 14
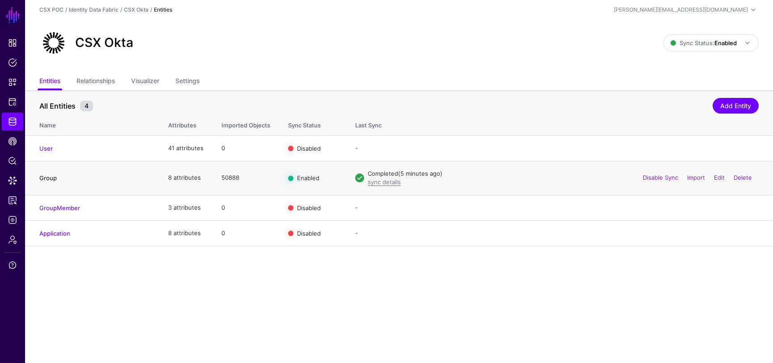
click at [44, 176] on link "Group" at bounding box center [47, 177] width 17 height 7
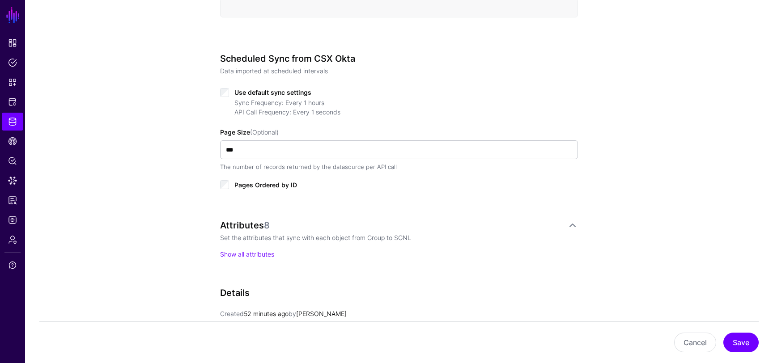
scroll to position [301, 0]
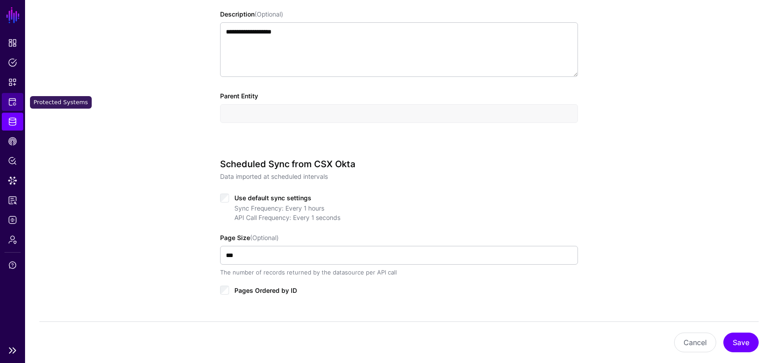
click at [6, 102] on link "Protected Systems" at bounding box center [12, 102] width 21 height 18
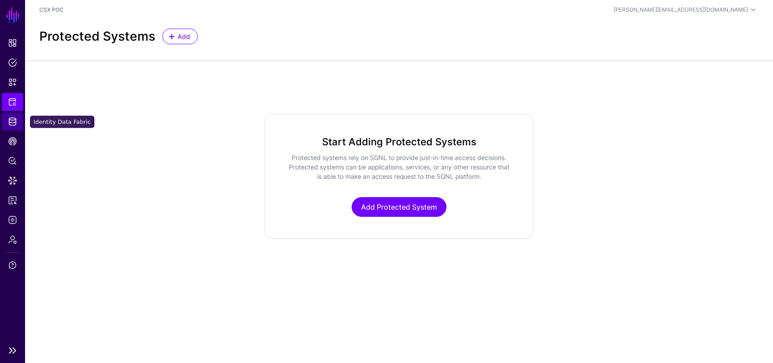
click at [13, 129] on link "Identity Data Fabric" at bounding box center [12, 122] width 21 height 18
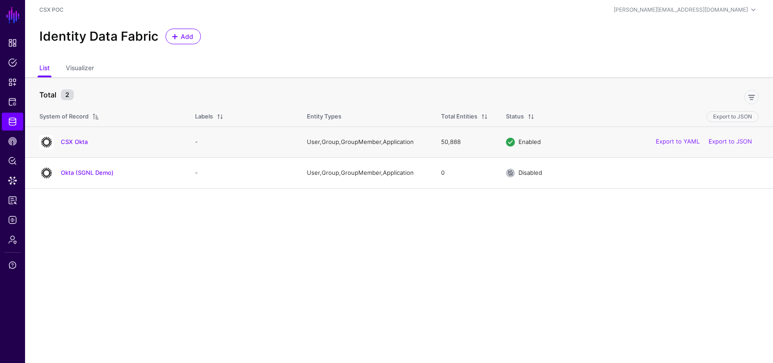
click at [72, 146] on div "CSX Okta" at bounding box center [108, 142] width 145 height 14
click at [72, 137] on div "CSX Okta" at bounding box center [108, 142] width 145 height 14
click at [72, 143] on link "CSX Okta" at bounding box center [74, 141] width 27 height 7
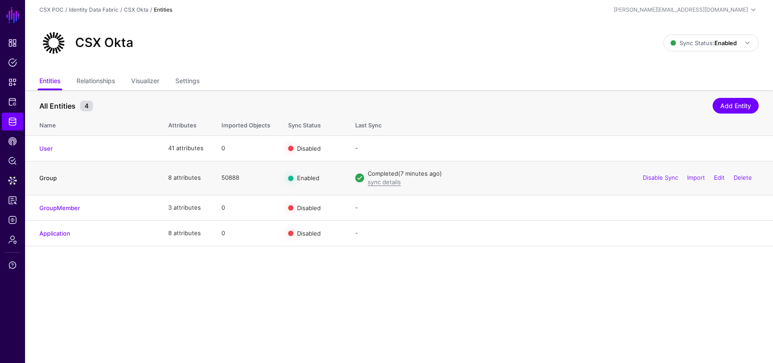
click at [50, 176] on link "Group" at bounding box center [47, 177] width 17 height 7
click at [384, 182] on link "sync details" at bounding box center [384, 181] width 33 height 7
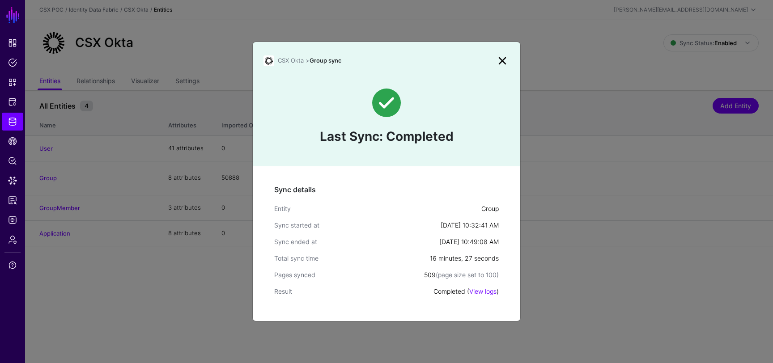
click at [506, 58] on link at bounding box center [502, 61] width 14 height 14
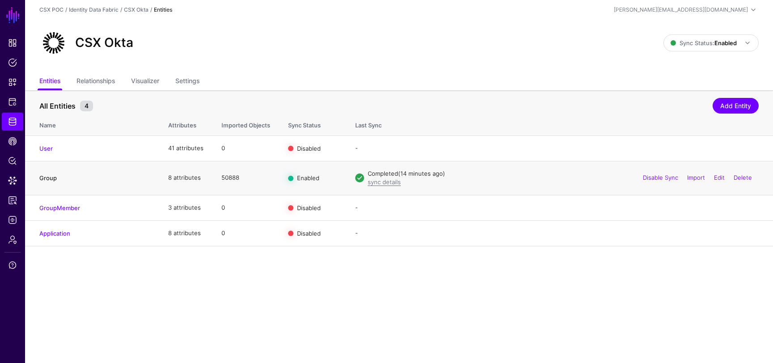
click at [51, 177] on link "Group" at bounding box center [47, 177] width 17 height 7
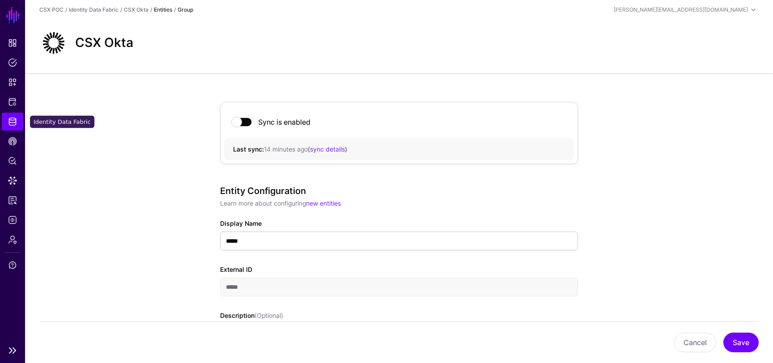
click at [16, 124] on span "Identity Data Fabric" at bounding box center [12, 121] width 9 height 9
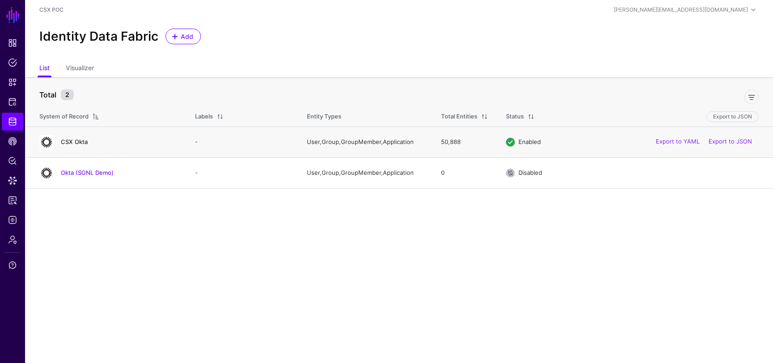
click at [73, 141] on link "CSX Okta" at bounding box center [74, 141] width 27 height 7
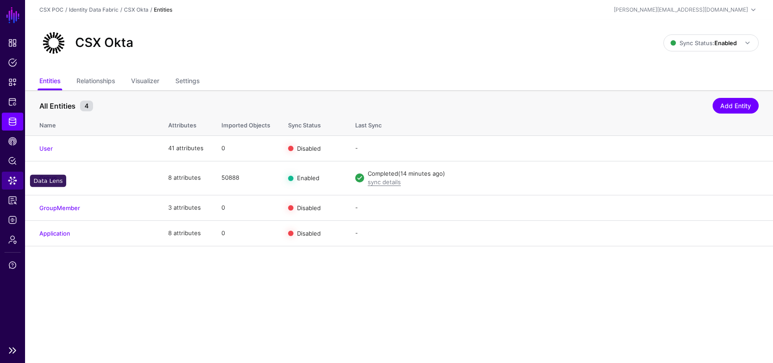
click at [17, 182] on link "Data Lens" at bounding box center [12, 181] width 21 height 18
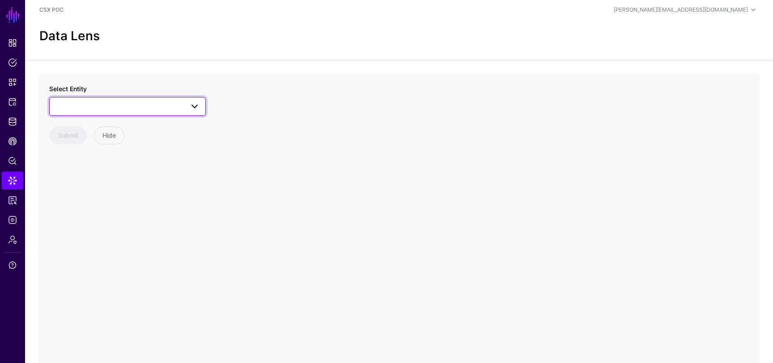
click at [152, 111] on span at bounding box center [127, 106] width 145 height 11
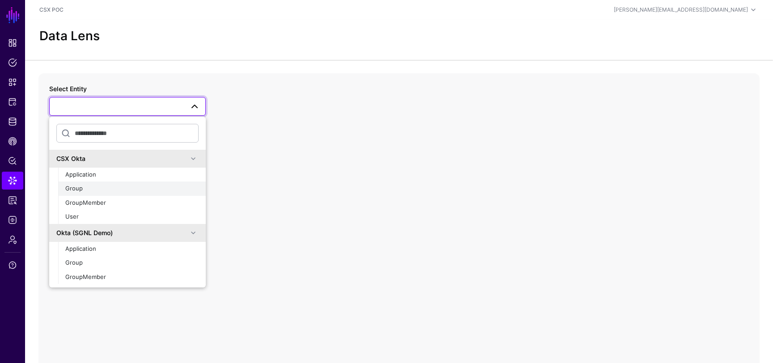
click at [114, 187] on div "Group" at bounding box center [131, 188] width 133 height 9
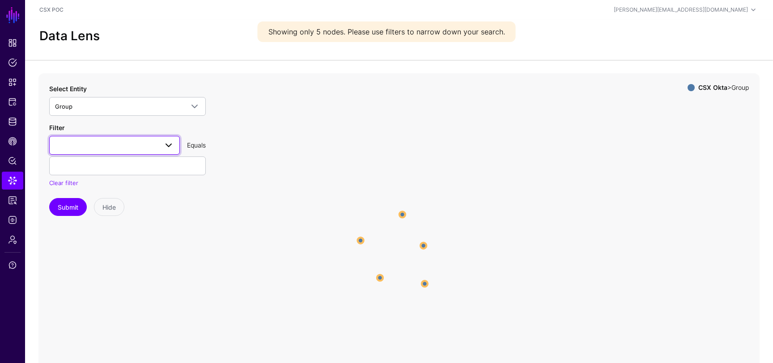
click at [133, 147] on span at bounding box center [114, 145] width 119 height 11
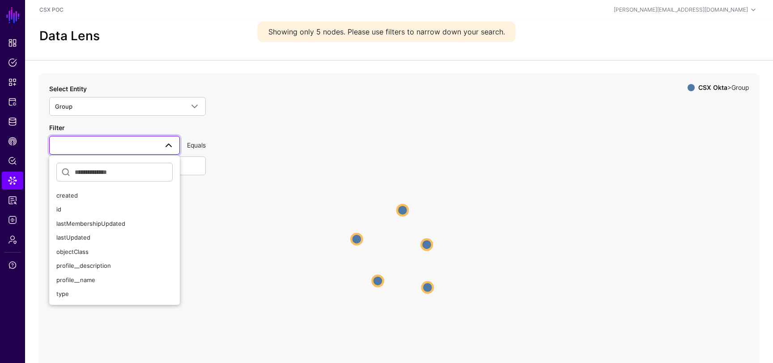
click at [310, 195] on icon "Group Group Group Group Group Group Group Group Group Group" at bounding box center [398, 252] width 721 height 358
click at [358, 240] on circle at bounding box center [356, 238] width 11 height 11
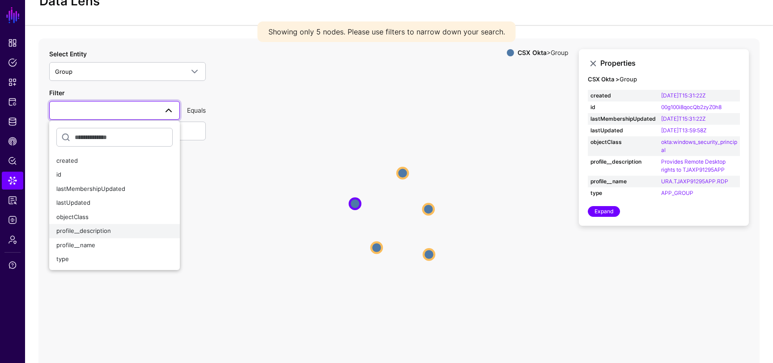
scroll to position [35, 0]
click at [330, 191] on icon "Group Group Group Group Group Group Group Group Group Group" at bounding box center [398, 217] width 721 height 358
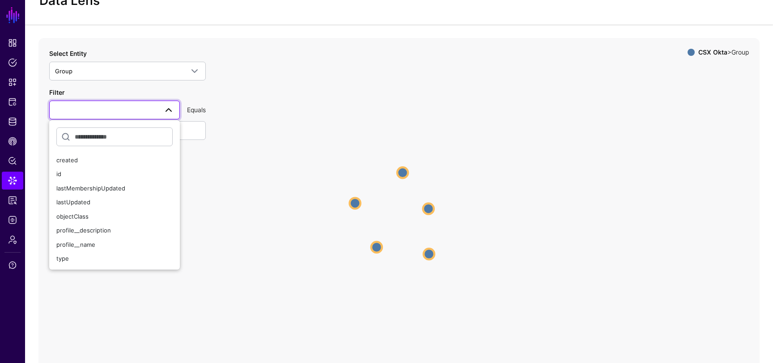
click at [163, 106] on span at bounding box center [168, 110] width 11 height 11
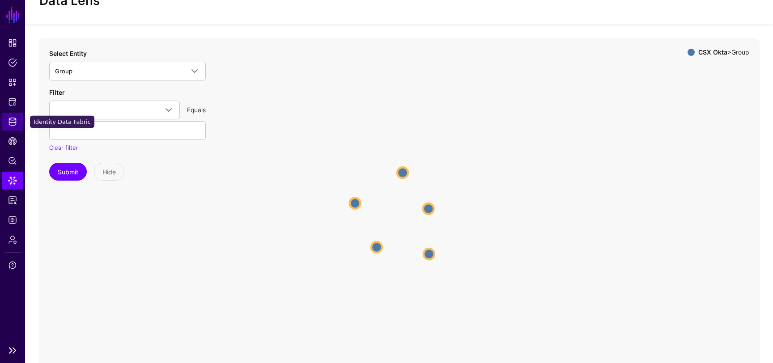
click at [12, 119] on span "Identity Data Fabric" at bounding box center [12, 121] width 9 height 9
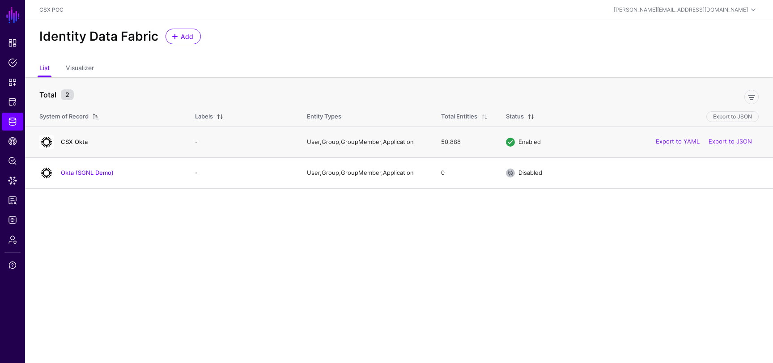
click at [78, 140] on link "CSX Okta" at bounding box center [74, 141] width 27 height 7
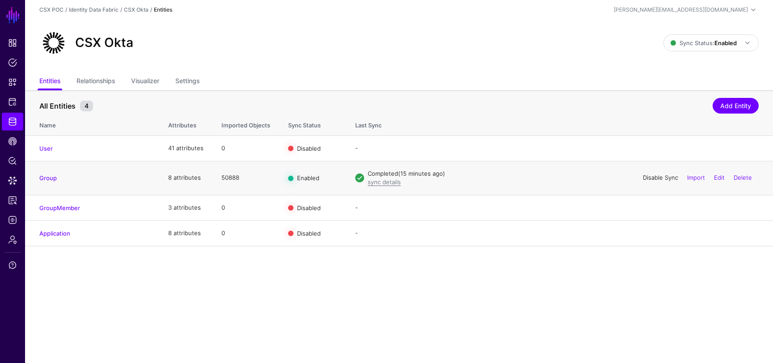
click at [660, 176] on link "Disable Sync" at bounding box center [660, 177] width 35 height 7
click at [193, 86] on link "Settings" at bounding box center [187, 81] width 24 height 17
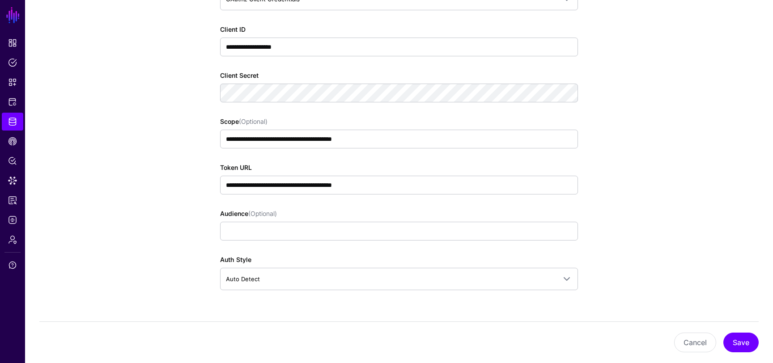
scroll to position [1097, 0]
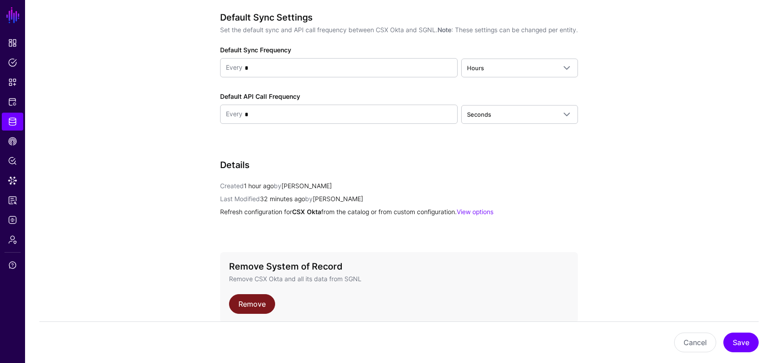
click at [266, 305] on link "Remove" at bounding box center [252, 304] width 46 height 20
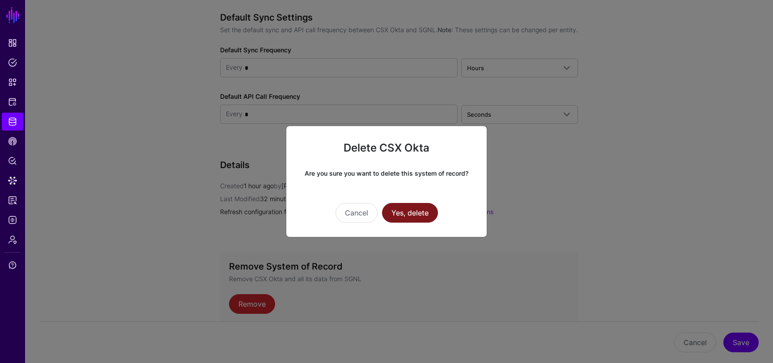
click at [432, 213] on button "Yes, delete" at bounding box center [410, 213] width 56 height 20
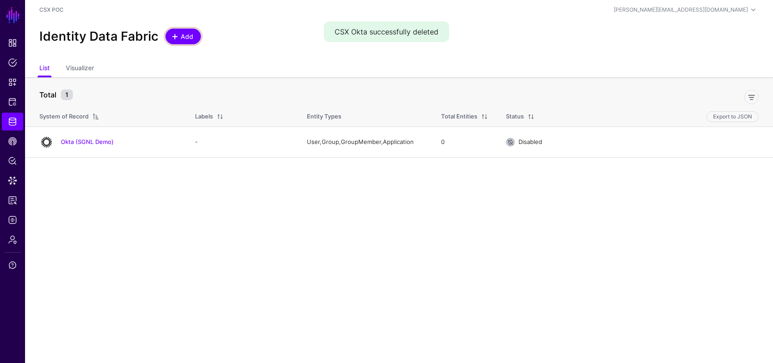
click at [180, 36] on span "Add" at bounding box center [187, 36] width 15 height 9
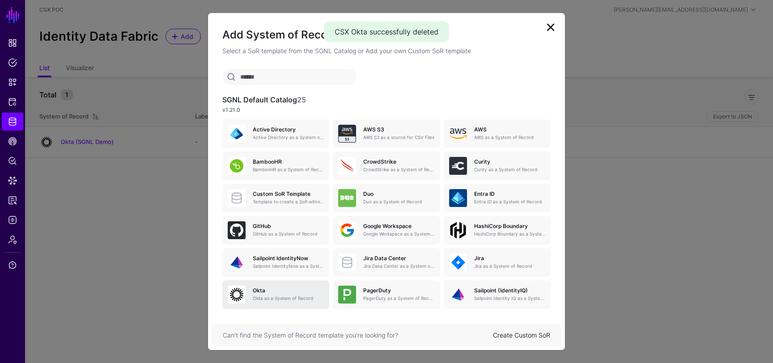
click at [272, 290] on h5 "Okta" at bounding box center [288, 291] width 71 height 6
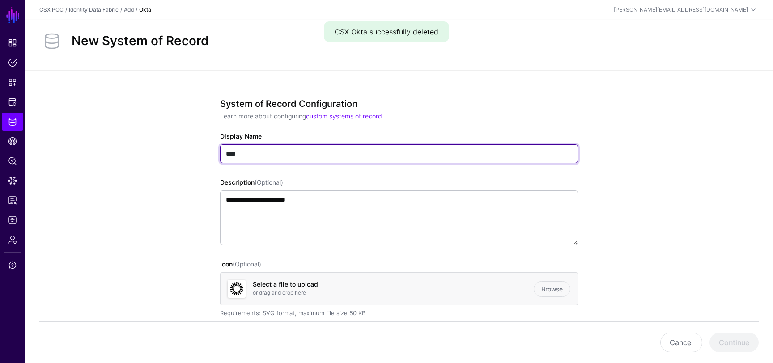
click at [288, 154] on input "****" at bounding box center [399, 153] width 358 height 19
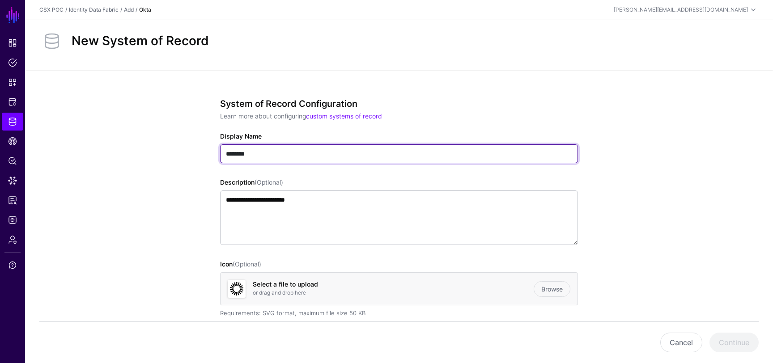
drag, startPoint x: 242, startPoint y: 153, endPoint x: 203, endPoint y: 153, distance: 38.9
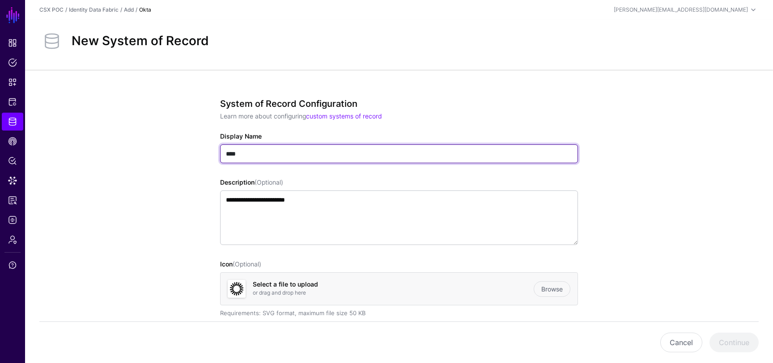
click at [227, 155] on input "****" at bounding box center [399, 153] width 358 height 19
type input "********"
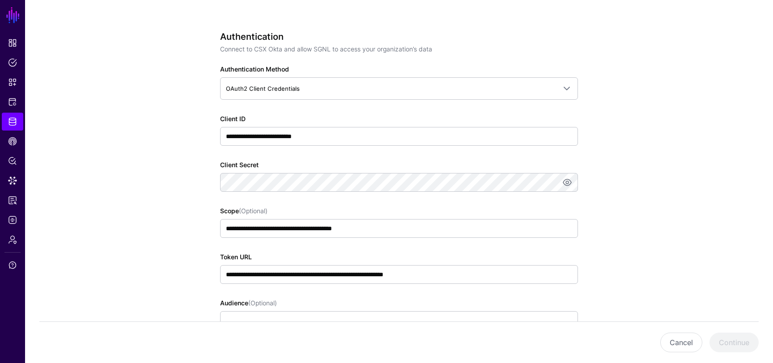
scroll to position [542, 0]
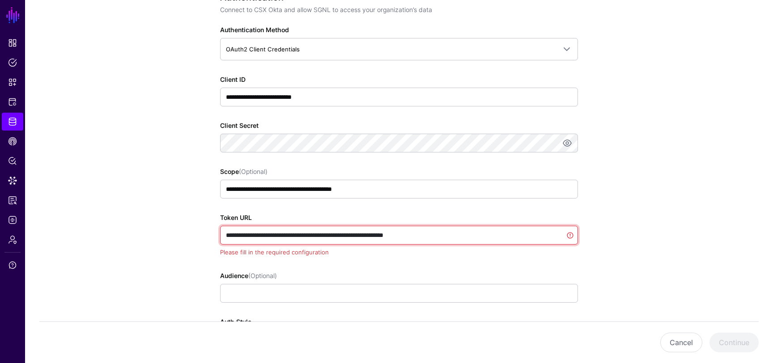
drag, startPoint x: 363, startPoint y: 235, endPoint x: 319, endPoint y: 234, distance: 43.8
click at [319, 234] on input "**********" at bounding box center [399, 235] width 358 height 19
click at [345, 232] on input "**********" at bounding box center [399, 235] width 358 height 19
click at [360, 236] on input "**********" at bounding box center [399, 235] width 358 height 19
click at [370, 234] on input "**********" at bounding box center [399, 235] width 358 height 19
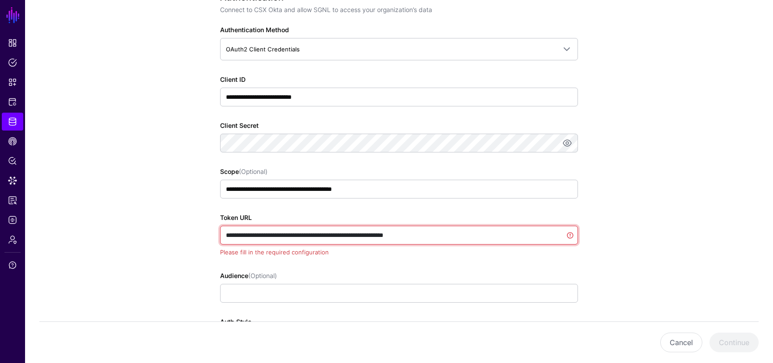
drag, startPoint x: 363, startPoint y: 234, endPoint x: 255, endPoint y: 234, distance: 108.2
click at [255, 234] on input "**********" at bounding box center [399, 235] width 358 height 19
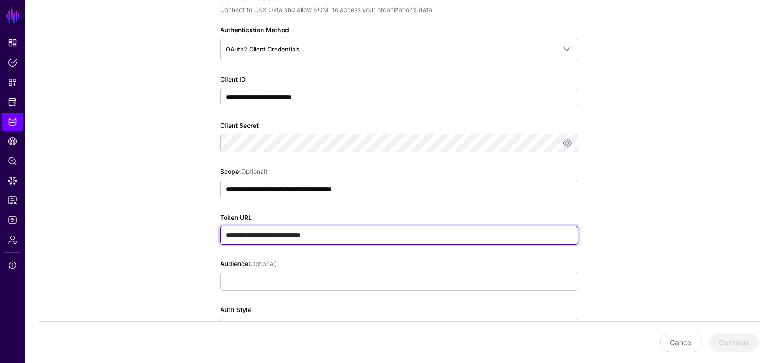
paste input "**********"
type input "**********"
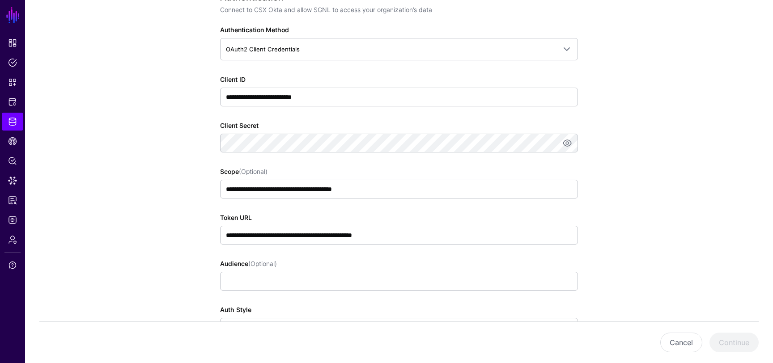
click at [76, 215] on app-datasources-details-form "**********" at bounding box center [399, 139] width 748 height 1223
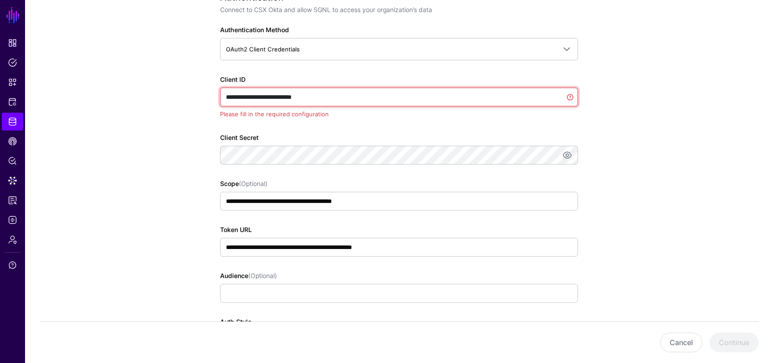
click at [327, 97] on input "**********" at bounding box center [399, 97] width 358 height 19
paste input "**********"
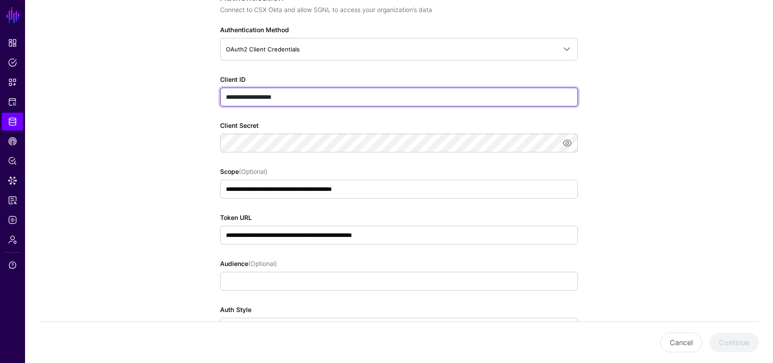
type input "**********"
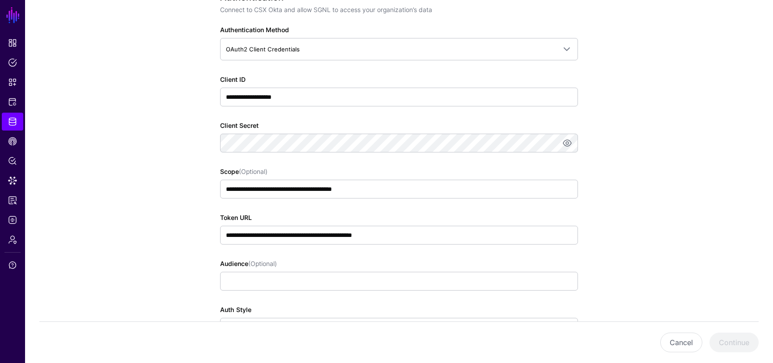
click at [178, 161] on app-datasources-details-form "**********" at bounding box center [399, 139] width 748 height 1223
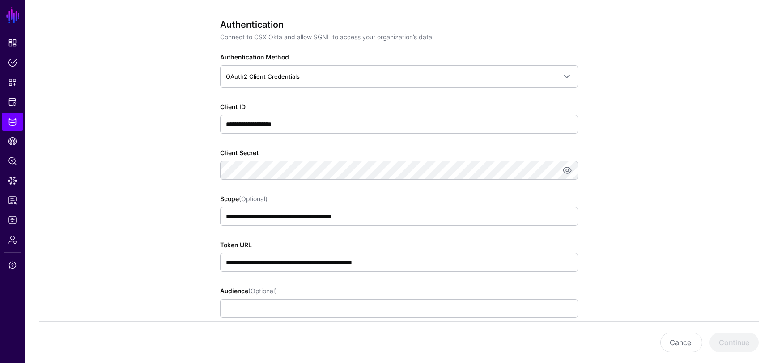
scroll to position [570, 0]
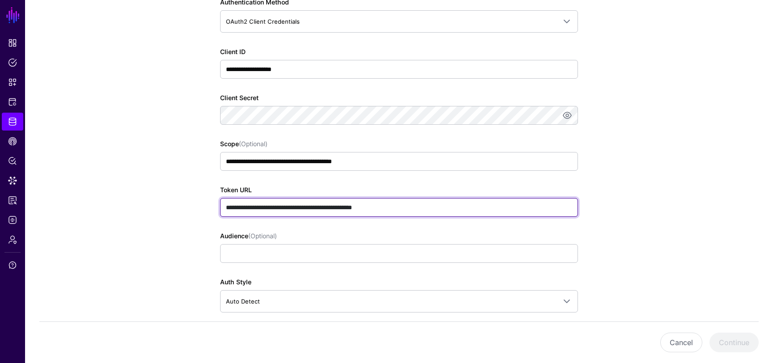
drag, startPoint x: 349, startPoint y: 208, endPoint x: 247, endPoint y: 208, distance: 102.0
click at [247, 208] on input "**********" at bounding box center [399, 207] width 358 height 19
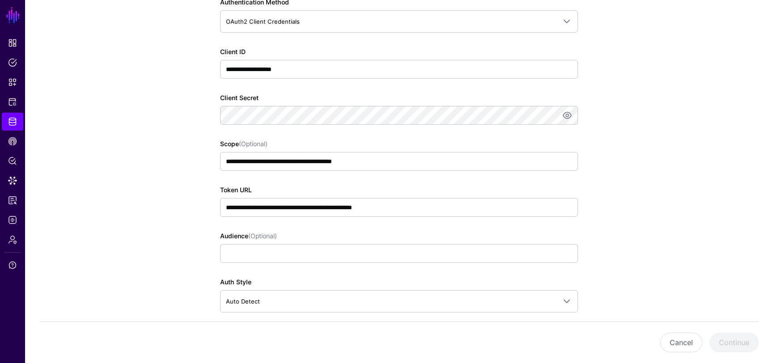
click at [153, 178] on app-datasources-details-form "**********" at bounding box center [399, 111] width 748 height 1223
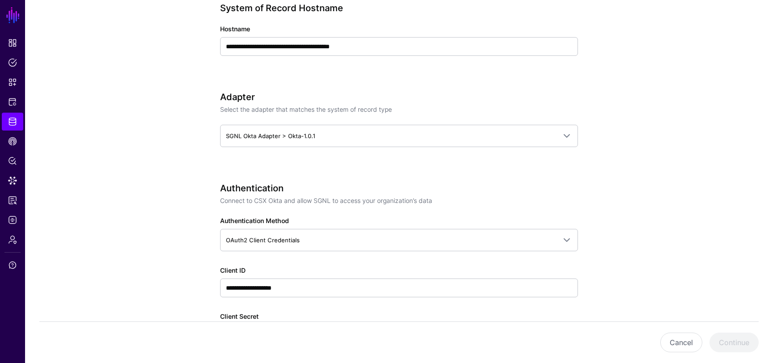
scroll to position [326, 0]
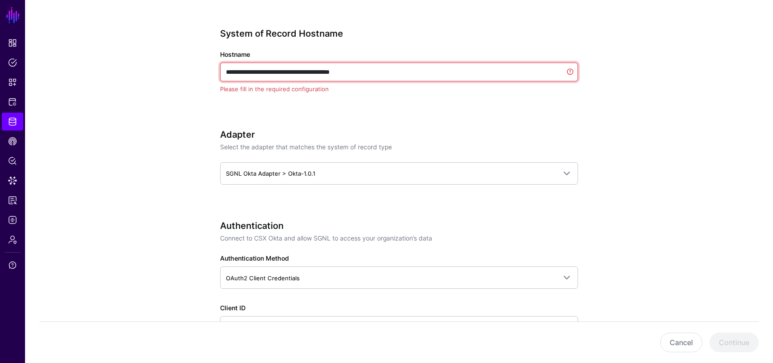
click at [345, 69] on input "**********" at bounding box center [399, 72] width 358 height 19
drag, startPoint x: 340, startPoint y: 71, endPoint x: 325, endPoint y: 72, distance: 15.7
click at [325, 72] on input "**********" at bounding box center [399, 72] width 358 height 19
drag, startPoint x: 341, startPoint y: 72, endPoint x: 221, endPoint y: 73, distance: 120.3
click at [221, 73] on input "**********" at bounding box center [399, 72] width 358 height 19
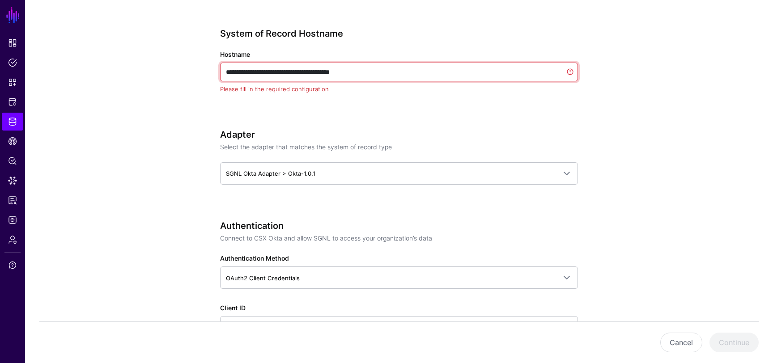
type input "*********"
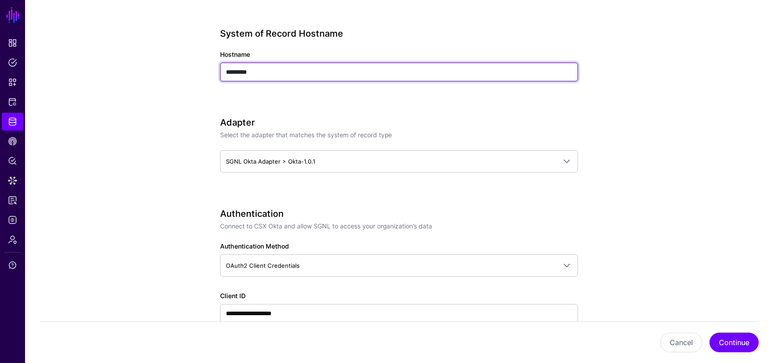
click at [221, 73] on input "*********" at bounding box center [399, 72] width 358 height 19
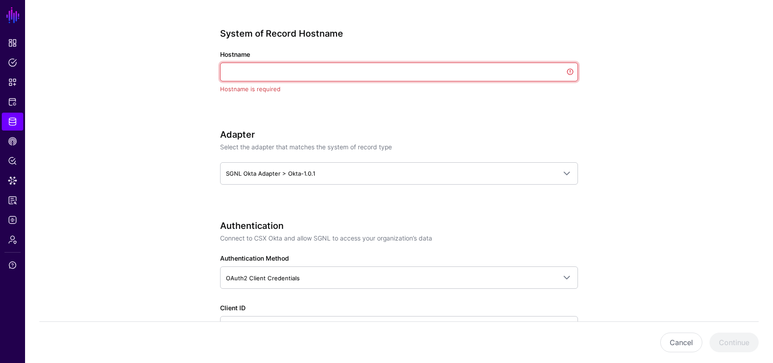
paste input "**********"
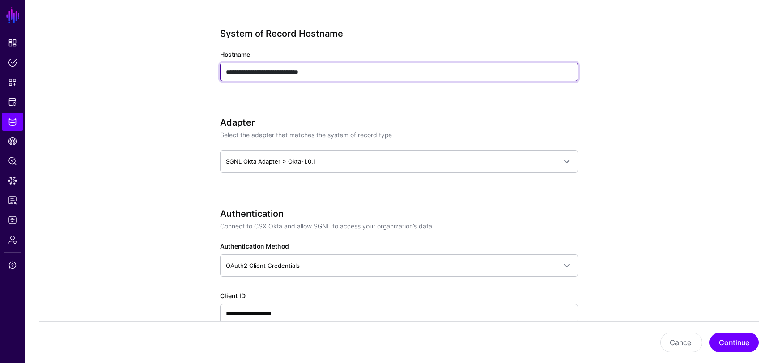
type input "**********"
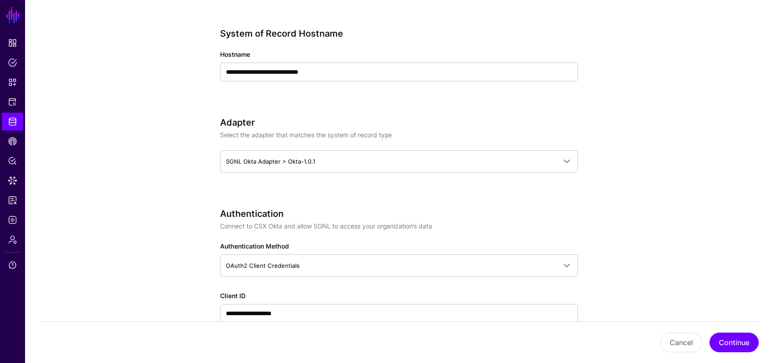
click at [572, 130] on p "Select the adapter that matches the system of record type" at bounding box center [399, 134] width 358 height 9
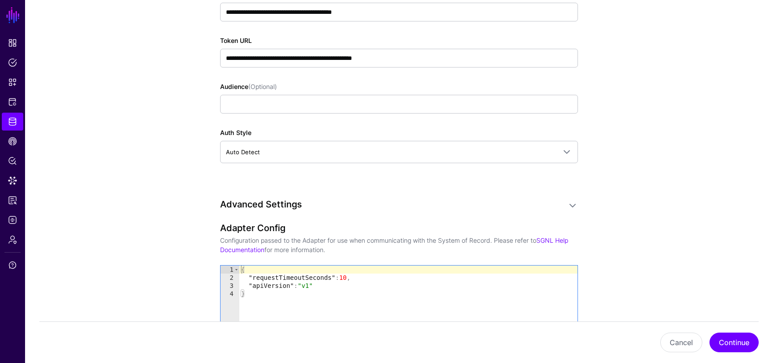
scroll to position [938, 0]
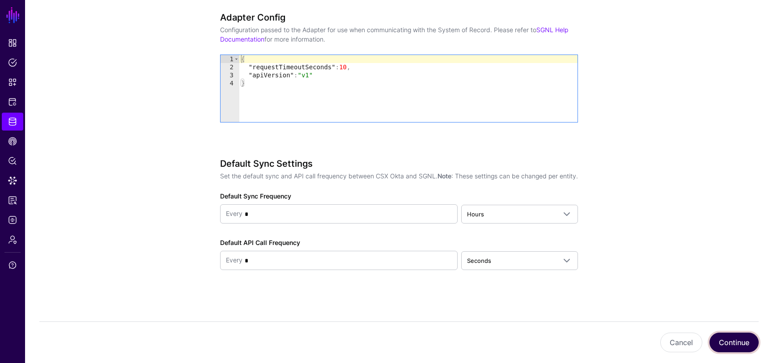
click at [730, 341] on button "Continue" at bounding box center [733, 343] width 49 height 20
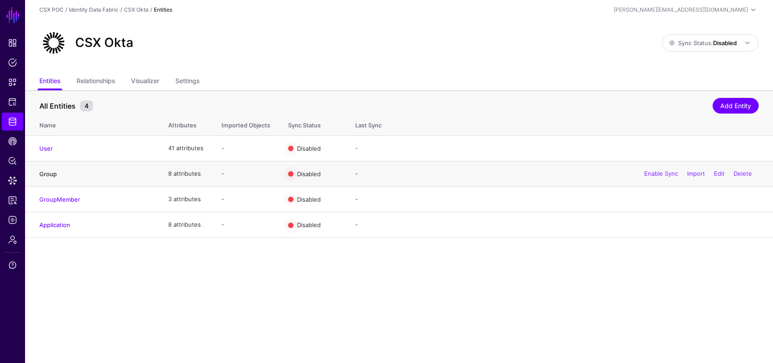
click at [51, 175] on link "Group" at bounding box center [47, 173] width 17 height 7
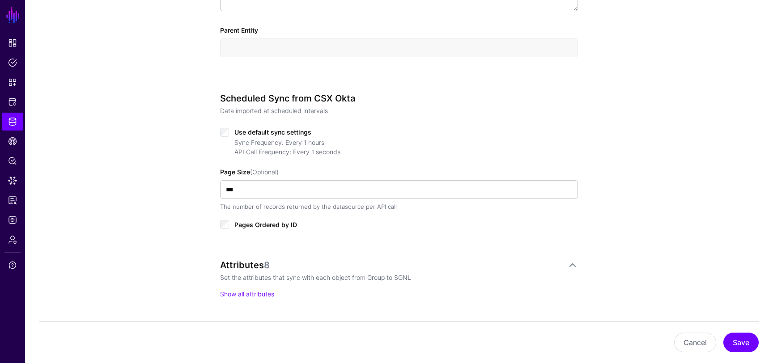
scroll to position [448, 0]
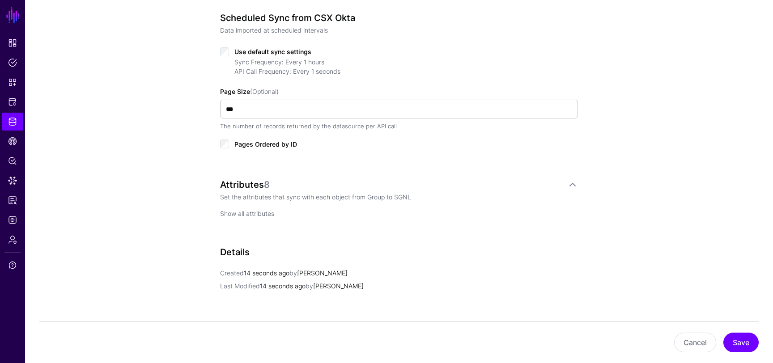
click at [257, 214] on link "Show all attributes" at bounding box center [247, 214] width 54 height 8
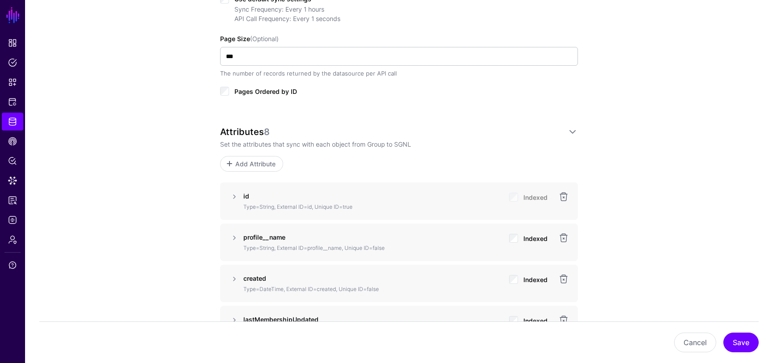
scroll to position [468, 0]
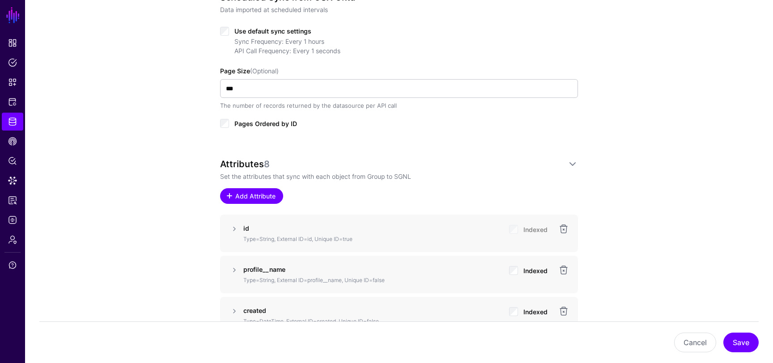
click at [258, 191] on span "Add Attribute" at bounding box center [255, 195] width 42 height 9
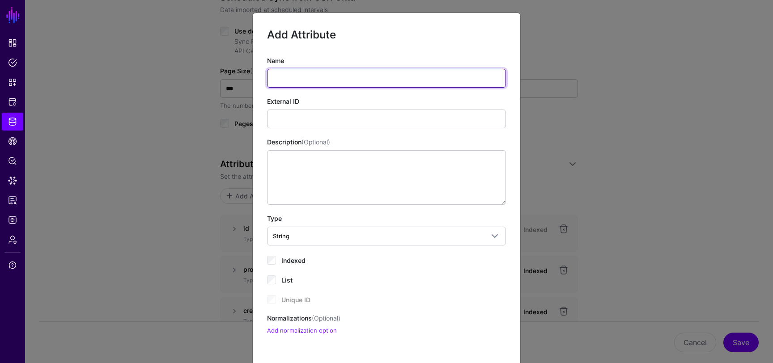
click at [333, 72] on input "Name" at bounding box center [386, 78] width 239 height 19
type input "**********"
click at [339, 76] on input "**********" at bounding box center [386, 78] width 239 height 19
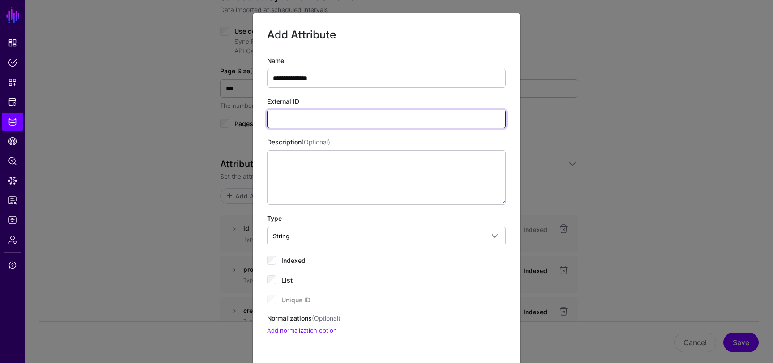
click at [351, 118] on input "External ID" at bounding box center [386, 119] width 239 height 19
paste input "**********"
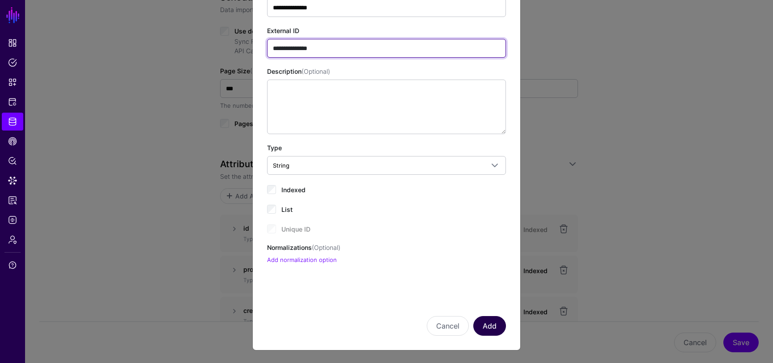
type input "**********"
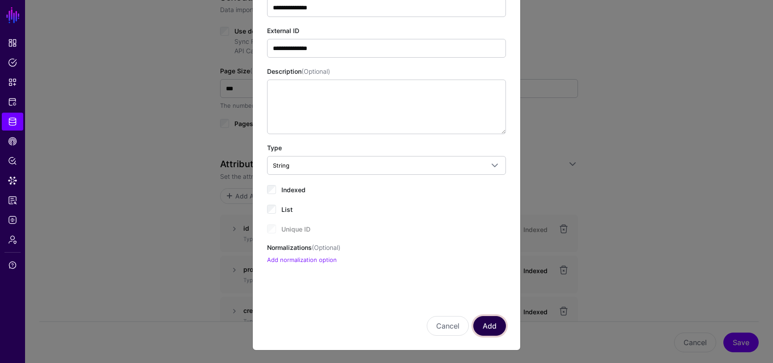
click at [485, 325] on button "Add" at bounding box center [489, 326] width 33 height 20
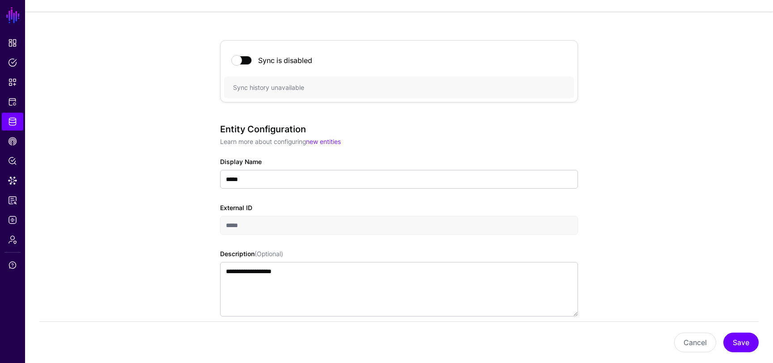
scroll to position [0, 0]
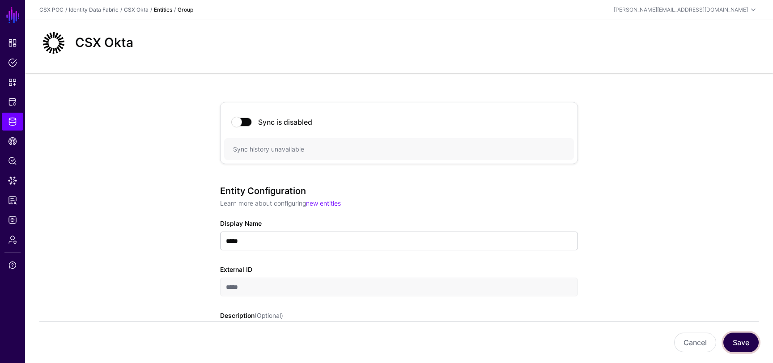
click at [748, 347] on button "Save" at bounding box center [740, 343] width 35 height 20
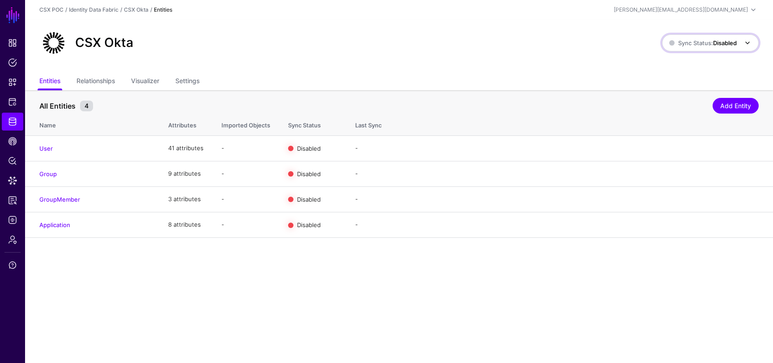
click at [737, 42] on span at bounding box center [745, 43] width 16 height 11
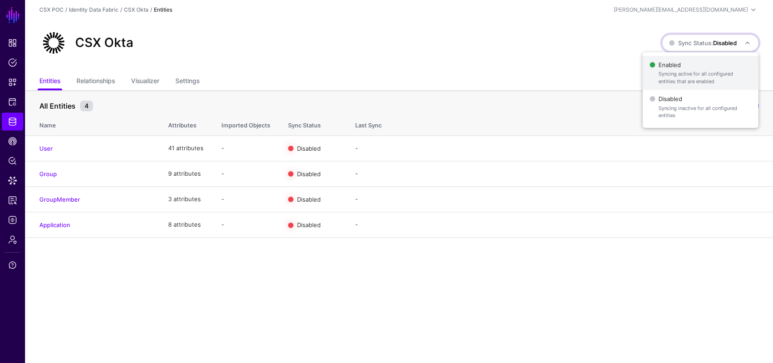
click at [687, 70] on span "Enabled Syncing active for all configured entities that are enabled" at bounding box center [700, 73] width 102 height 29
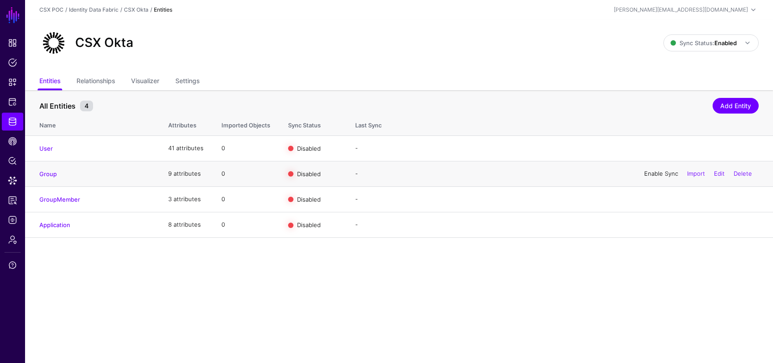
click at [658, 175] on link "Enable Sync" at bounding box center [661, 173] width 34 height 7
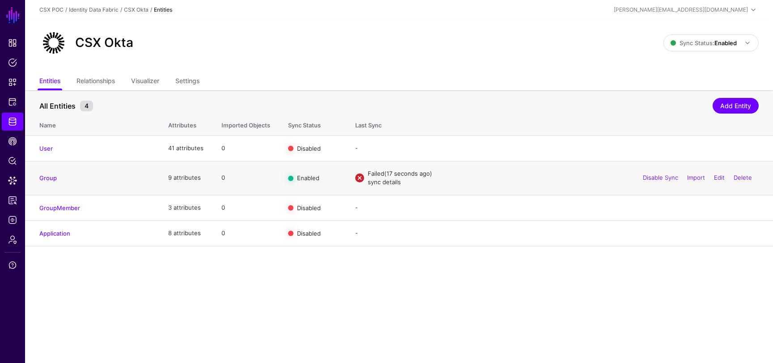
click at [381, 183] on link "sync details" at bounding box center [384, 181] width 33 height 7
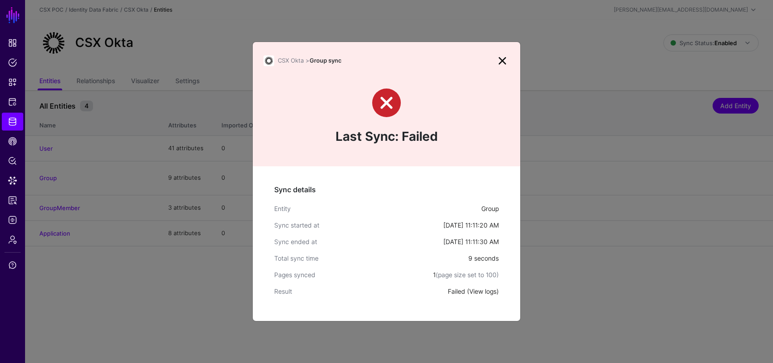
click at [482, 293] on link "View logs" at bounding box center [482, 292] width 27 height 8
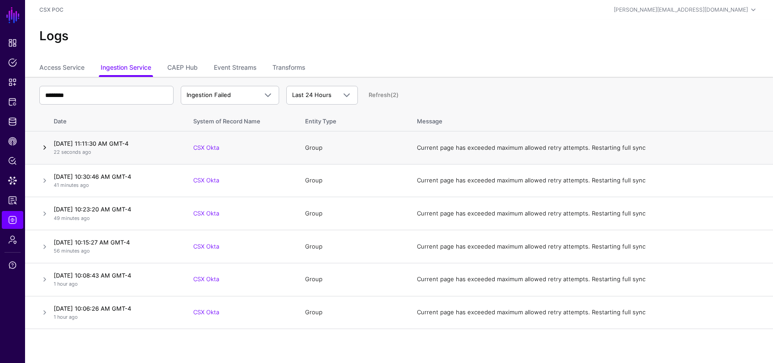
click at [42, 151] on link at bounding box center [44, 147] width 11 height 11
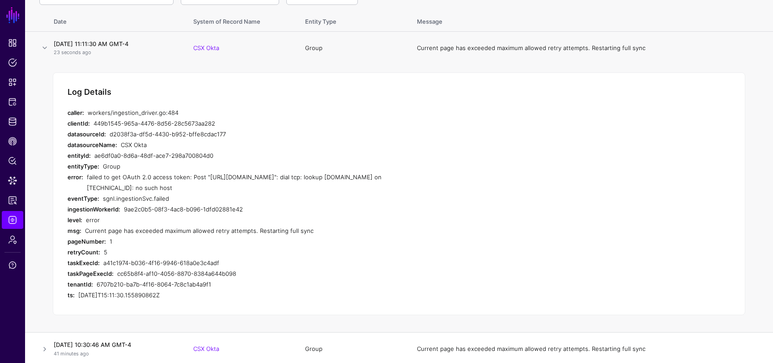
scroll to position [122, 0]
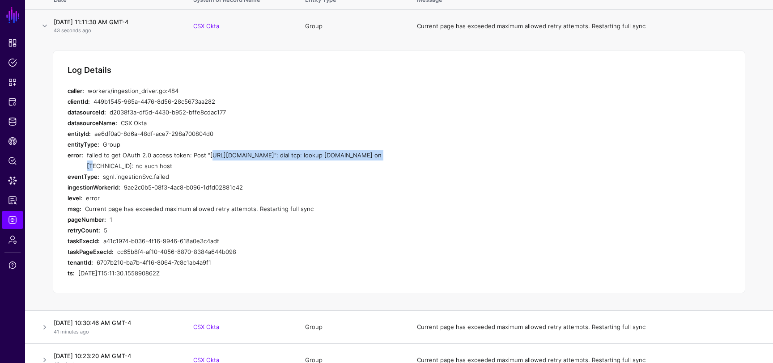
drag, startPoint x: 368, startPoint y: 157, endPoint x: 205, endPoint y: 158, distance: 162.8
click at [205, 158] on div "failed to get OAuth 2.0 access token: Post "[URL][DOMAIN_NAME]": dial tcp: look…" at bounding box center [256, 160] width 339 height 21
copy div "[URL][DOMAIN_NAME]"
click at [13, 98] on span "Protected Systems" at bounding box center [12, 102] width 9 height 9
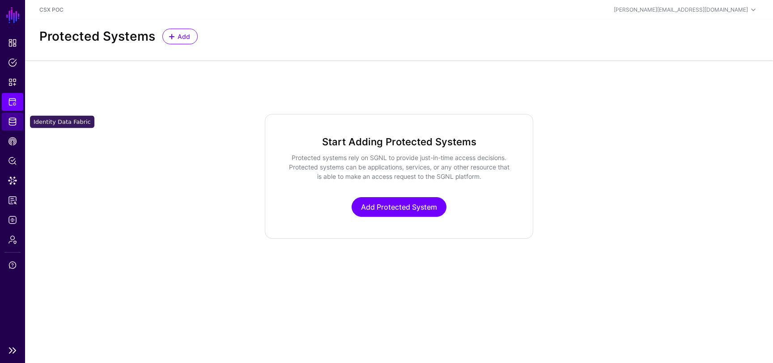
click at [13, 122] on span "Identity Data Fabric" at bounding box center [12, 121] width 9 height 9
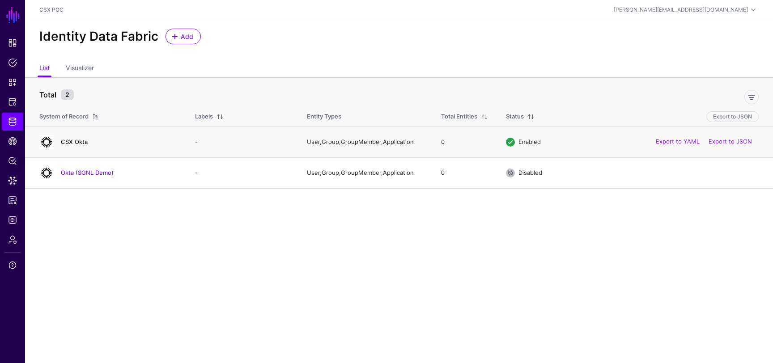
click at [80, 142] on link "CSX Okta" at bounding box center [74, 141] width 27 height 7
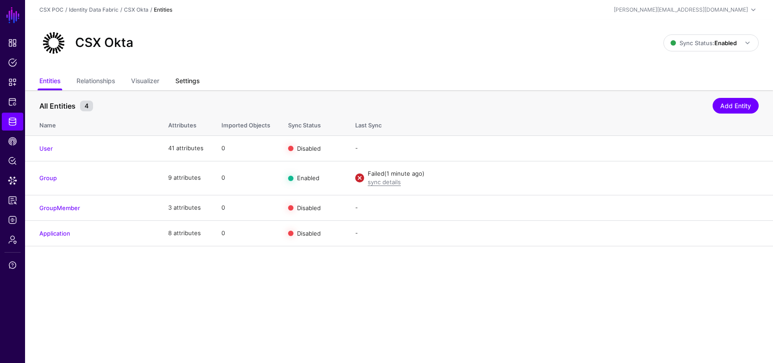
click at [196, 81] on link "Settings" at bounding box center [187, 81] width 24 height 17
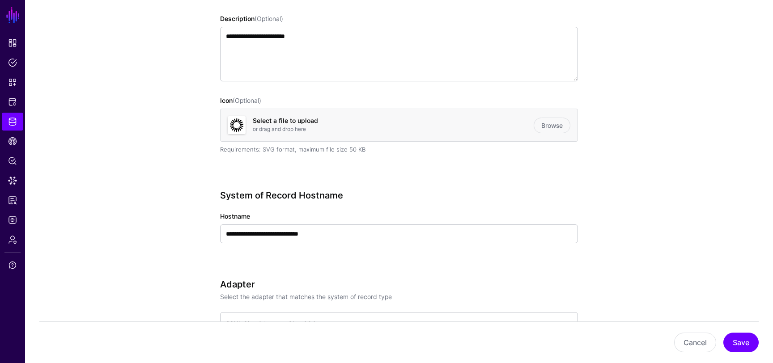
scroll to position [220, 0]
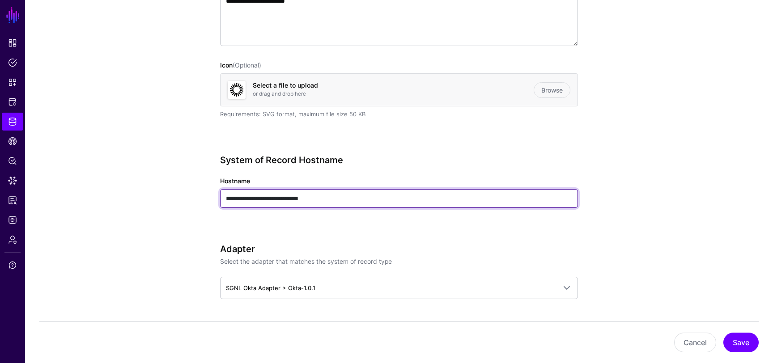
click at [309, 198] on input "**********" at bounding box center [399, 198] width 358 height 19
click at [307, 198] on input "**********" at bounding box center [399, 198] width 358 height 19
drag, startPoint x: 310, startPoint y: 199, endPoint x: 432, endPoint y: 196, distance: 121.7
click at [432, 196] on input "**********" at bounding box center [399, 198] width 358 height 19
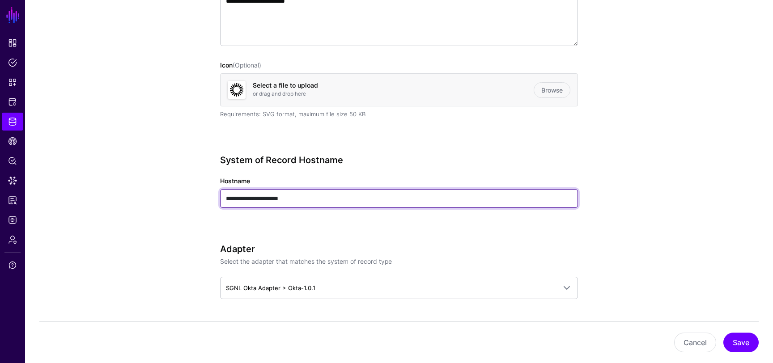
type input "**********"
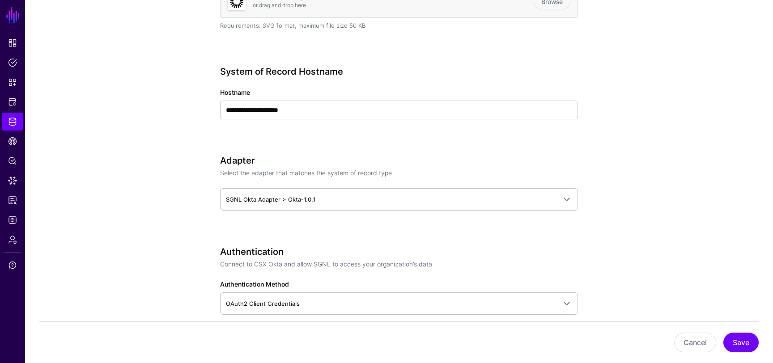
scroll to position [342, 0]
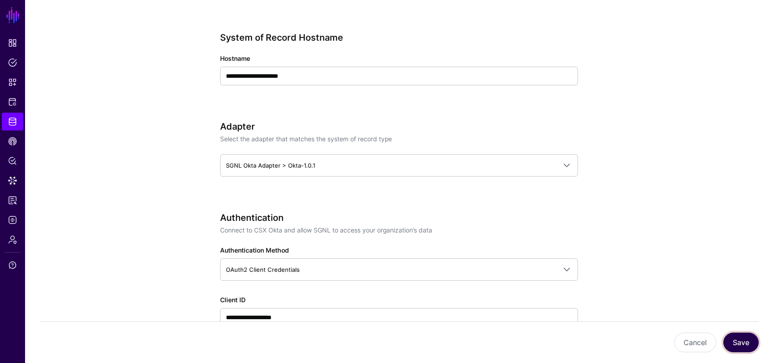
click at [740, 341] on button "Save" at bounding box center [740, 343] width 35 height 20
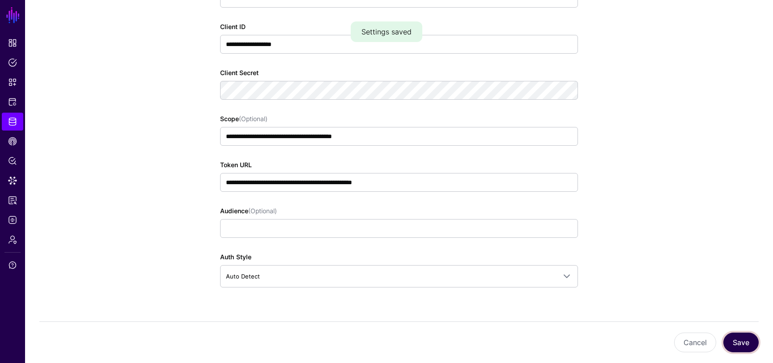
scroll to position [640, 0]
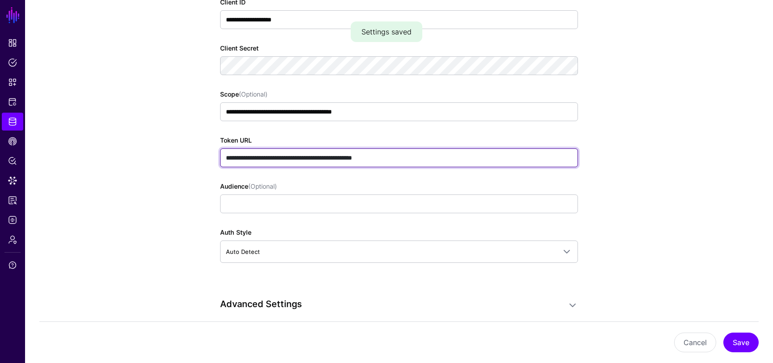
click at [352, 157] on input "**********" at bounding box center [399, 157] width 358 height 19
type input "**********"
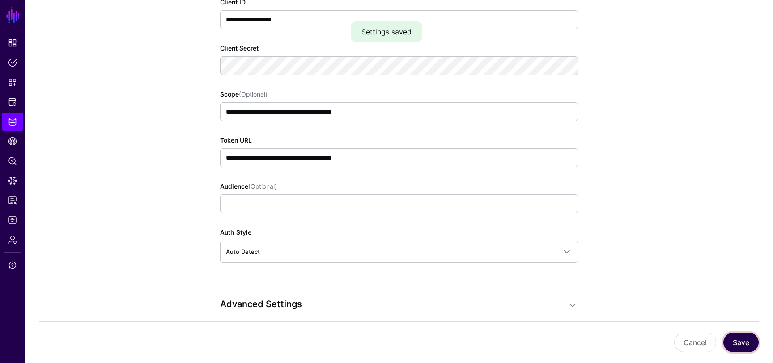
click at [733, 335] on button "Save" at bounding box center [740, 343] width 35 height 20
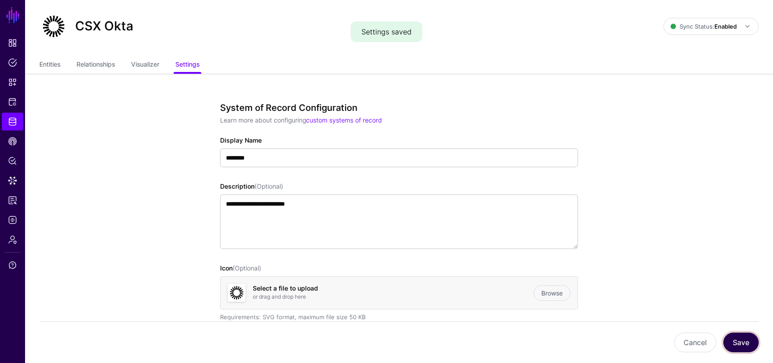
scroll to position [0, 0]
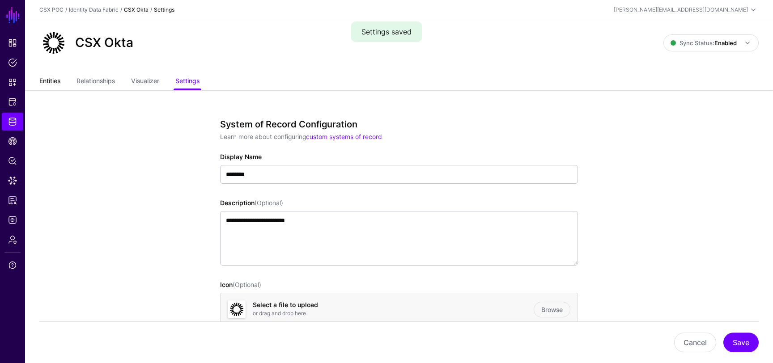
click at [52, 88] on link "Entities" at bounding box center [49, 81] width 21 height 17
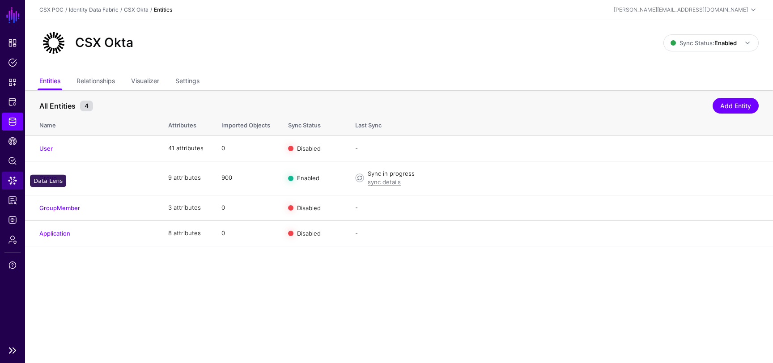
click at [12, 182] on span "Data Lens" at bounding box center [12, 180] width 9 height 9
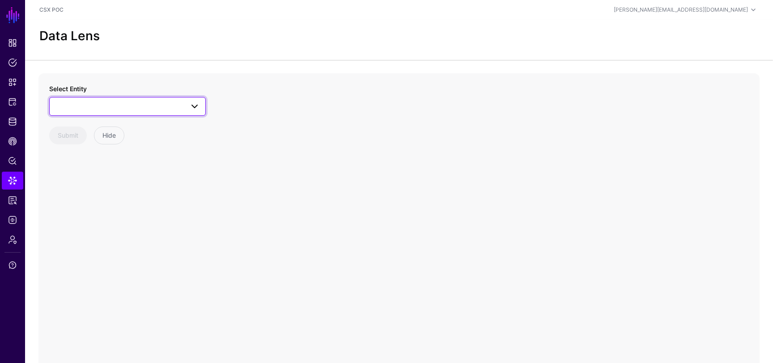
click at [155, 108] on span at bounding box center [127, 106] width 145 height 11
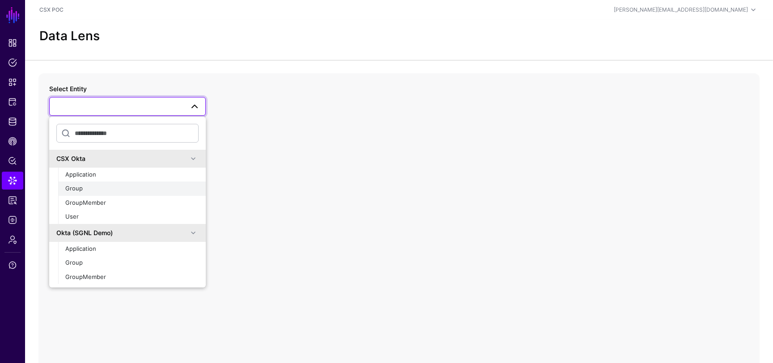
click at [123, 190] on div "Group" at bounding box center [131, 188] width 133 height 9
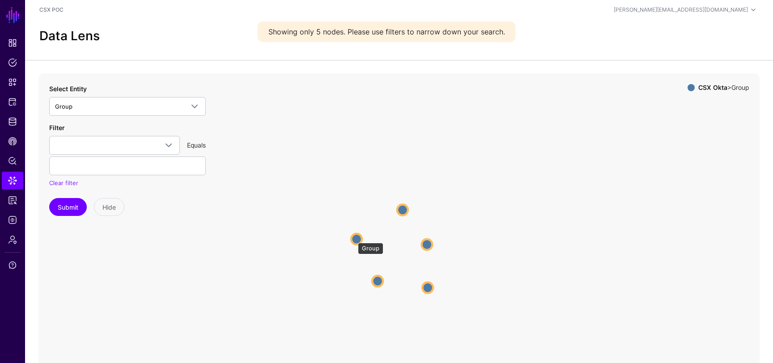
click at [353, 238] on circle at bounding box center [356, 238] width 11 height 11
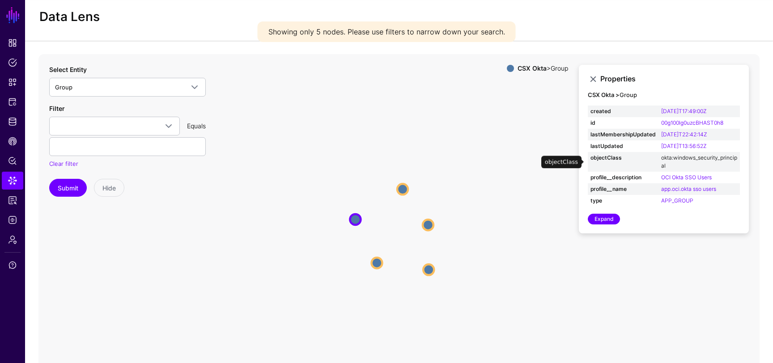
scroll to position [28, 0]
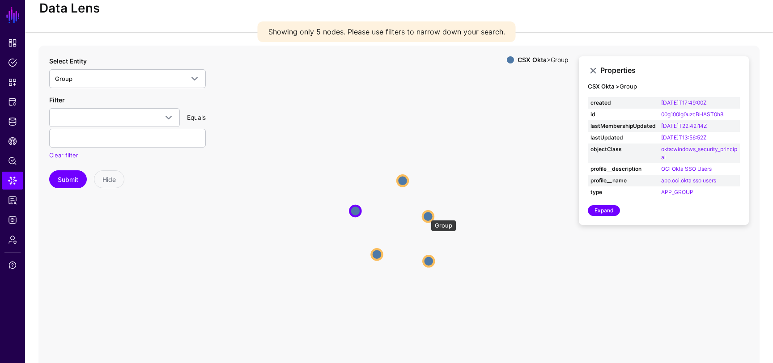
click at [426, 216] on circle at bounding box center [428, 216] width 11 height 11
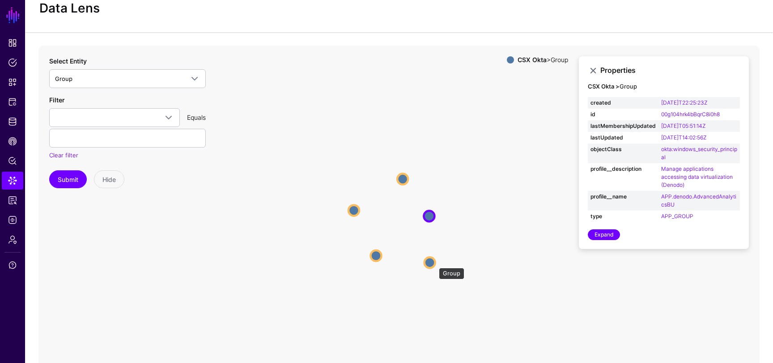
click at [434, 263] on circle at bounding box center [429, 262] width 11 height 11
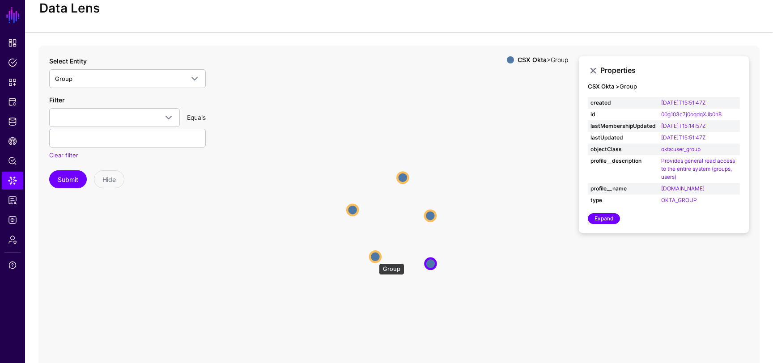
click at [374, 259] on circle at bounding box center [375, 256] width 11 height 11
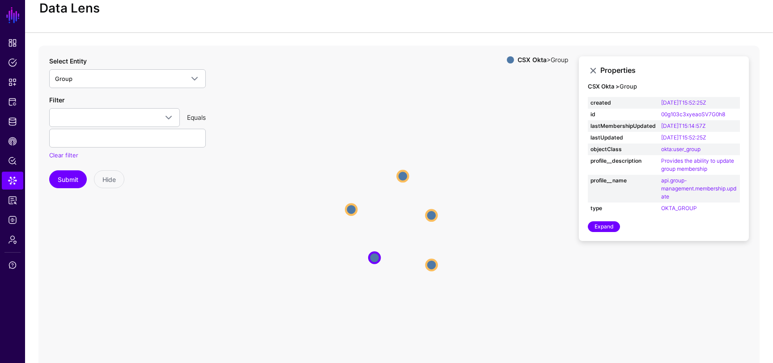
click at [404, 170] on icon "Group Group Group Group Group Group Group Group Group Group" at bounding box center [398, 225] width 721 height 358
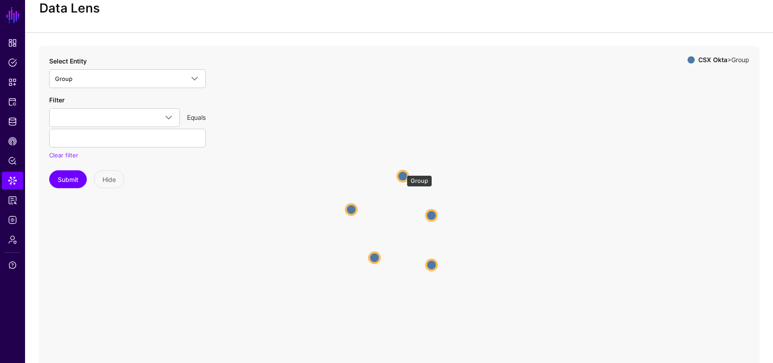
click at [401, 173] on circle at bounding box center [402, 176] width 11 height 11
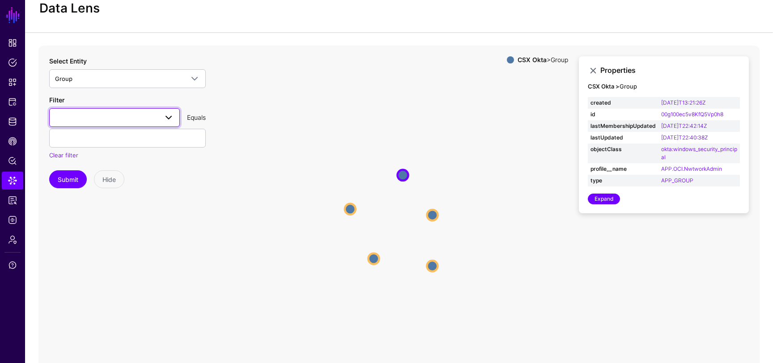
click at [140, 123] on span at bounding box center [114, 117] width 119 height 11
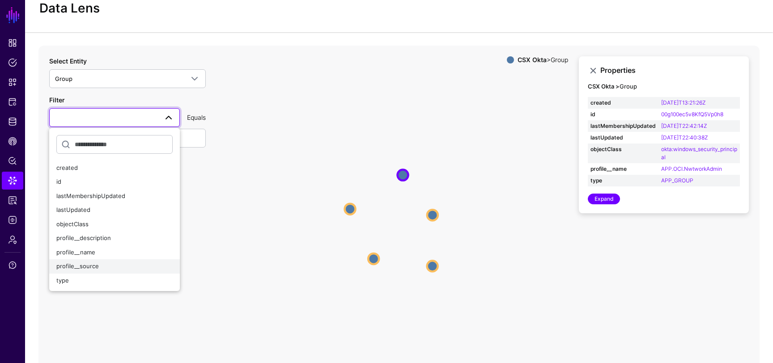
click at [121, 263] on div "profile__source" at bounding box center [114, 266] width 116 height 9
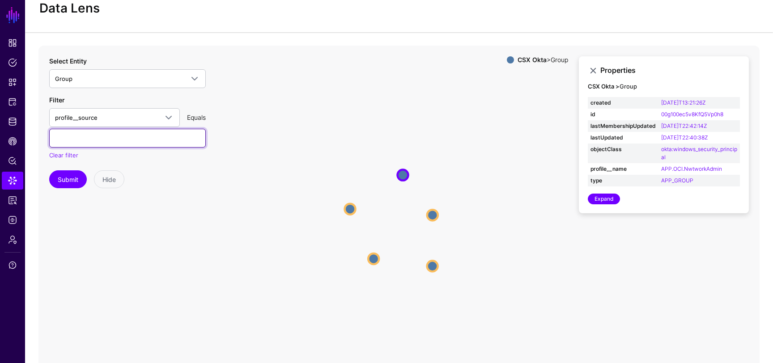
click at [117, 138] on input "text" at bounding box center [127, 138] width 157 height 19
type input "**********"
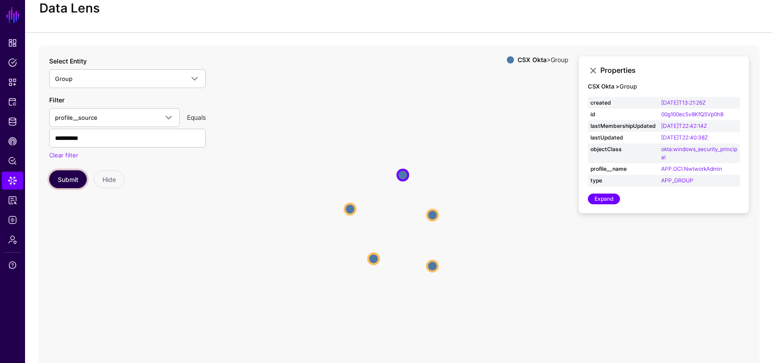
click at [64, 174] on button "Submit" at bounding box center [68, 179] width 38 height 18
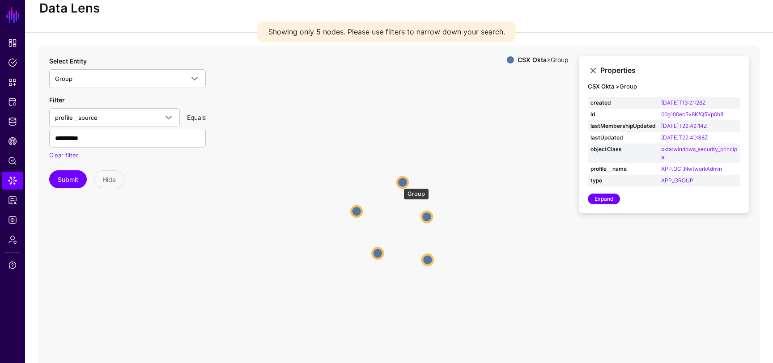
click at [399, 184] on circle at bounding box center [402, 182] width 11 height 11
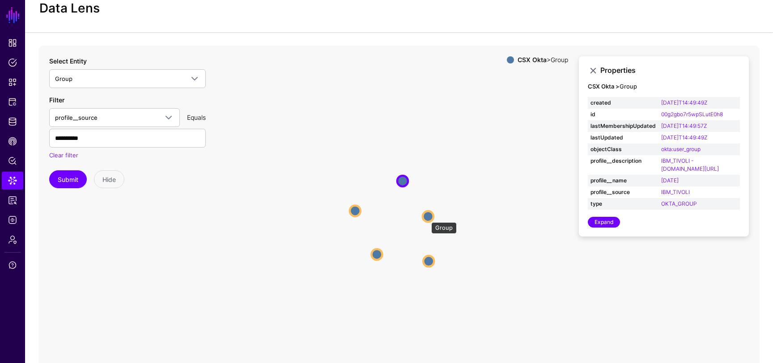
click at [432, 217] on circle at bounding box center [428, 216] width 11 height 11
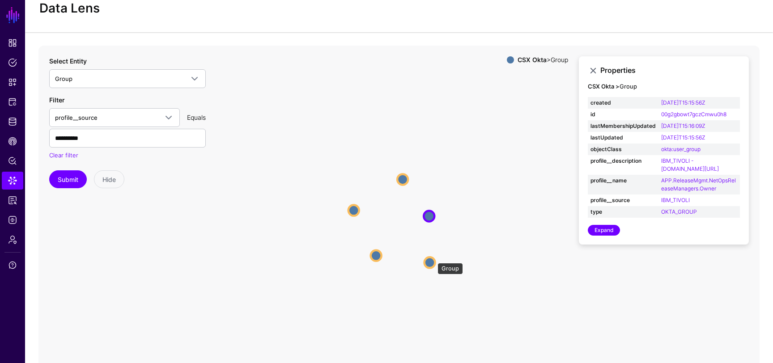
click at [433, 267] on icon "Group Group Group Group Group Group Group Group Group Group" at bounding box center [398, 225] width 721 height 358
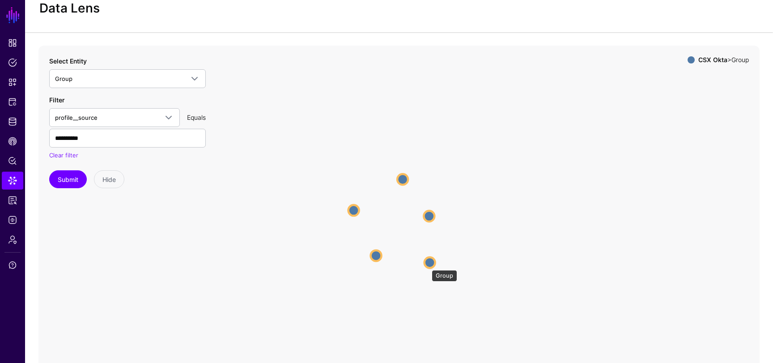
click at [427, 266] on circle at bounding box center [429, 262] width 11 height 11
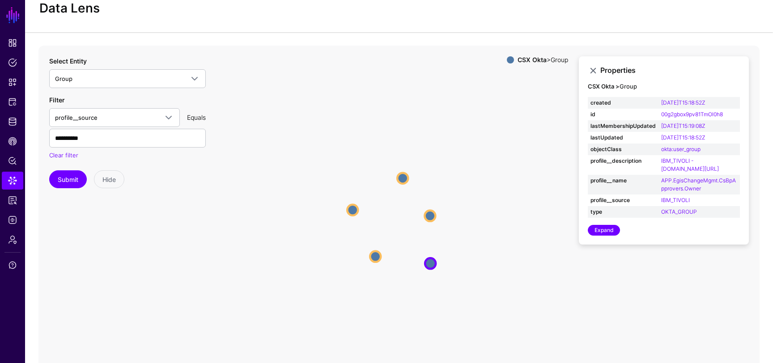
click at [384, 253] on icon "Group Group Group Group Group Group Group Group Group Group" at bounding box center [398, 225] width 721 height 358
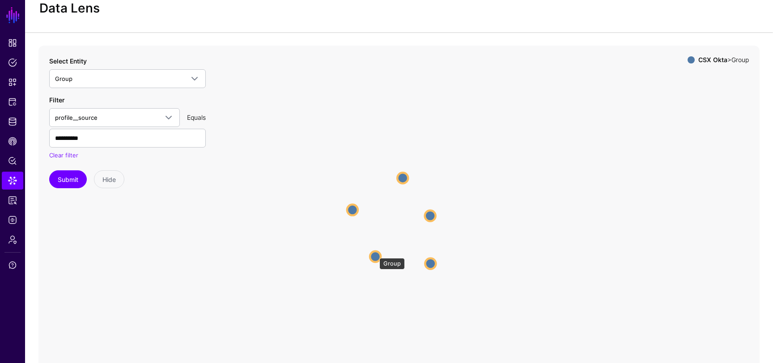
click at [375, 254] on circle at bounding box center [375, 256] width 11 height 11
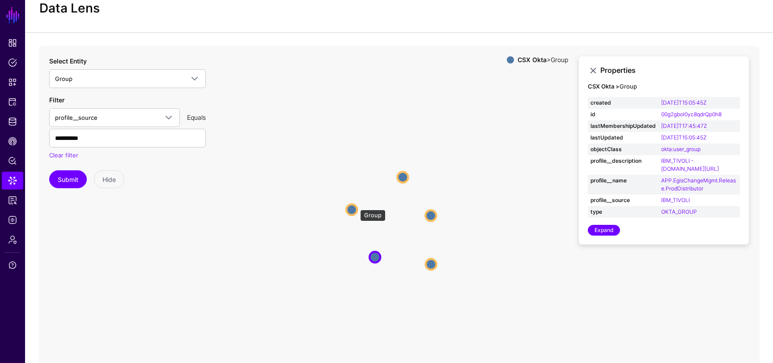
click at [356, 205] on circle at bounding box center [351, 209] width 11 height 11
click at [396, 181] on icon "Group Group Group Group Group Group Group Group Group Group" at bounding box center [398, 225] width 721 height 358
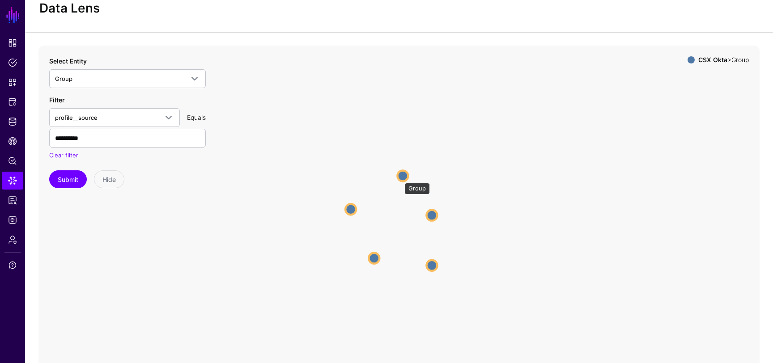
click at [404, 174] on circle at bounding box center [402, 175] width 11 height 11
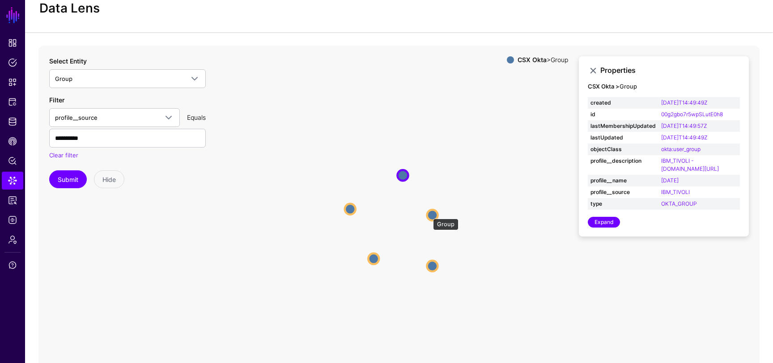
click at [432, 218] on circle at bounding box center [432, 215] width 11 height 11
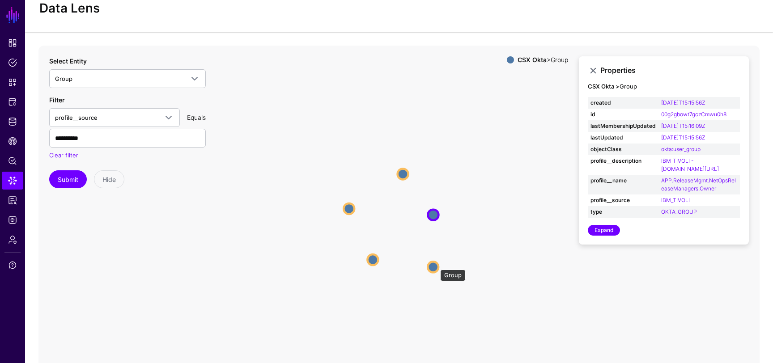
click at [436, 265] on circle at bounding box center [433, 267] width 11 height 11
click at [375, 258] on circle at bounding box center [372, 260] width 11 height 11
click at [351, 212] on circle at bounding box center [347, 208] width 11 height 11
click at [405, 170] on circle at bounding box center [403, 170] width 11 height 11
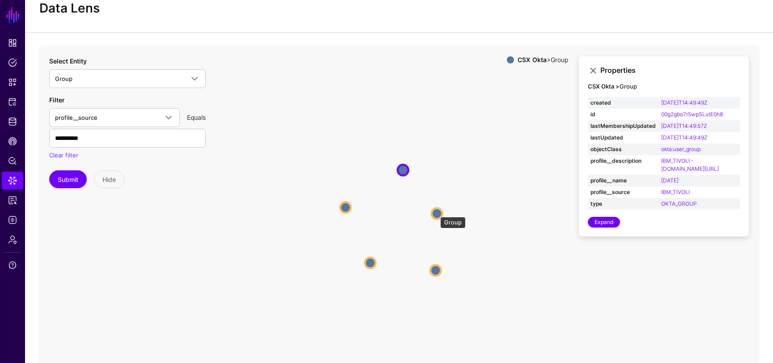
click at [436, 212] on circle at bounding box center [437, 213] width 11 height 11
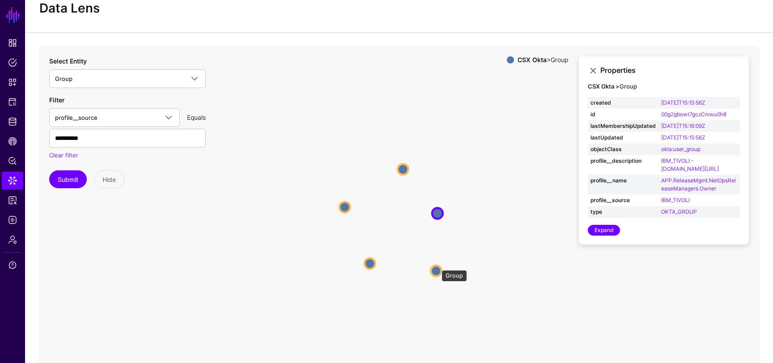
click at [438, 269] on circle at bounding box center [436, 271] width 11 height 11
click at [398, 260] on icon "Group Group Group Group Group Group Group Group Group Group" at bounding box center [398, 225] width 721 height 358
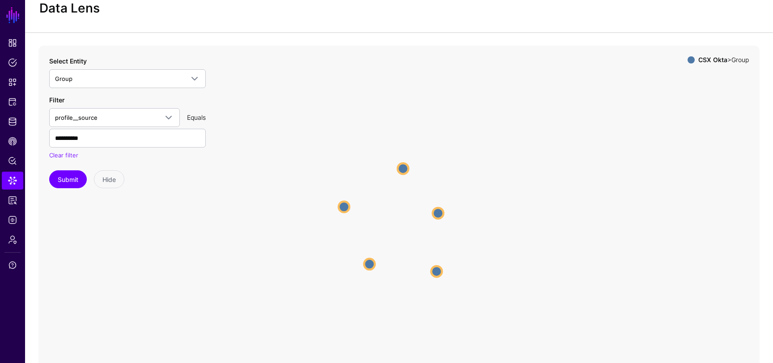
click at [376, 262] on icon "Group Group Group Group Group Group Group Group Group Group" at bounding box center [398, 225] width 721 height 358
click at [373, 263] on circle at bounding box center [369, 264] width 11 height 11
click at [339, 204] on circle at bounding box center [343, 206] width 11 height 11
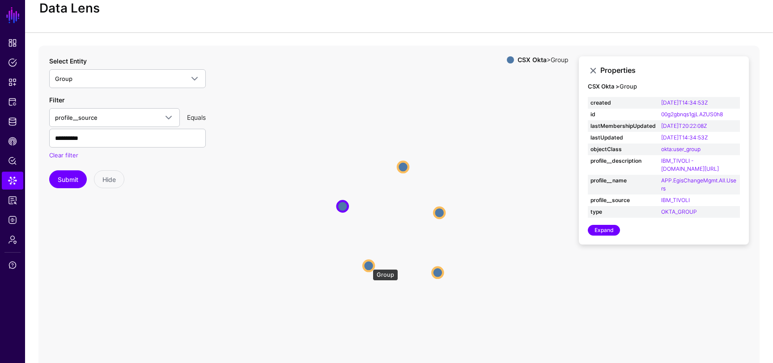
click at [368, 265] on circle at bounding box center [368, 265] width 11 height 11
click at [593, 72] on link at bounding box center [593, 70] width 11 height 11
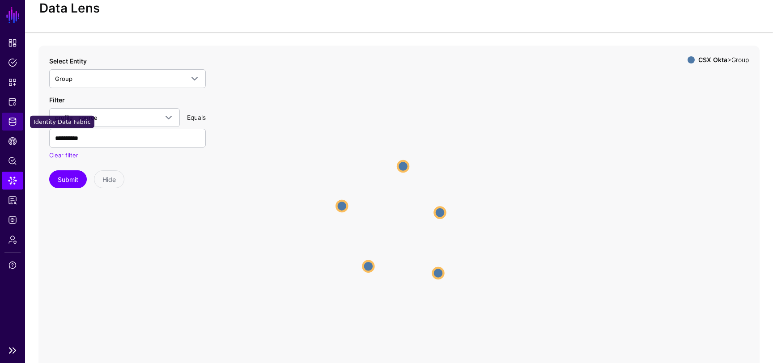
click at [13, 123] on span "Identity Data Fabric" at bounding box center [12, 121] width 9 height 9
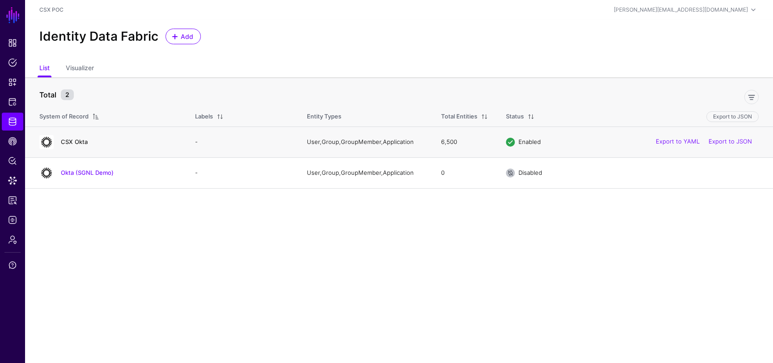
click at [74, 144] on link "CSX Okta" at bounding box center [74, 141] width 27 height 7
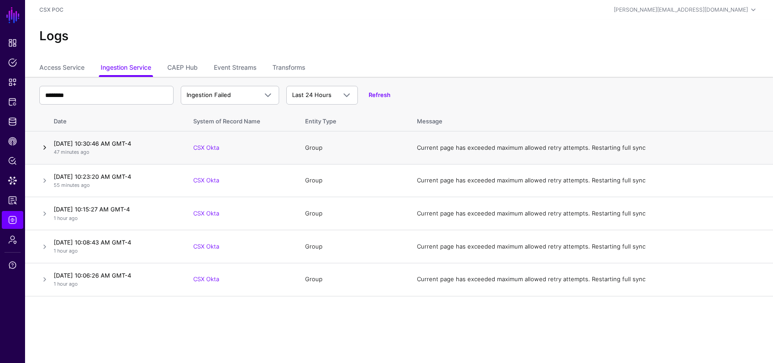
click at [42, 144] on link at bounding box center [44, 147] width 11 height 11
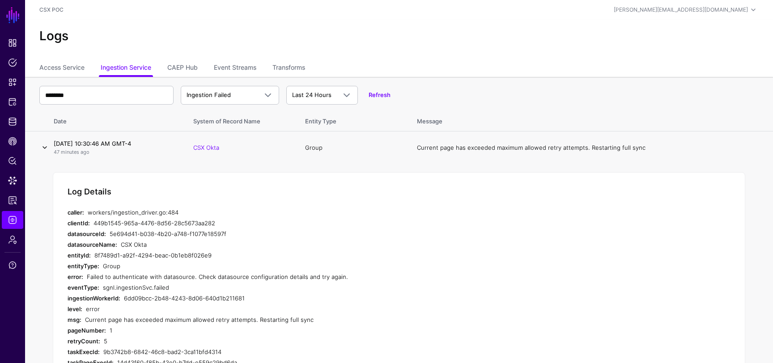
click at [48, 148] on link at bounding box center [44, 147] width 11 height 11
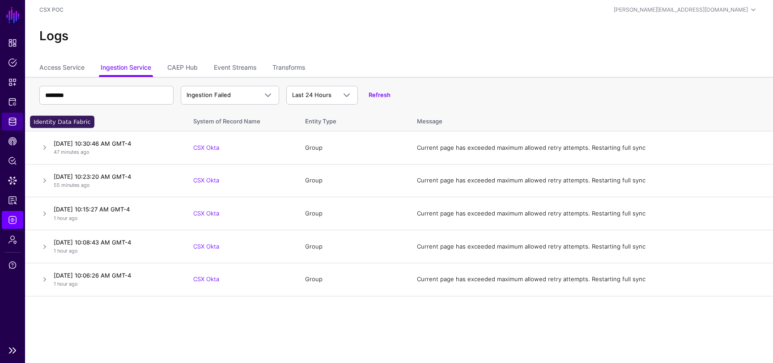
click at [13, 124] on span "Identity Data Fabric" at bounding box center [12, 121] width 9 height 9
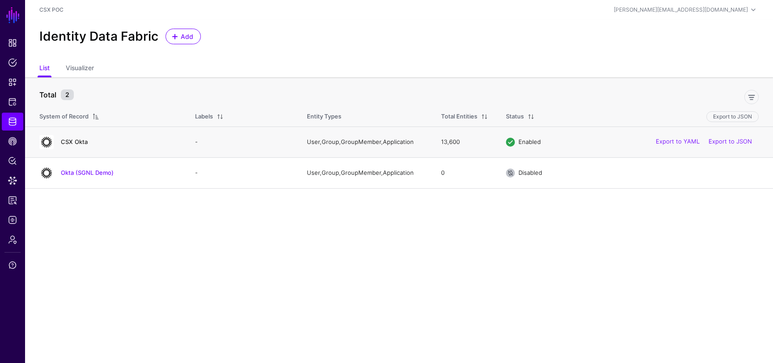
click at [72, 145] on link "CSX Okta" at bounding box center [74, 141] width 27 height 7
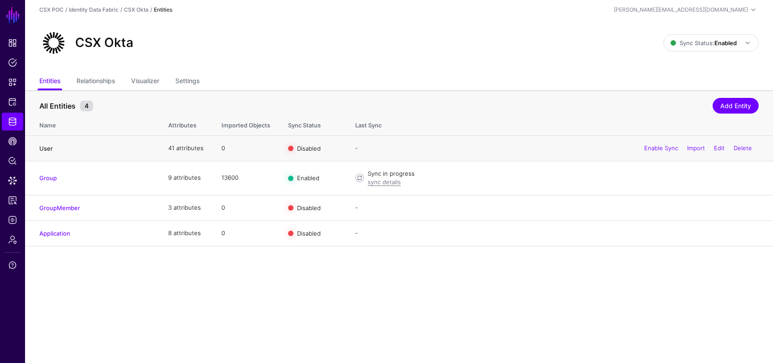
click at [44, 146] on link "User" at bounding box center [45, 148] width 13 height 7
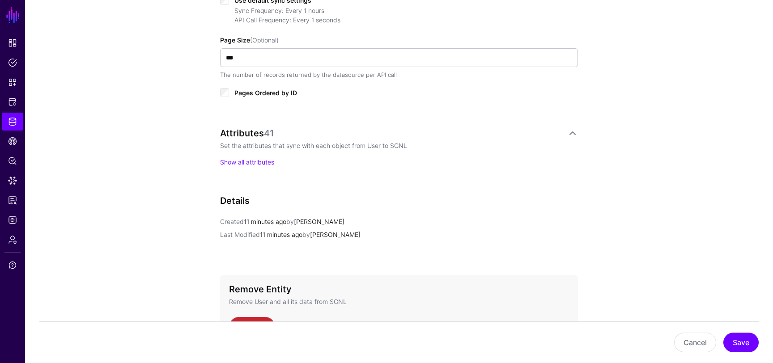
scroll to position [505, 0]
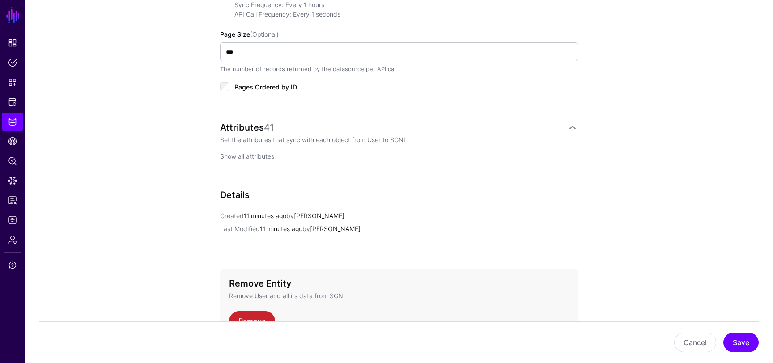
click at [238, 156] on link "Show all attributes" at bounding box center [247, 157] width 54 height 8
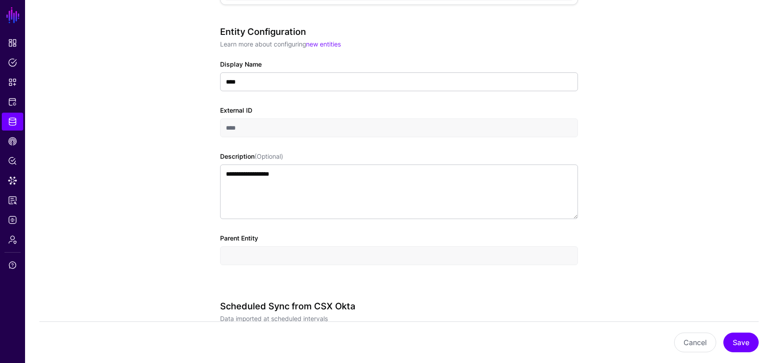
scroll to position [0, 0]
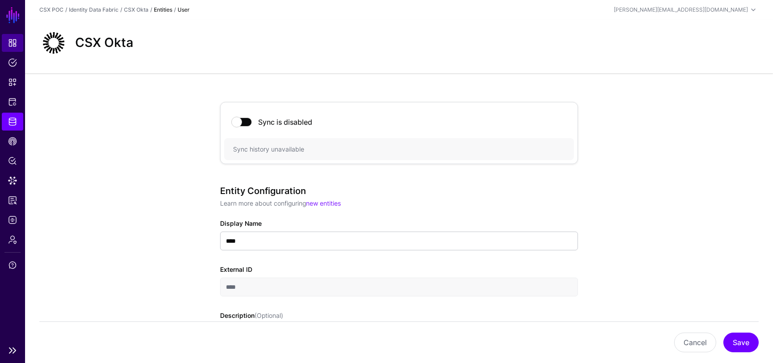
click at [11, 43] on span "Dashboard" at bounding box center [12, 42] width 9 height 9
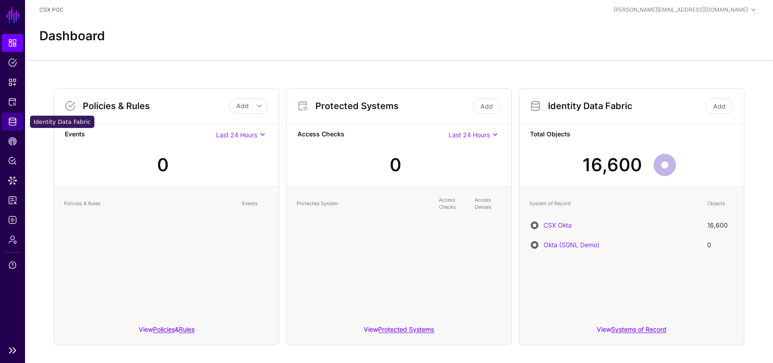
click at [15, 122] on span "Identity Data Fabric" at bounding box center [12, 121] width 9 height 9
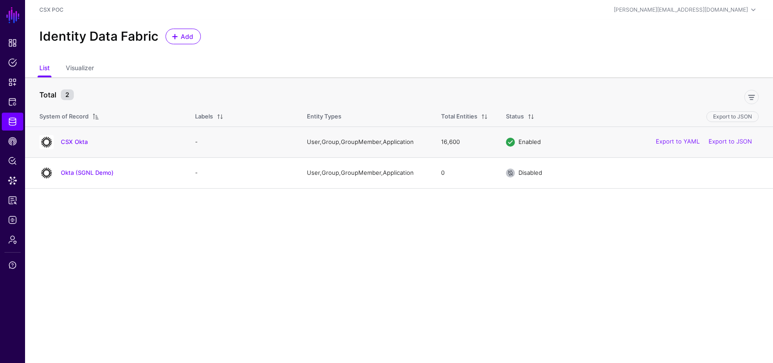
click at [75, 137] on div "CSX Okta" at bounding box center [108, 142] width 145 height 14
click at [75, 145] on link "CSX Okta" at bounding box center [74, 141] width 27 height 7
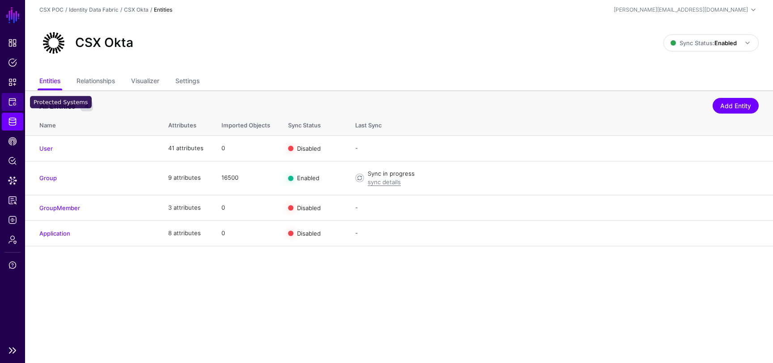
click at [9, 102] on span "Protected Systems" at bounding box center [12, 102] width 9 height 9
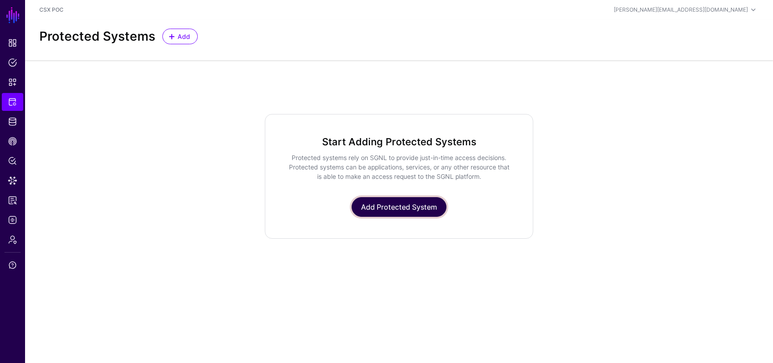
click at [367, 205] on link "Add Protected System" at bounding box center [399, 207] width 95 height 20
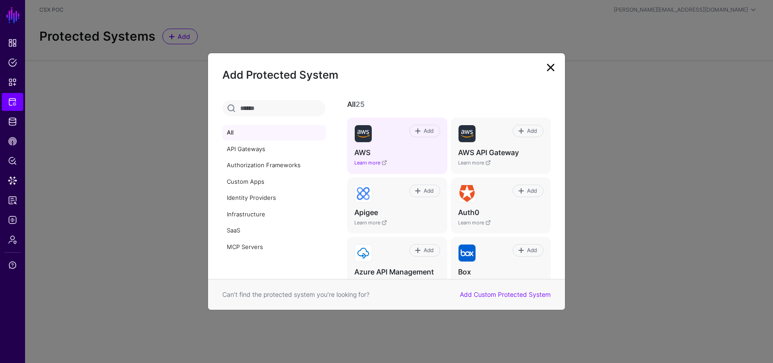
click at [384, 162] on link "Learn more" at bounding box center [370, 163] width 33 height 6
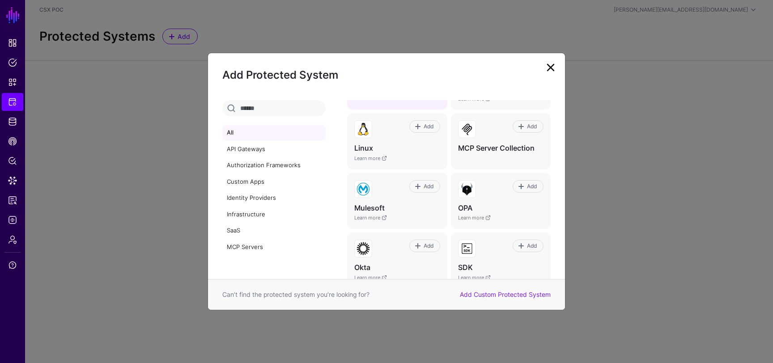
scroll to position [392, 0]
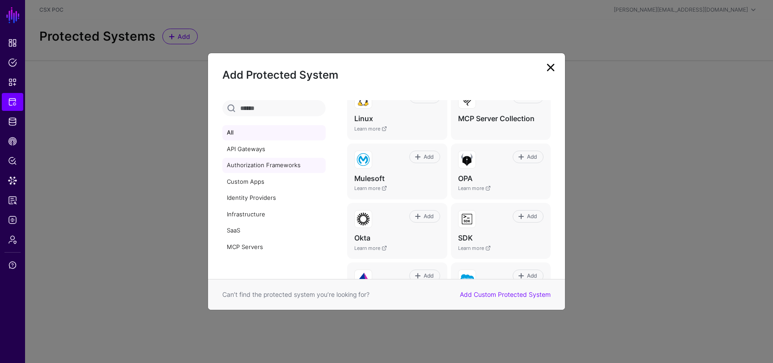
click at [276, 161] on link "Authorization Frameworks" at bounding box center [273, 165] width 103 height 15
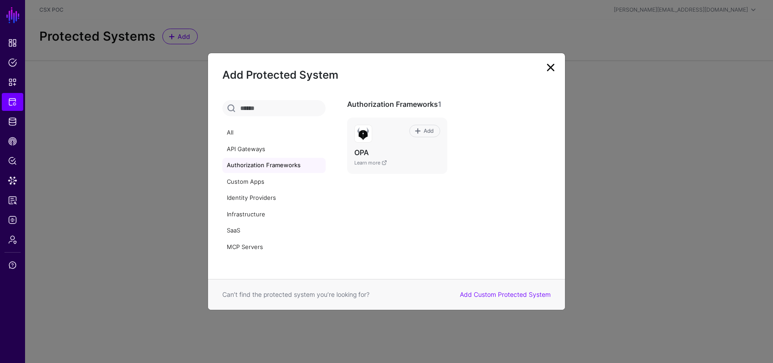
scroll to position [0, 0]
click at [268, 184] on link "Custom Apps" at bounding box center [273, 181] width 103 height 15
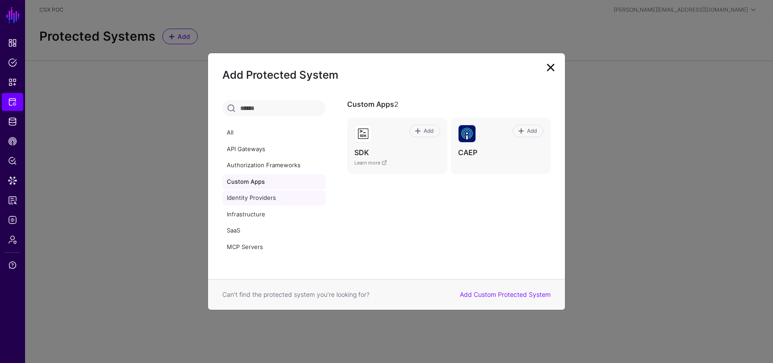
click at [264, 202] on link "Identity Providers" at bounding box center [273, 198] width 103 height 15
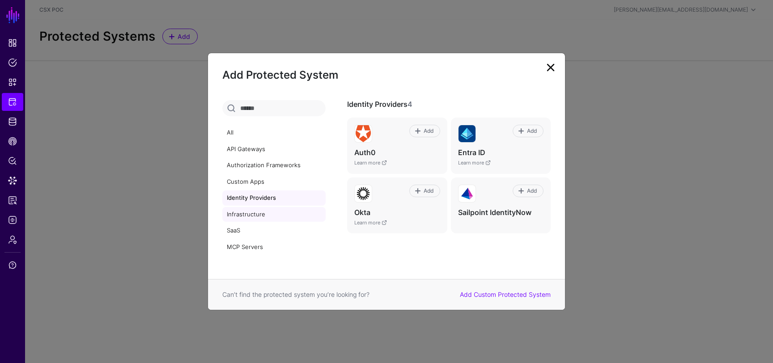
click at [261, 215] on link "Infrastructure" at bounding box center [273, 214] width 103 height 15
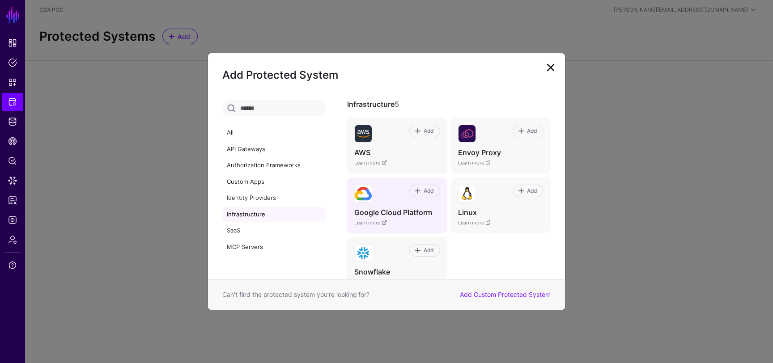
scroll to position [21, 0]
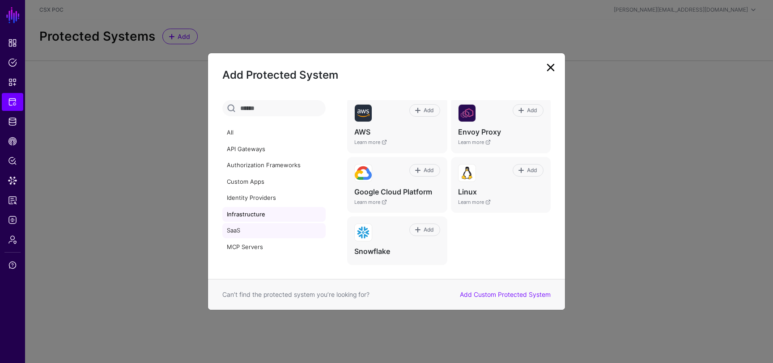
click at [273, 233] on link "SaaS" at bounding box center [273, 230] width 103 height 15
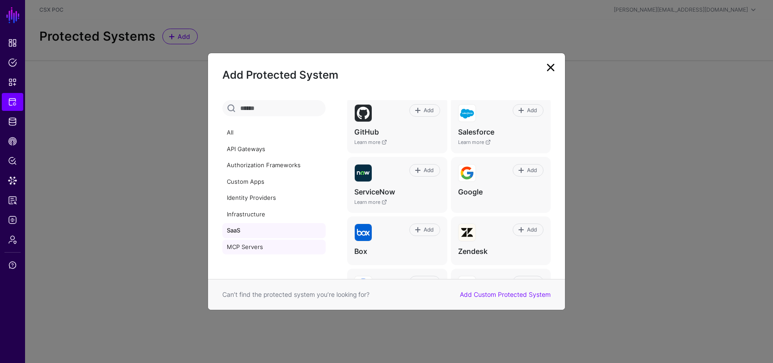
click at [270, 252] on link "MCP Servers" at bounding box center [273, 247] width 103 height 15
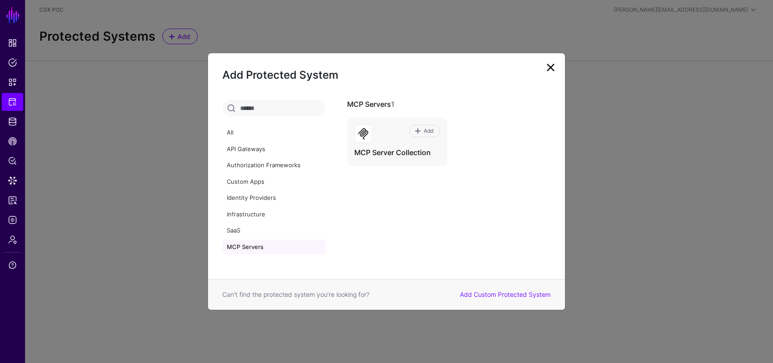
click at [504, 290] on div "Add Custom Protected System" at bounding box center [505, 294] width 102 height 9
click at [505, 294] on link "Add Custom Protected System" at bounding box center [505, 295] width 91 height 8
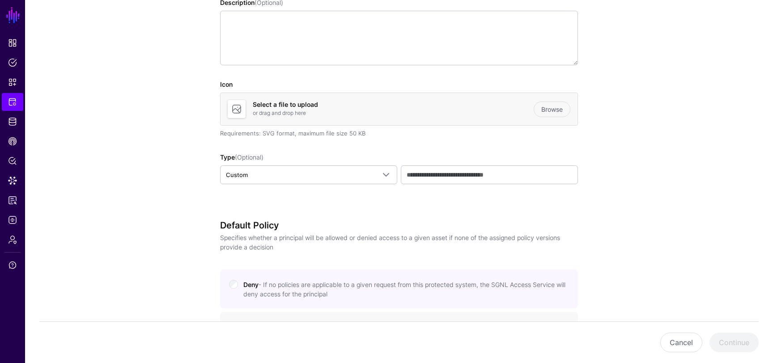
scroll to position [195, 0]
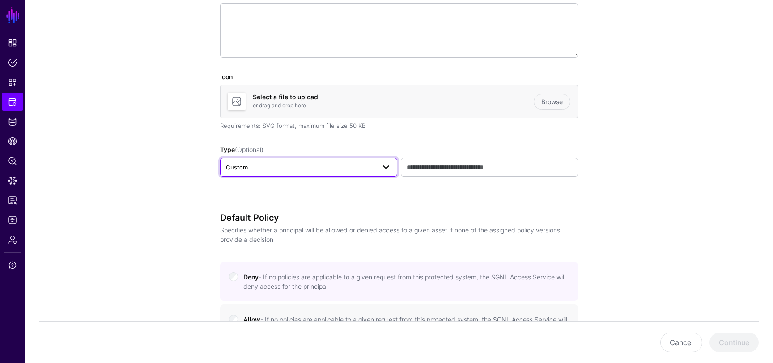
click at [262, 174] on link "Custom" at bounding box center [308, 167] width 177 height 19
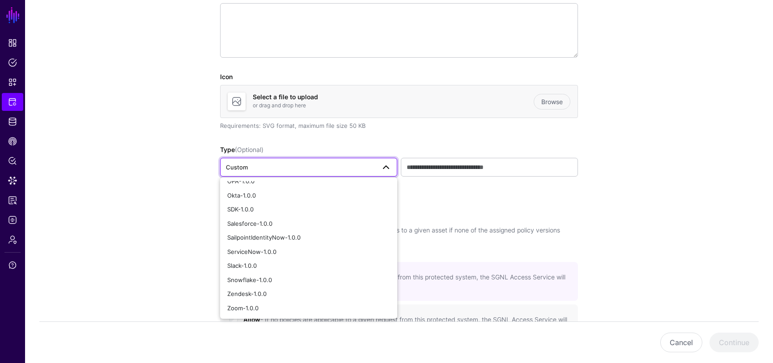
scroll to position [0, 0]
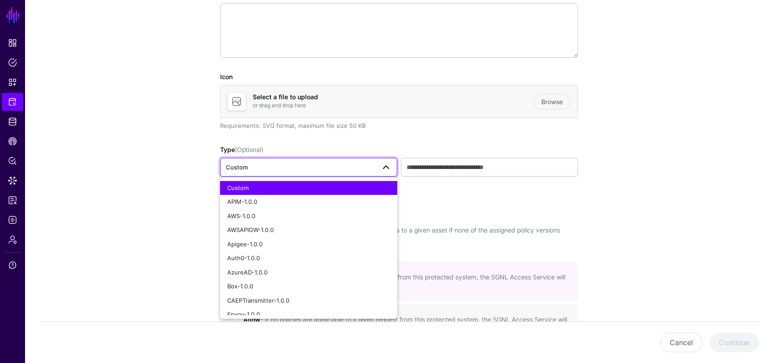
click at [179, 191] on app-integrations-details-form "Protected System Configuration Learn more about configuring protected systems D…" at bounding box center [399, 258] width 748 height 767
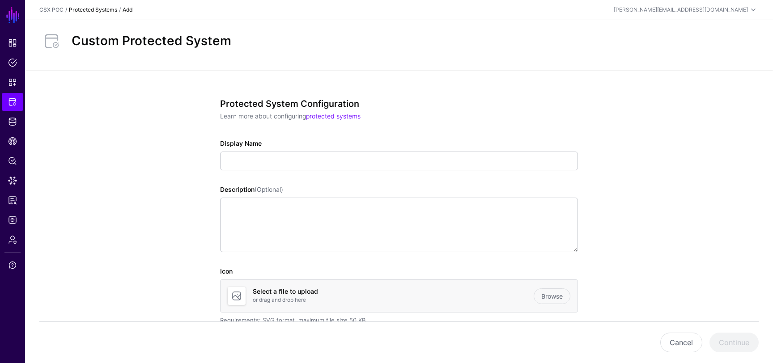
click at [102, 11] on link "Protected Systems" at bounding box center [93, 9] width 48 height 7
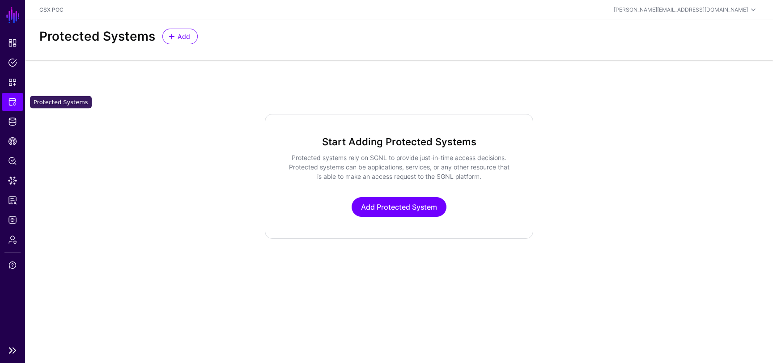
click at [14, 101] on span "Protected Systems" at bounding box center [12, 102] width 9 height 9
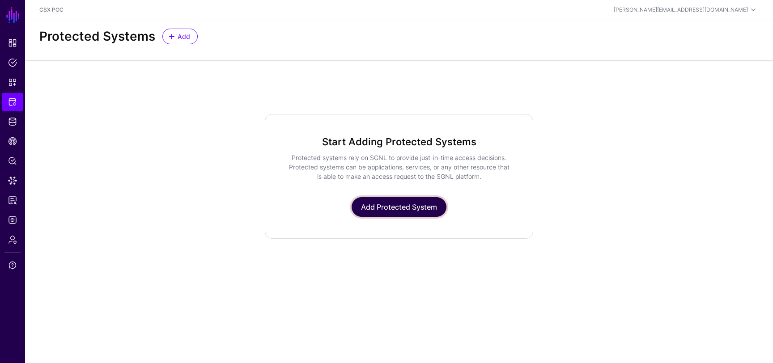
click at [387, 214] on link "Add Protected System" at bounding box center [399, 207] width 95 height 20
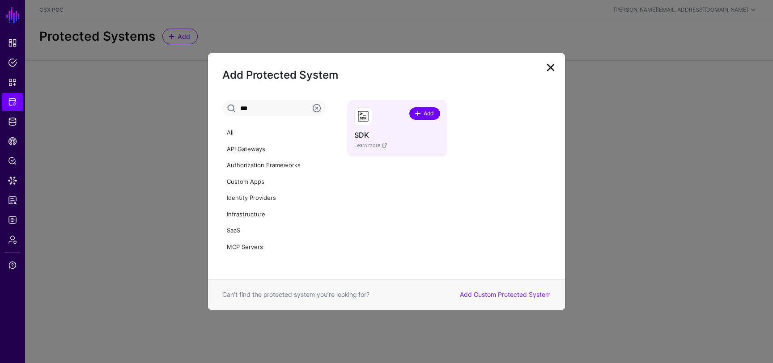
type input "***"
click at [429, 112] on span "Add" at bounding box center [428, 114] width 12 height 8
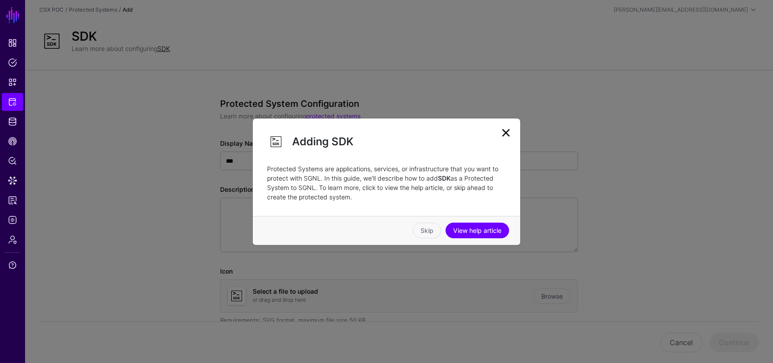
click at [506, 130] on link at bounding box center [506, 133] width 14 height 14
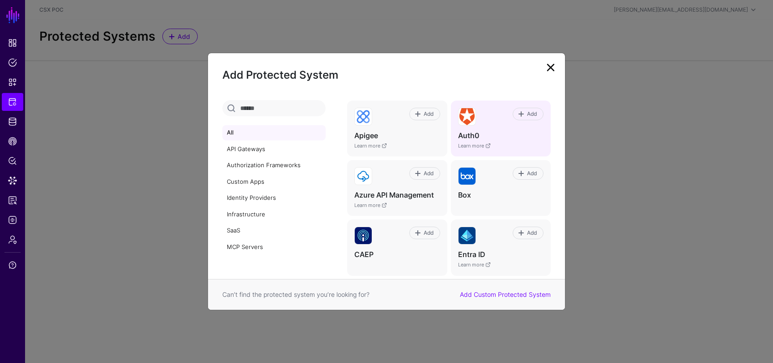
scroll to position [63, 0]
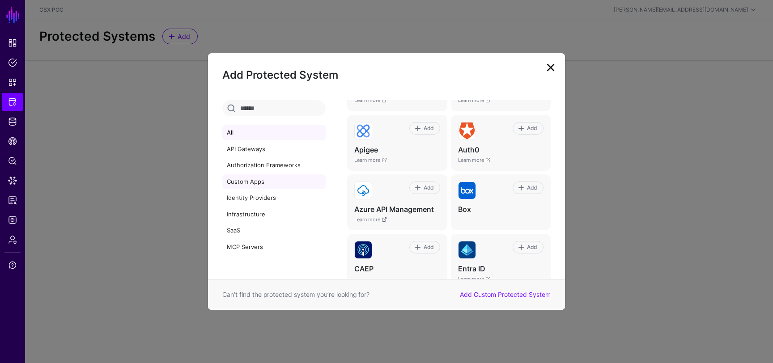
click at [264, 187] on link "Custom Apps" at bounding box center [273, 181] width 103 height 15
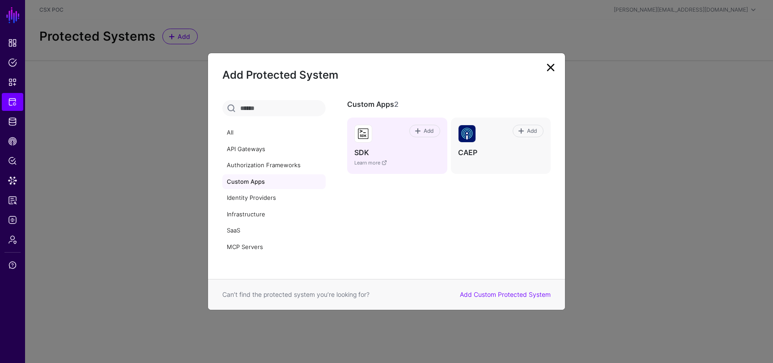
click at [396, 125] on div "Add" at bounding box center [406, 134] width 68 height 18
click at [418, 131] on span at bounding box center [417, 130] width 7 height 7
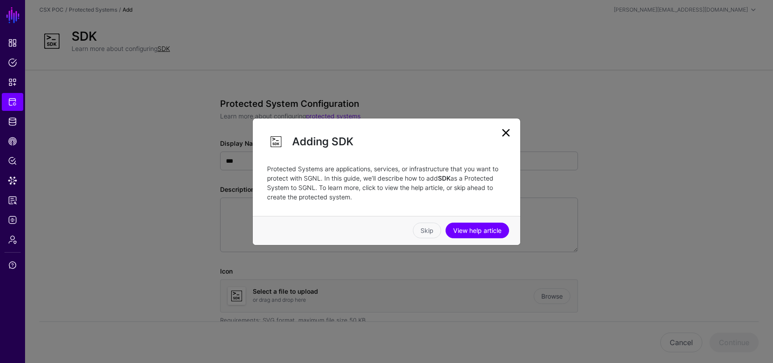
click at [502, 136] on link at bounding box center [506, 133] width 14 height 14
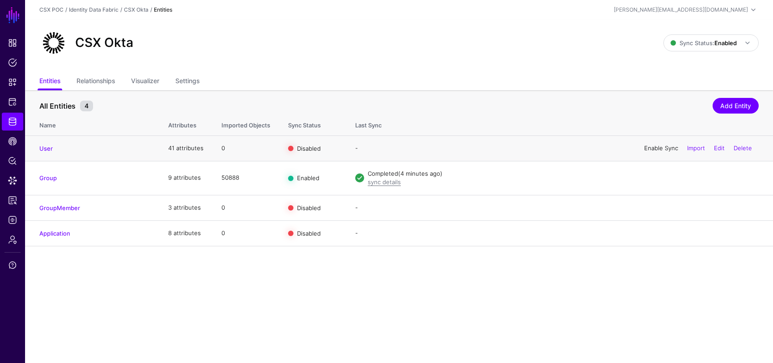
click at [658, 149] on link "Enable Sync" at bounding box center [661, 147] width 34 height 7
click at [48, 148] on link "User" at bounding box center [45, 148] width 13 height 7
